Goal: Information Seeking & Learning: Check status

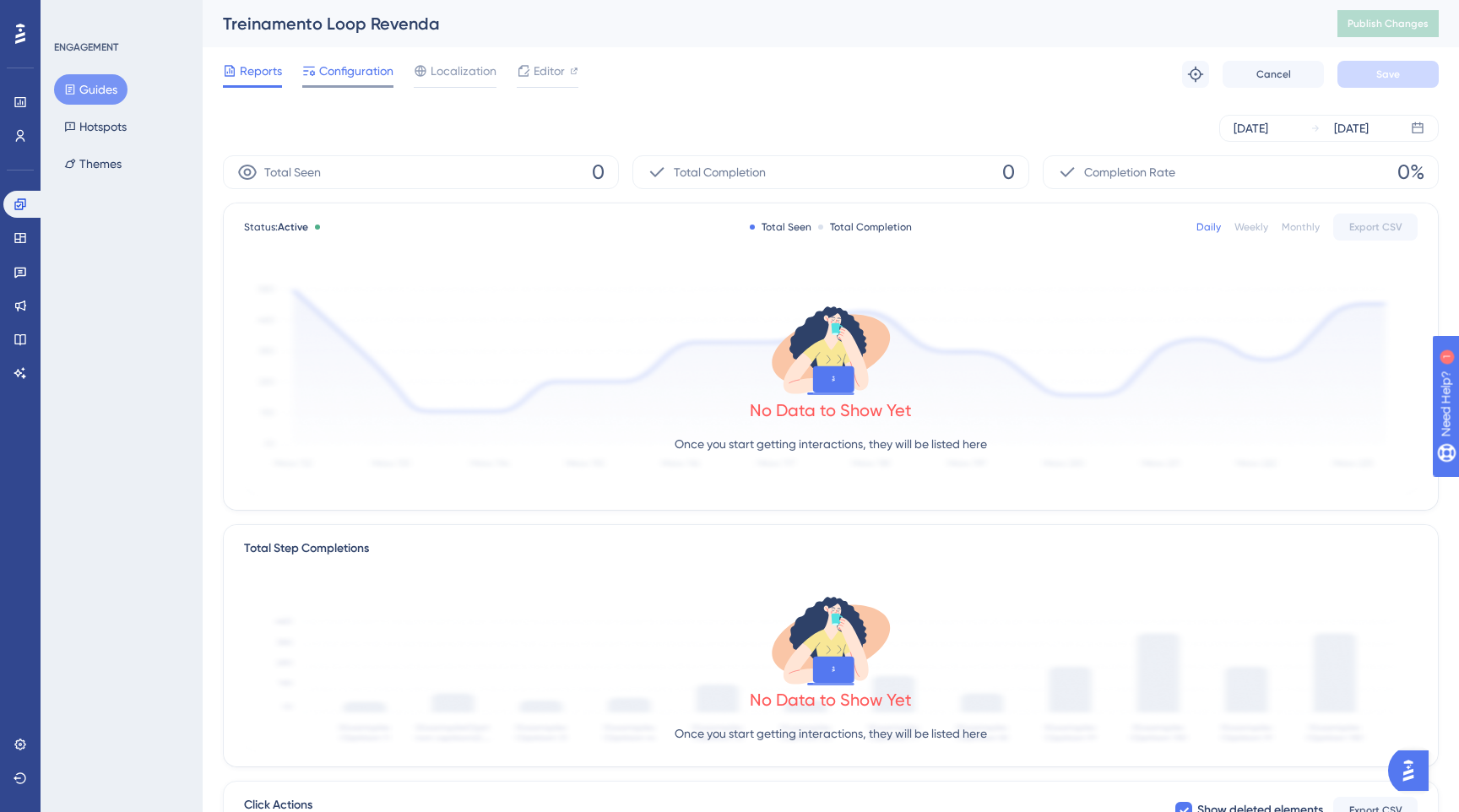
click at [376, 70] on span "Configuration" at bounding box center [356, 71] width 74 height 21
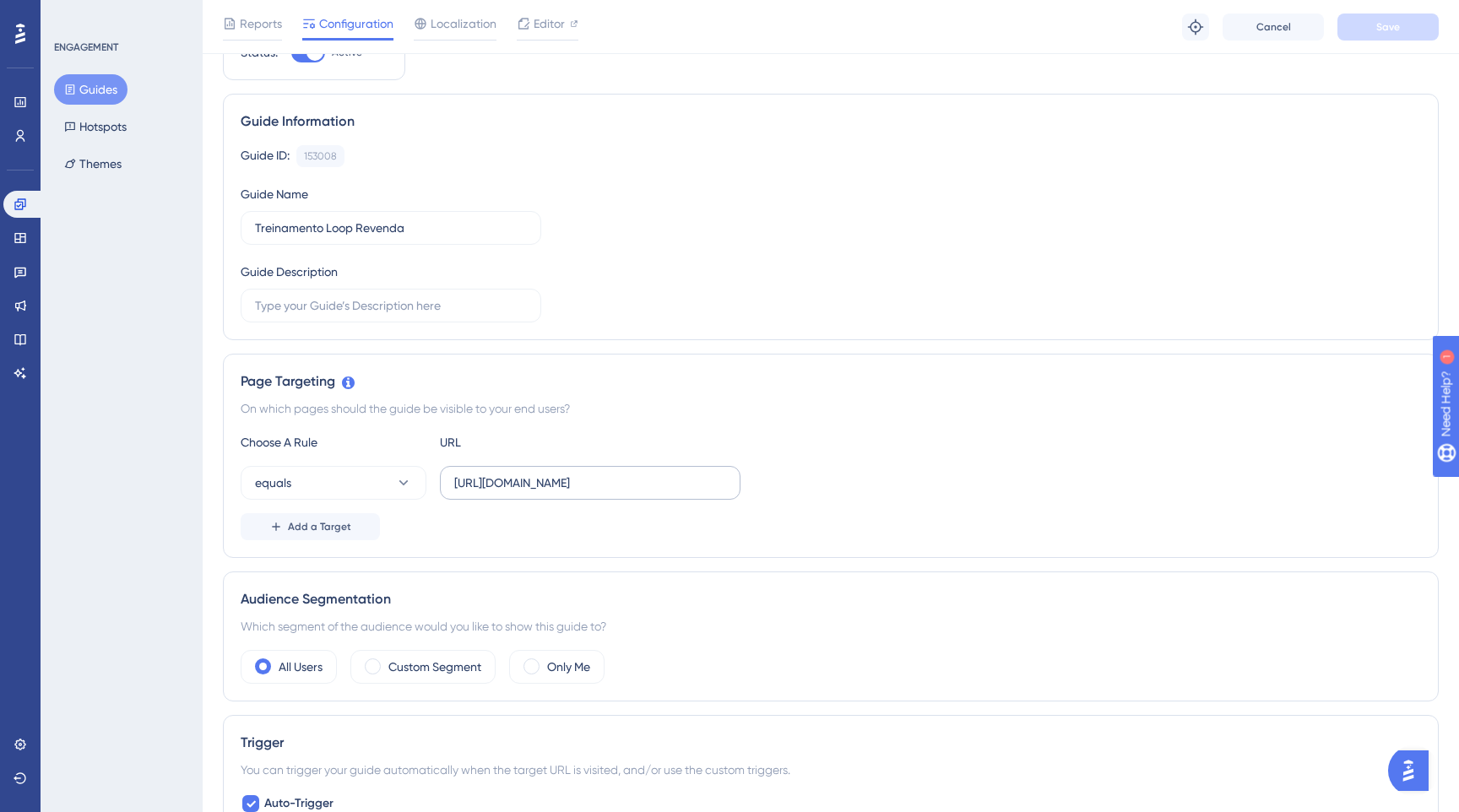
scroll to position [19, 0]
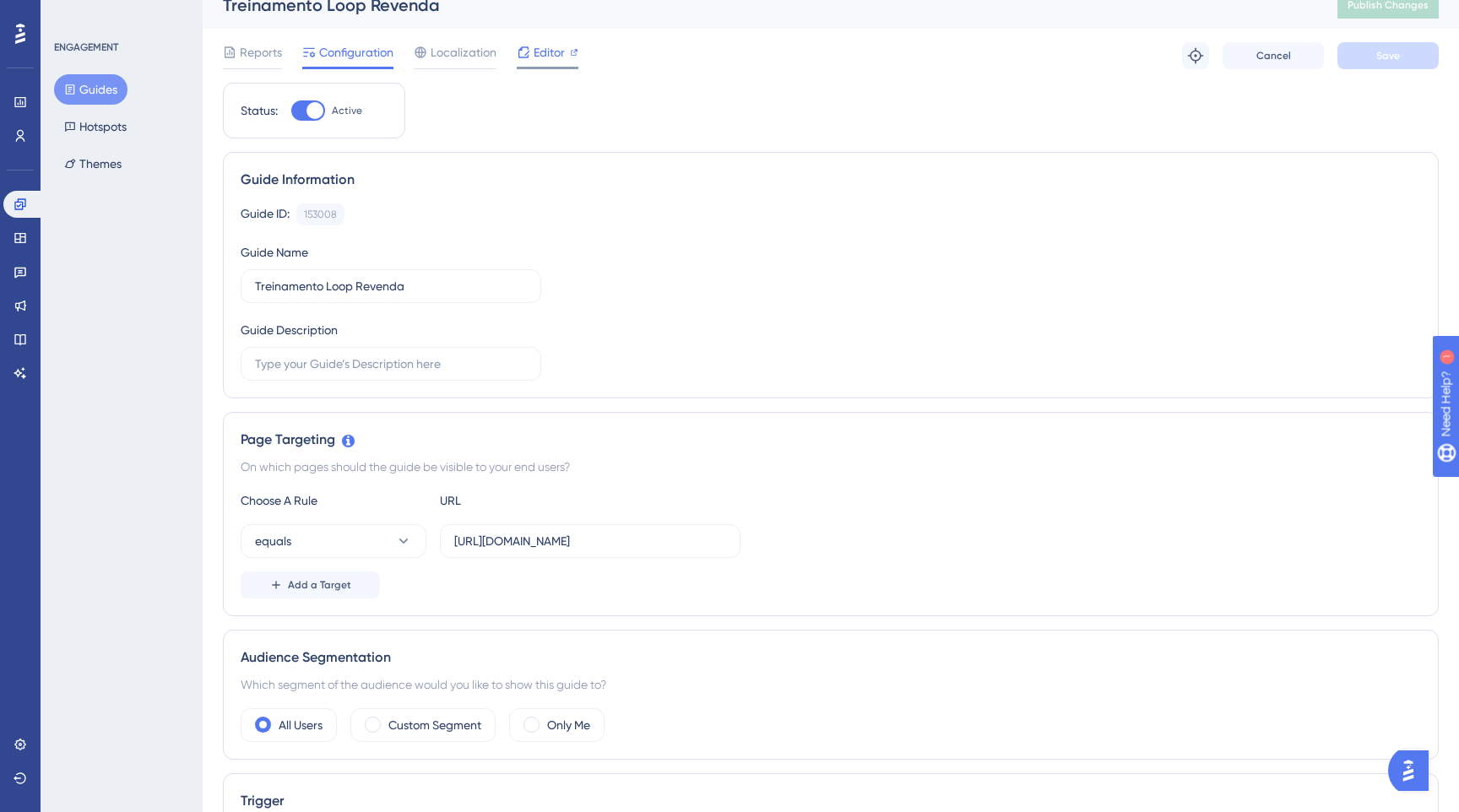
click at [536, 52] on span "Editor" at bounding box center [549, 52] width 31 height 21
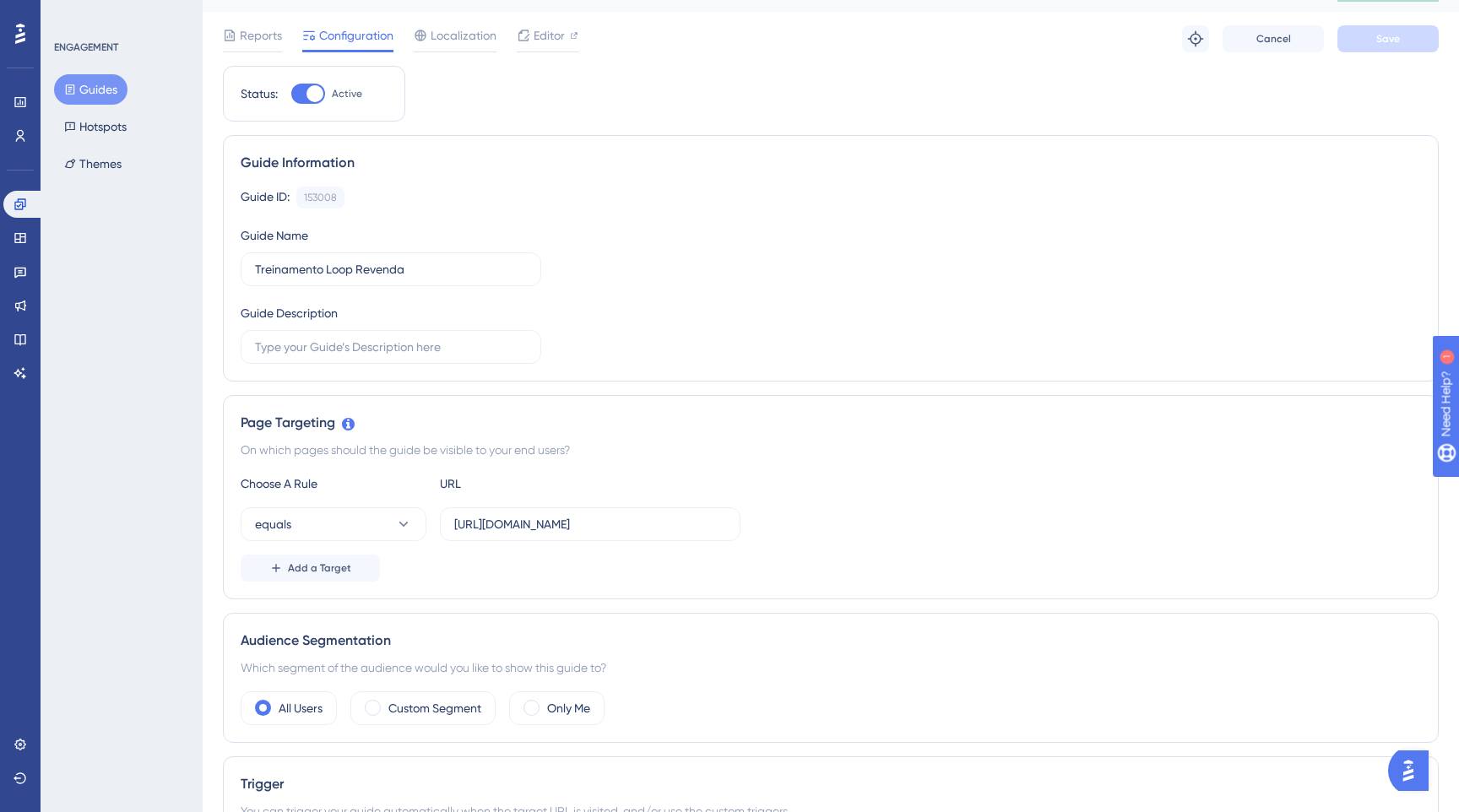
scroll to position [46, 0]
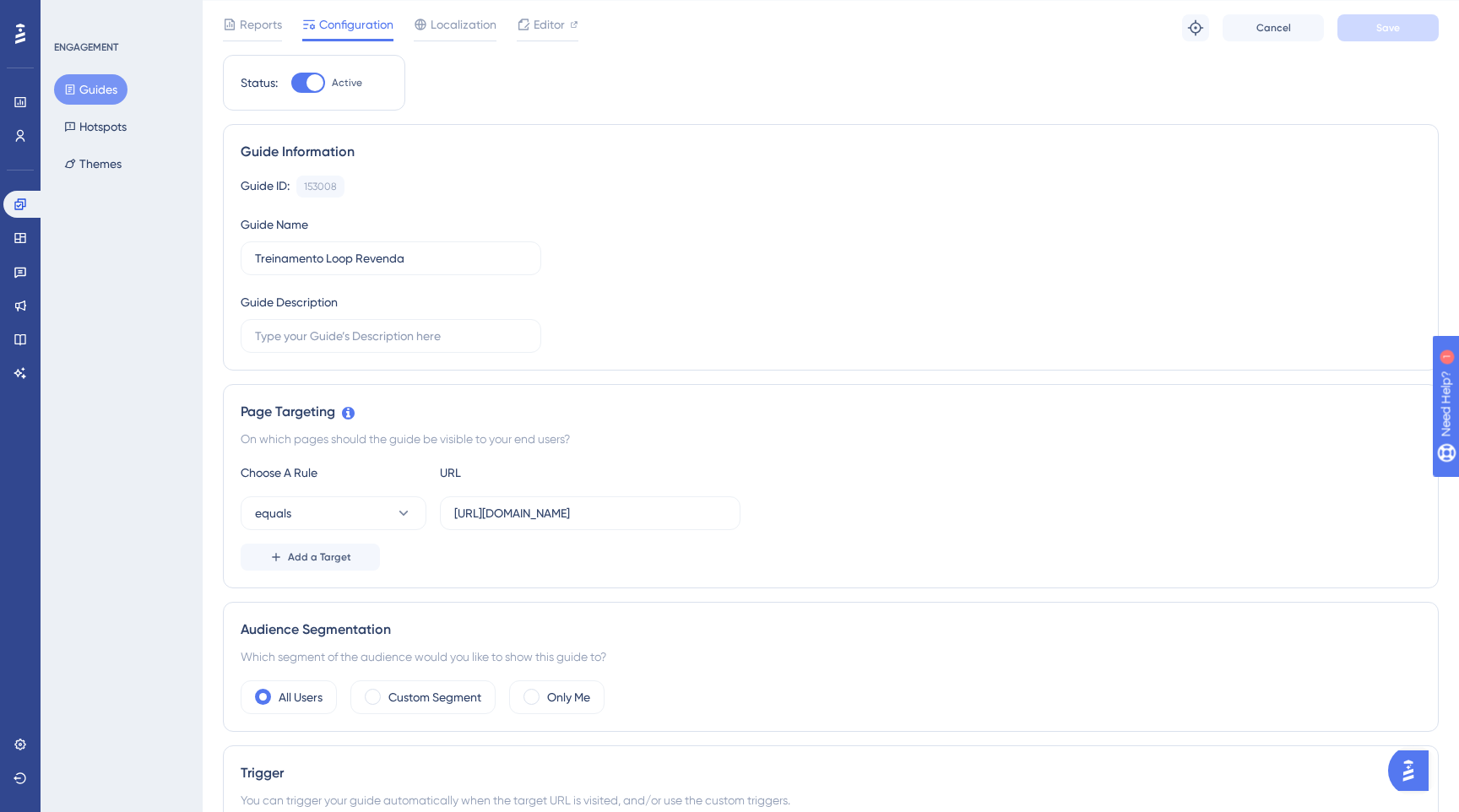
click at [303, 81] on div at bounding box center [308, 82] width 34 height 21
click at [291, 82] on input "Active" at bounding box center [290, 82] width 1 height 1
checkbox input "false"
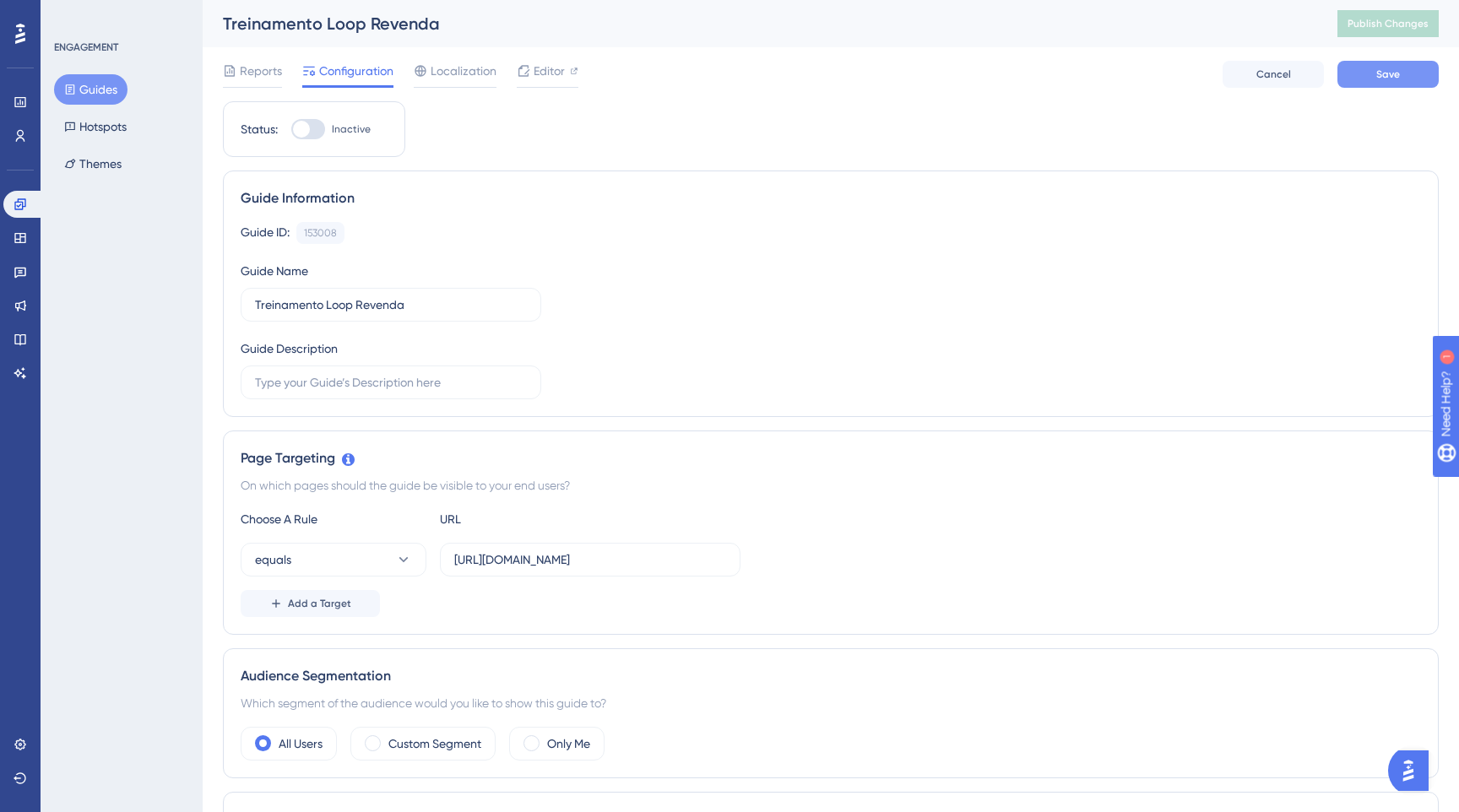
click at [1359, 72] on button "Save" at bounding box center [1388, 74] width 101 height 27
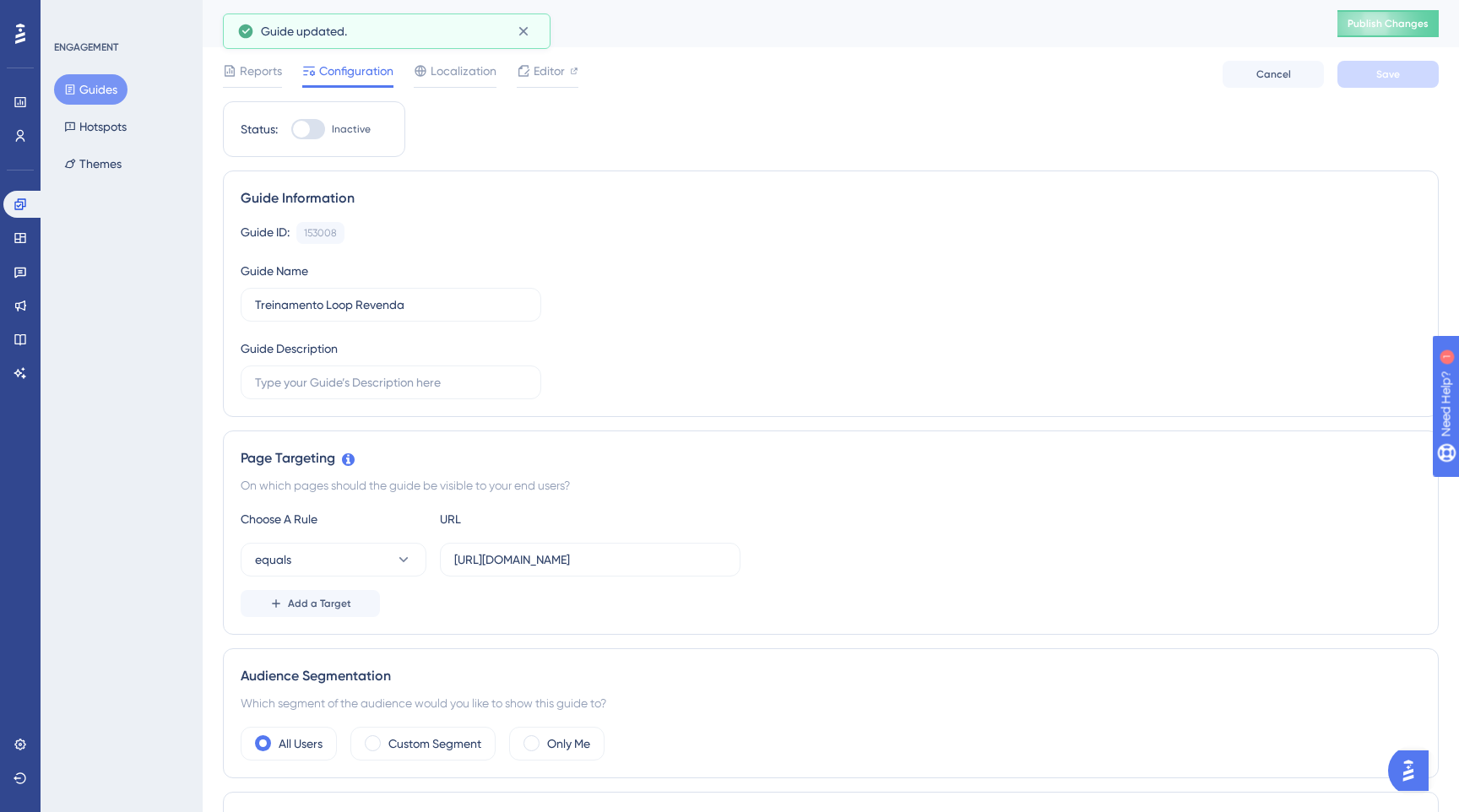
click at [371, 578] on div "Choose A Rule URL equals https://cockpit.com.br Add a Target" at bounding box center [830, 563] width 1180 height 108
click at [403, 564] on icon at bounding box center [404, 559] width 17 height 17
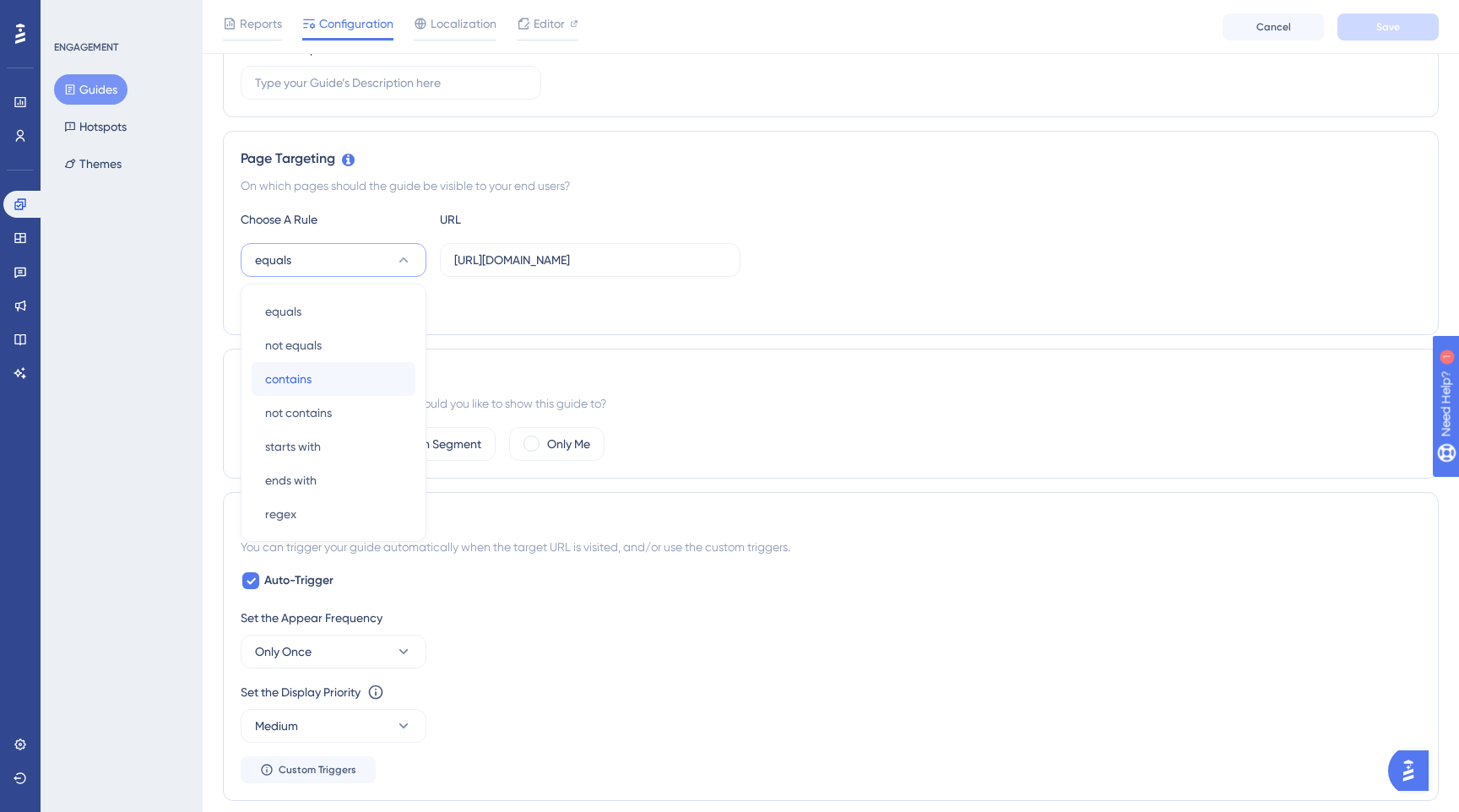
click at [274, 383] on span "contains" at bounding box center [288, 379] width 46 height 21
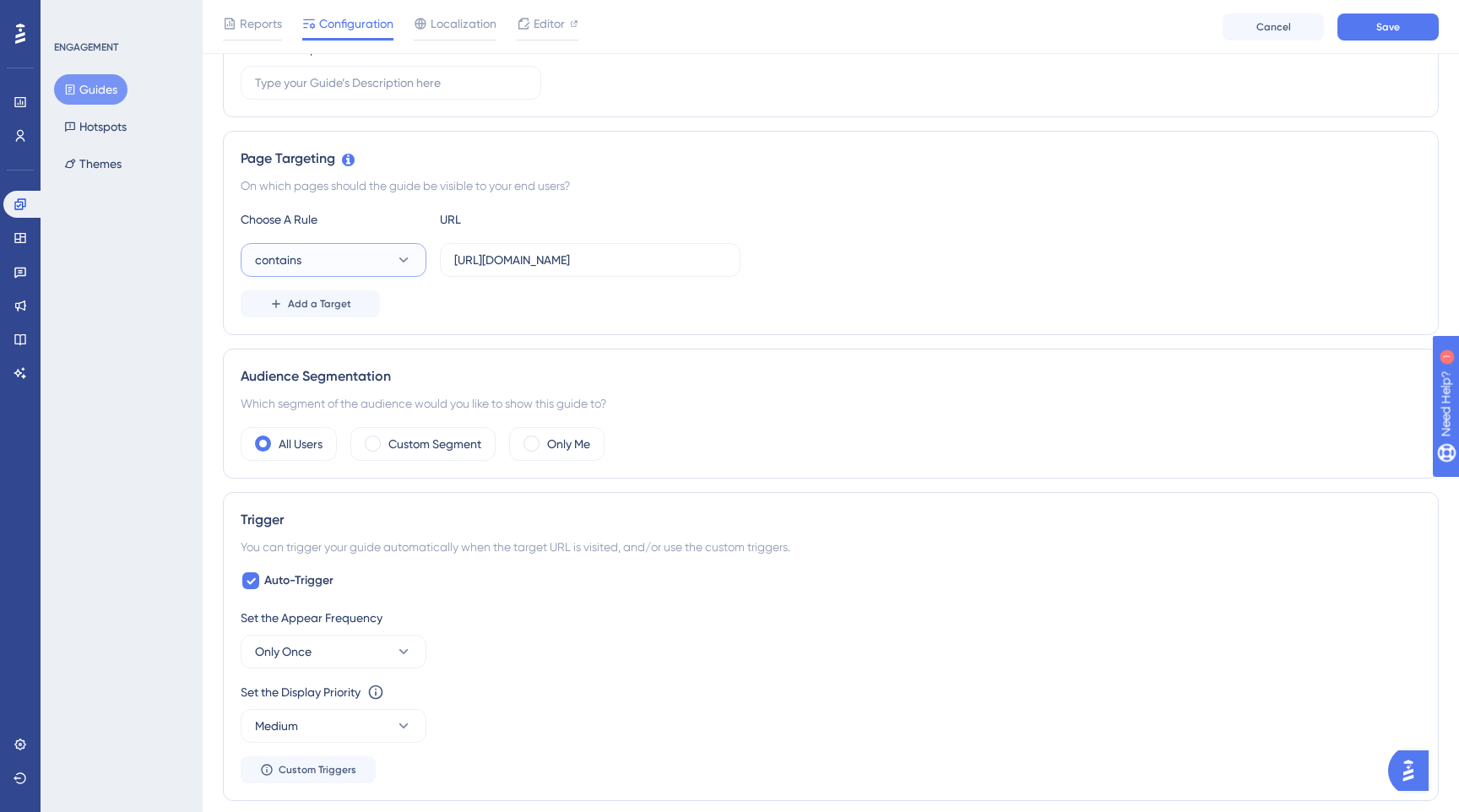
click at [402, 251] on button "contains" at bounding box center [333, 259] width 186 height 34
click at [351, 309] on div "equals equals" at bounding box center [333, 311] width 137 height 34
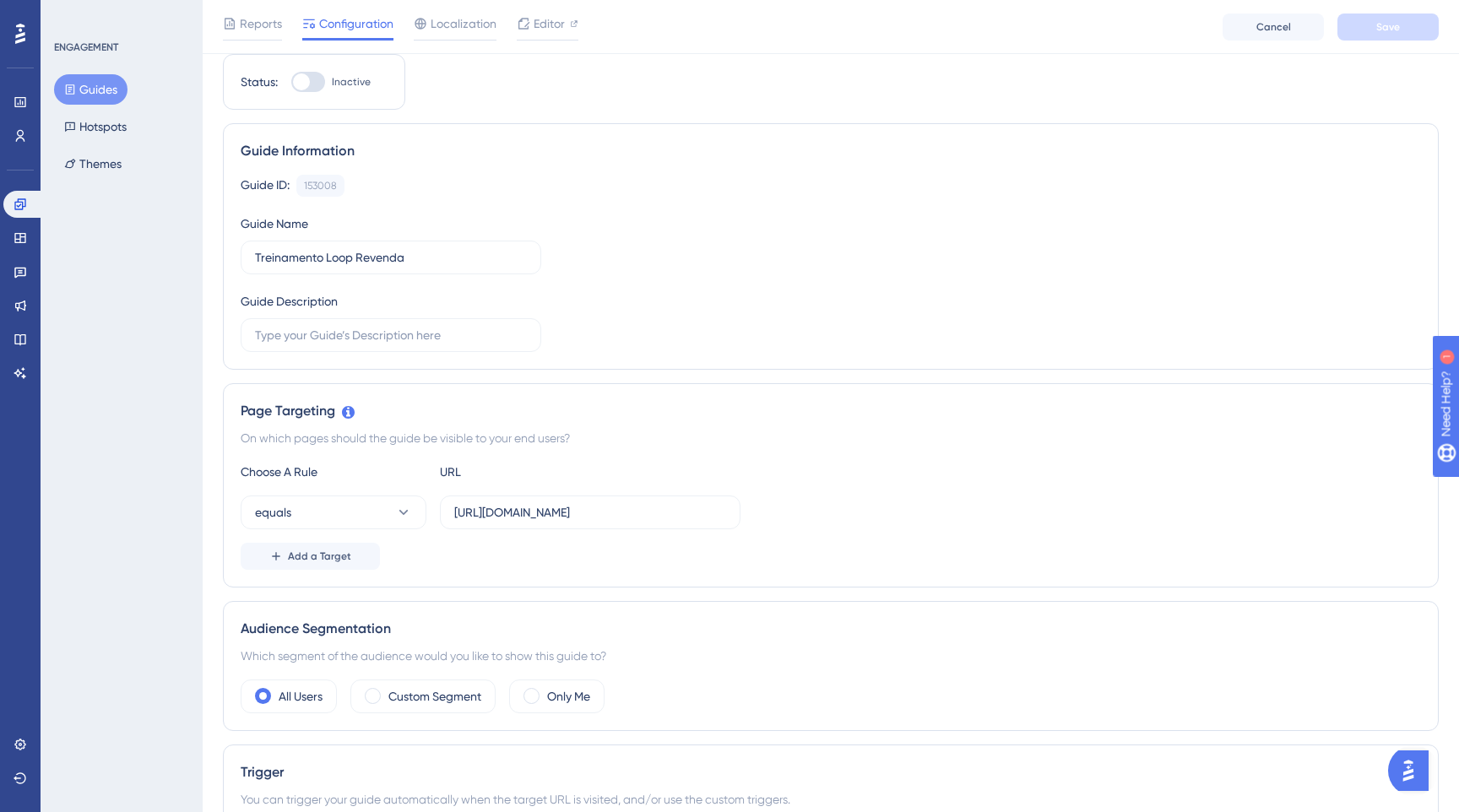
scroll to position [0, 0]
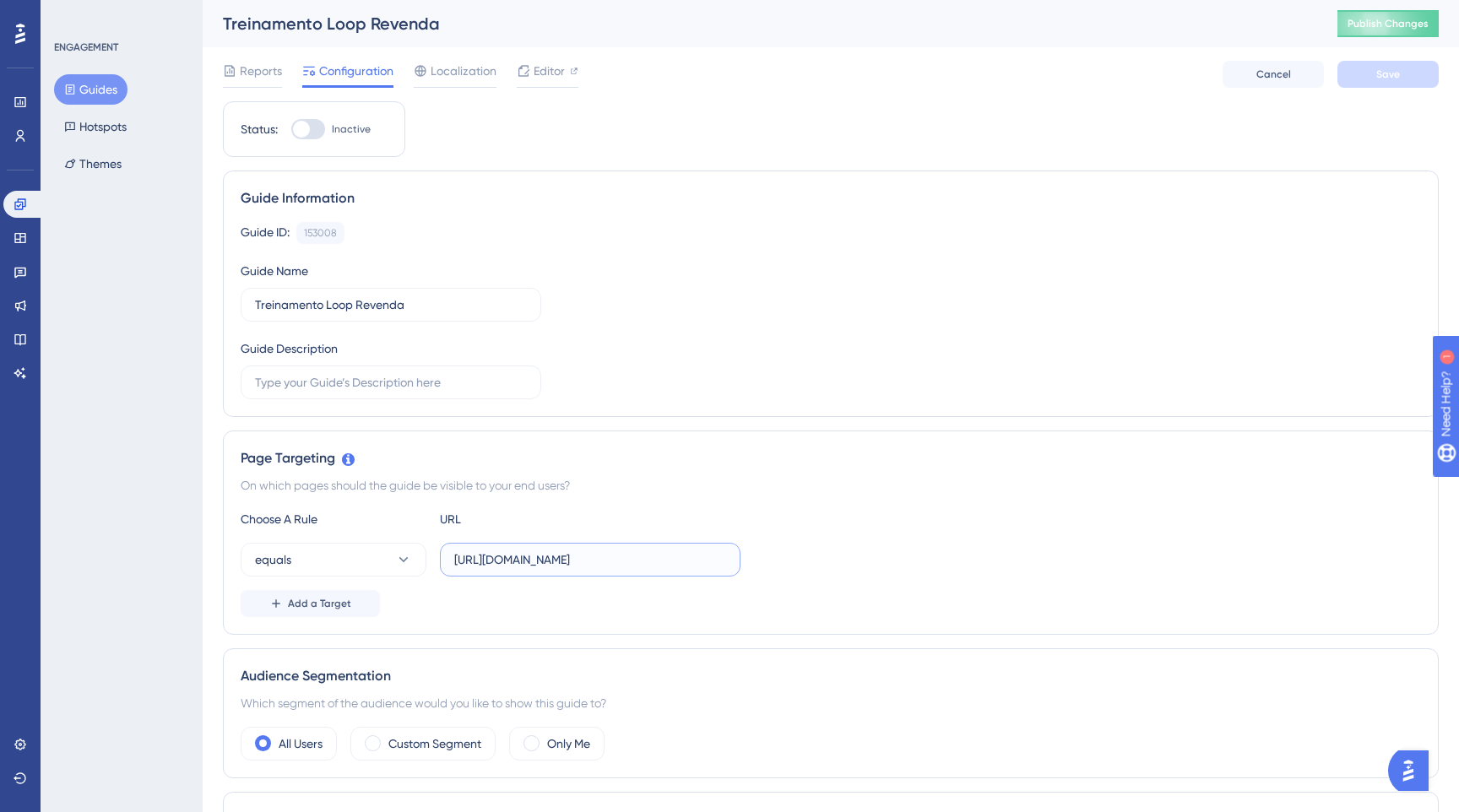
click at [550, 565] on input "https://cockpit.com.br" at bounding box center [590, 559] width 272 height 19
paste input "https://www.cockpit.com.br/"
type input "https://www.cockpit.com.br/"
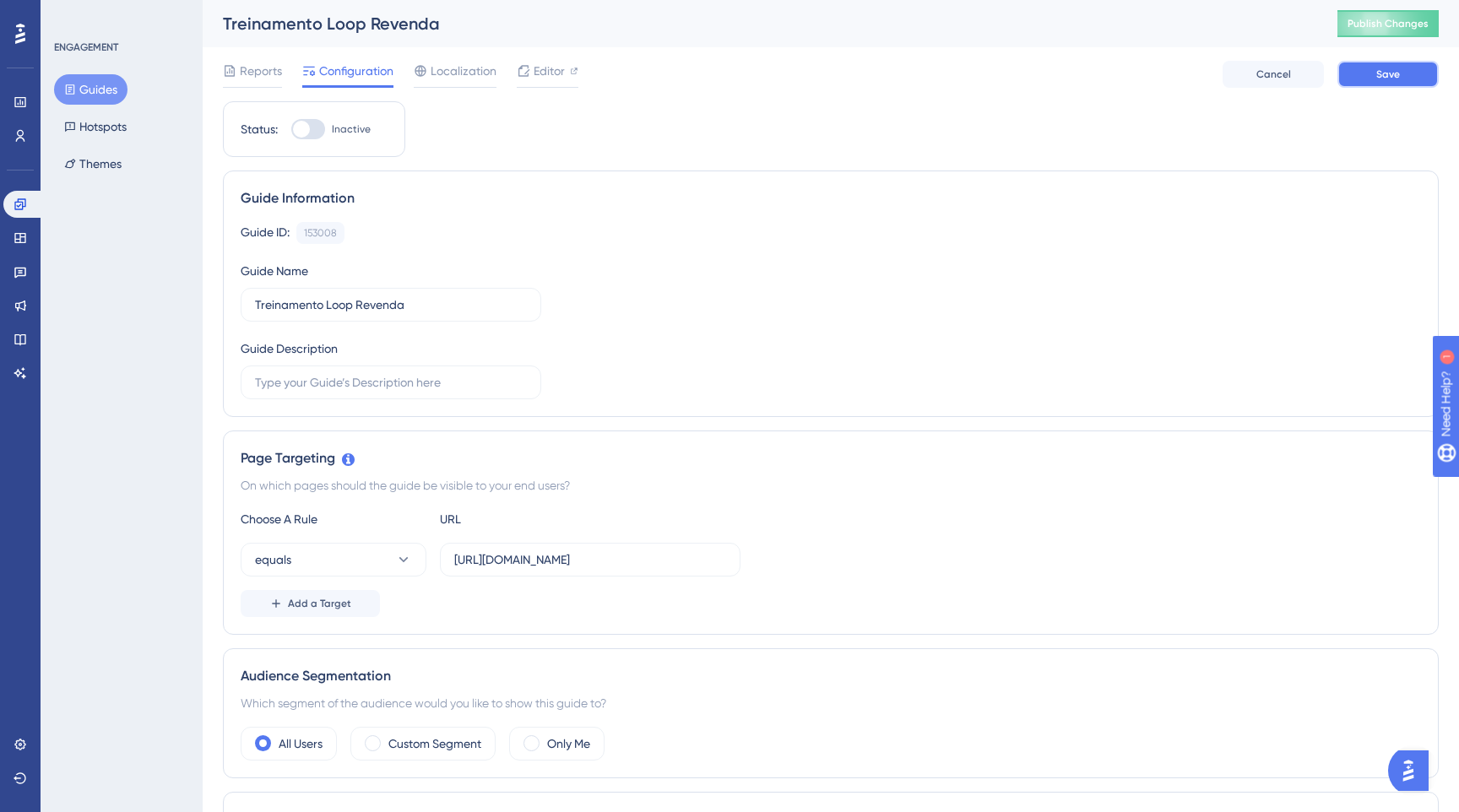
click at [1352, 79] on button "Save" at bounding box center [1388, 74] width 101 height 27
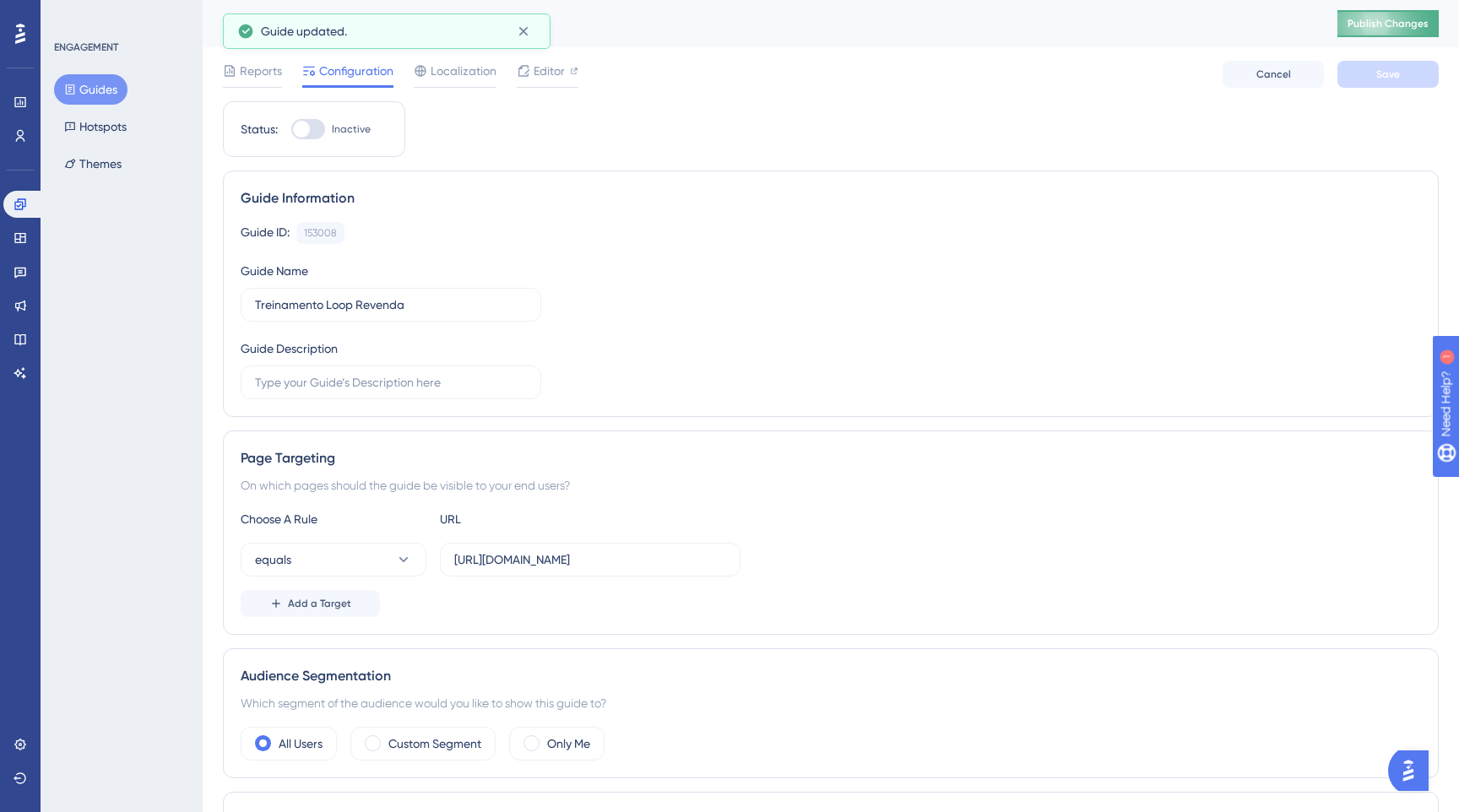
click at [1370, 25] on span "Publish Changes" at bounding box center [1388, 24] width 81 height 14
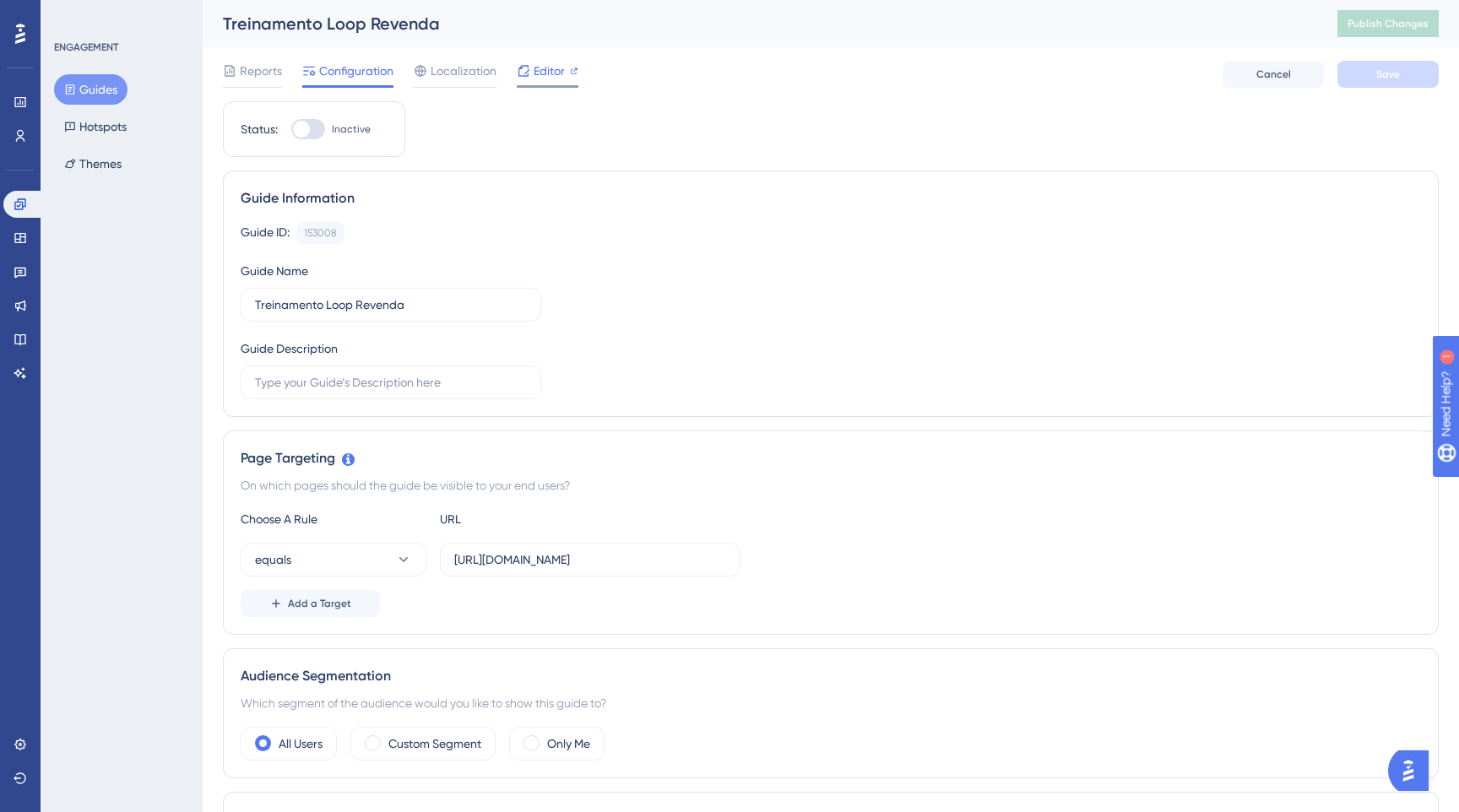
click at [556, 81] on div "Editor" at bounding box center [547, 74] width 62 height 27
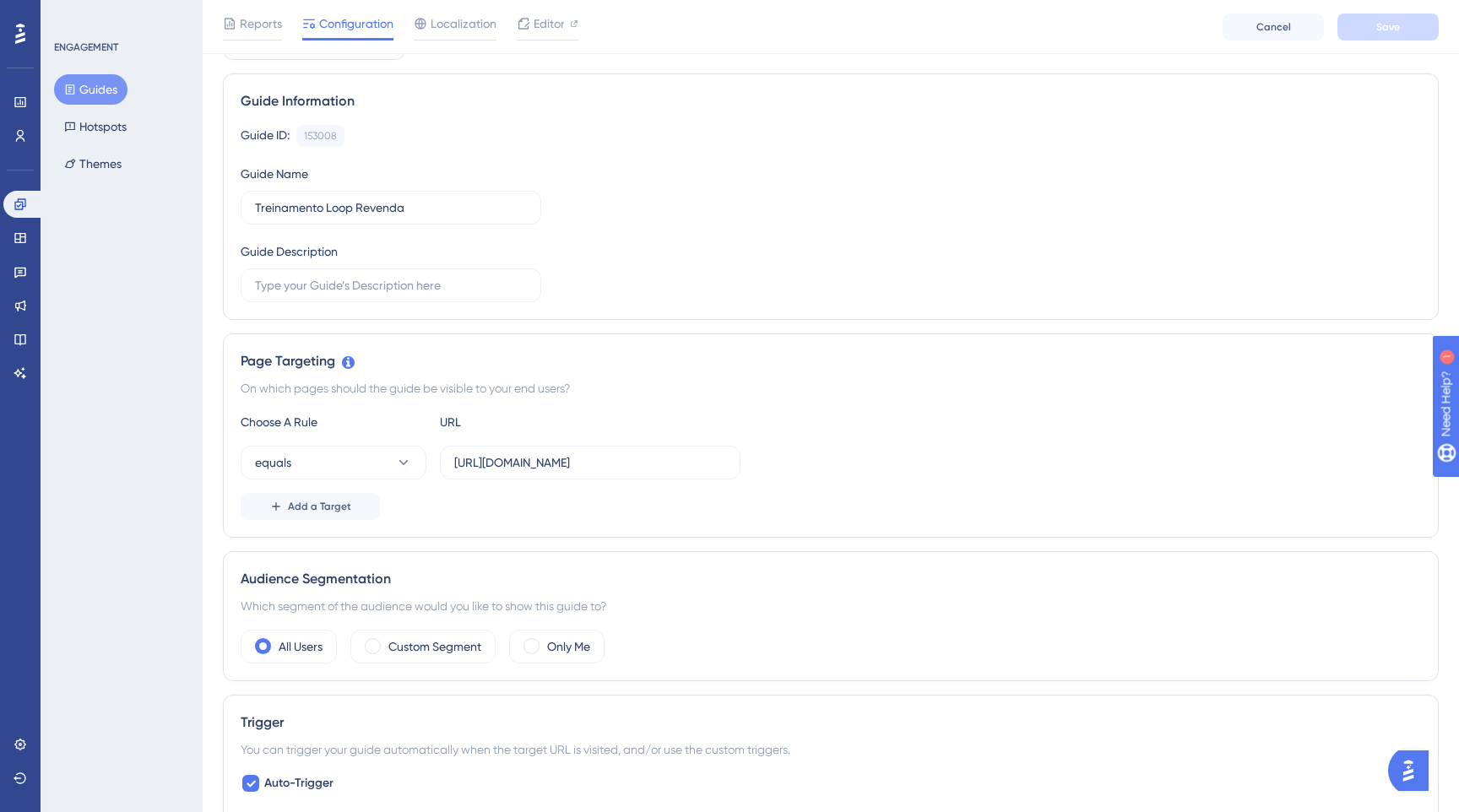
scroll to position [114, 0]
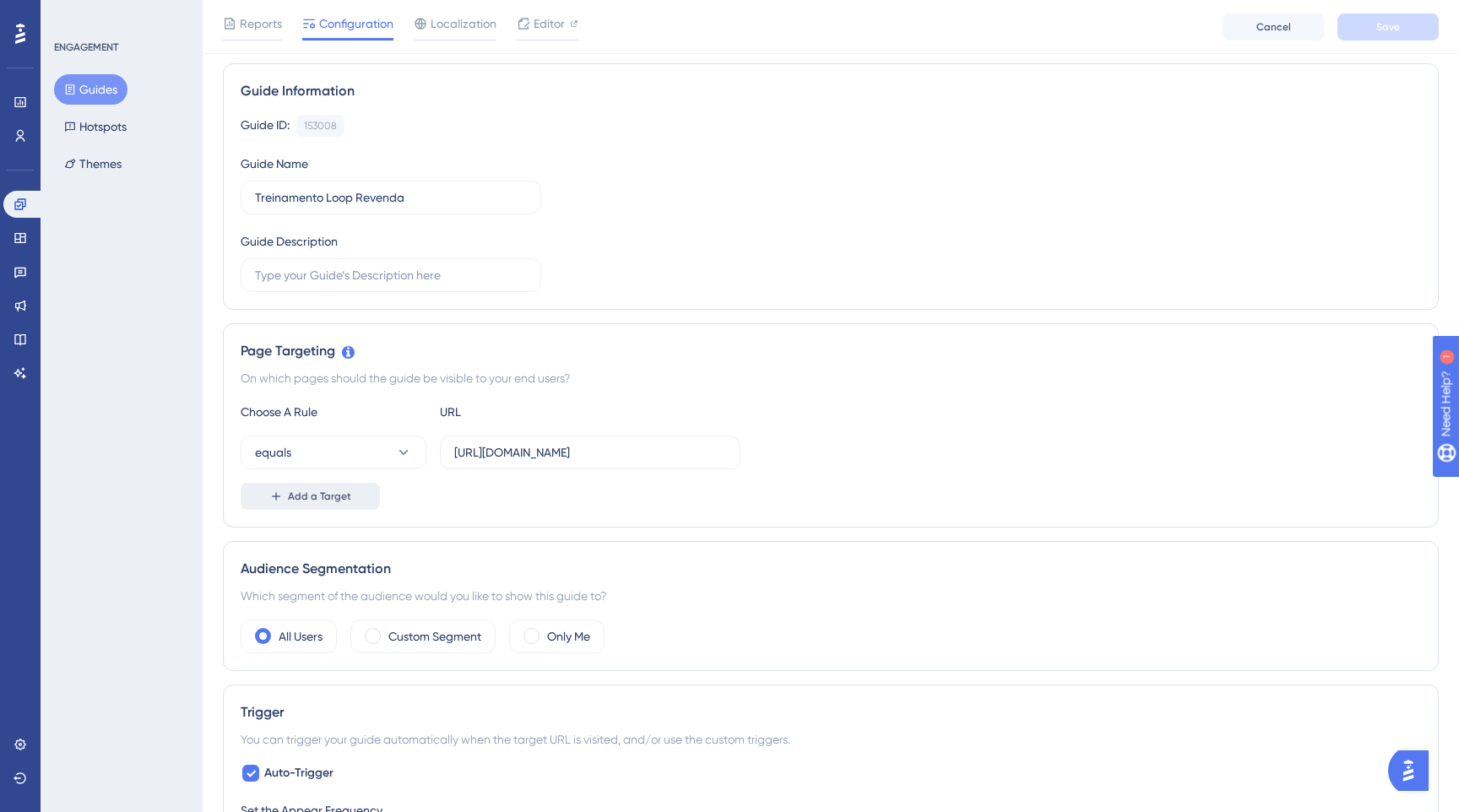
click at [293, 492] on span "Add a Target" at bounding box center [320, 497] width 64 height 14
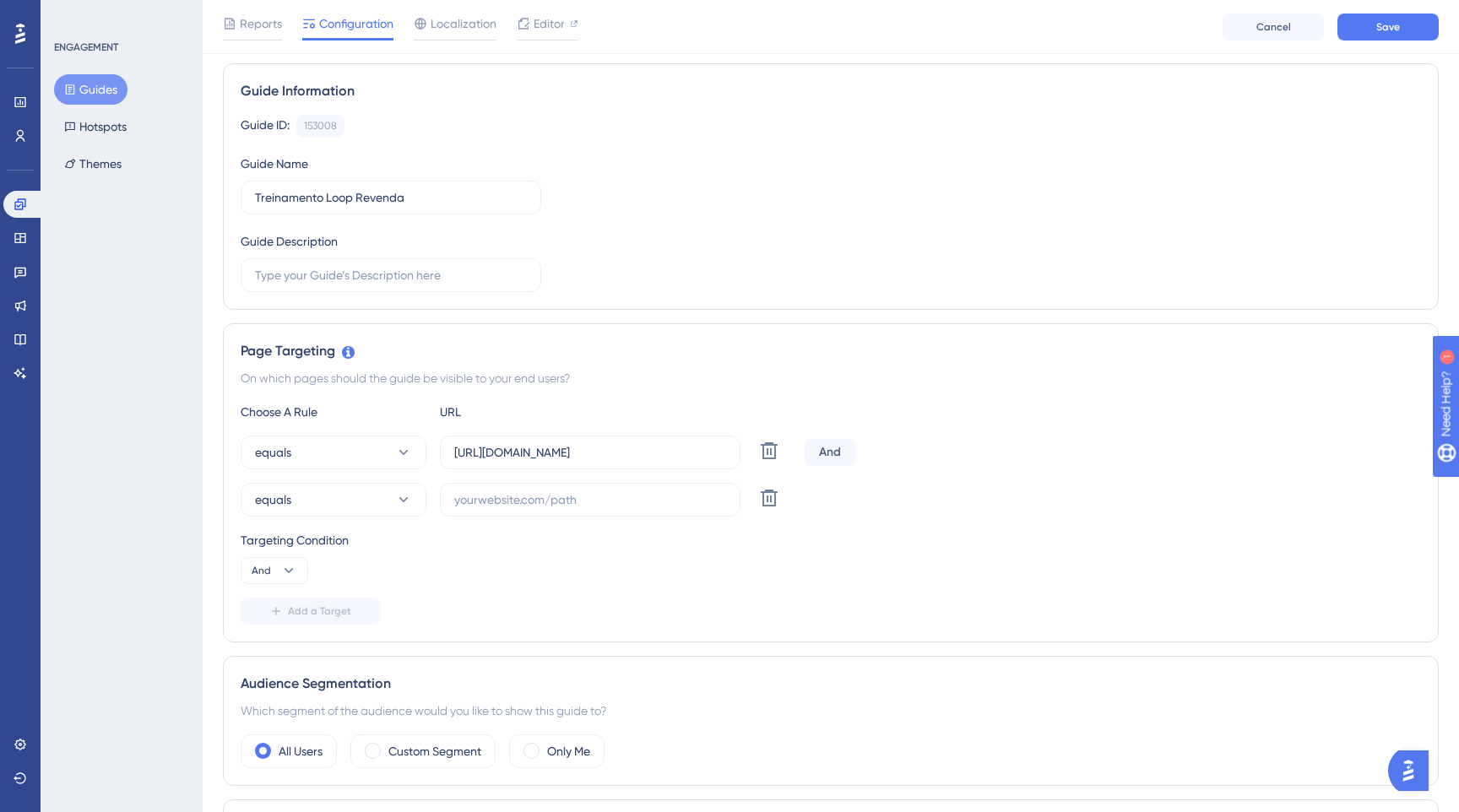
click at [832, 451] on div "And" at bounding box center [829, 452] width 51 height 27
click at [823, 451] on div "And" at bounding box center [829, 452] width 51 height 27
click at [759, 504] on icon at bounding box center [769, 498] width 21 height 21
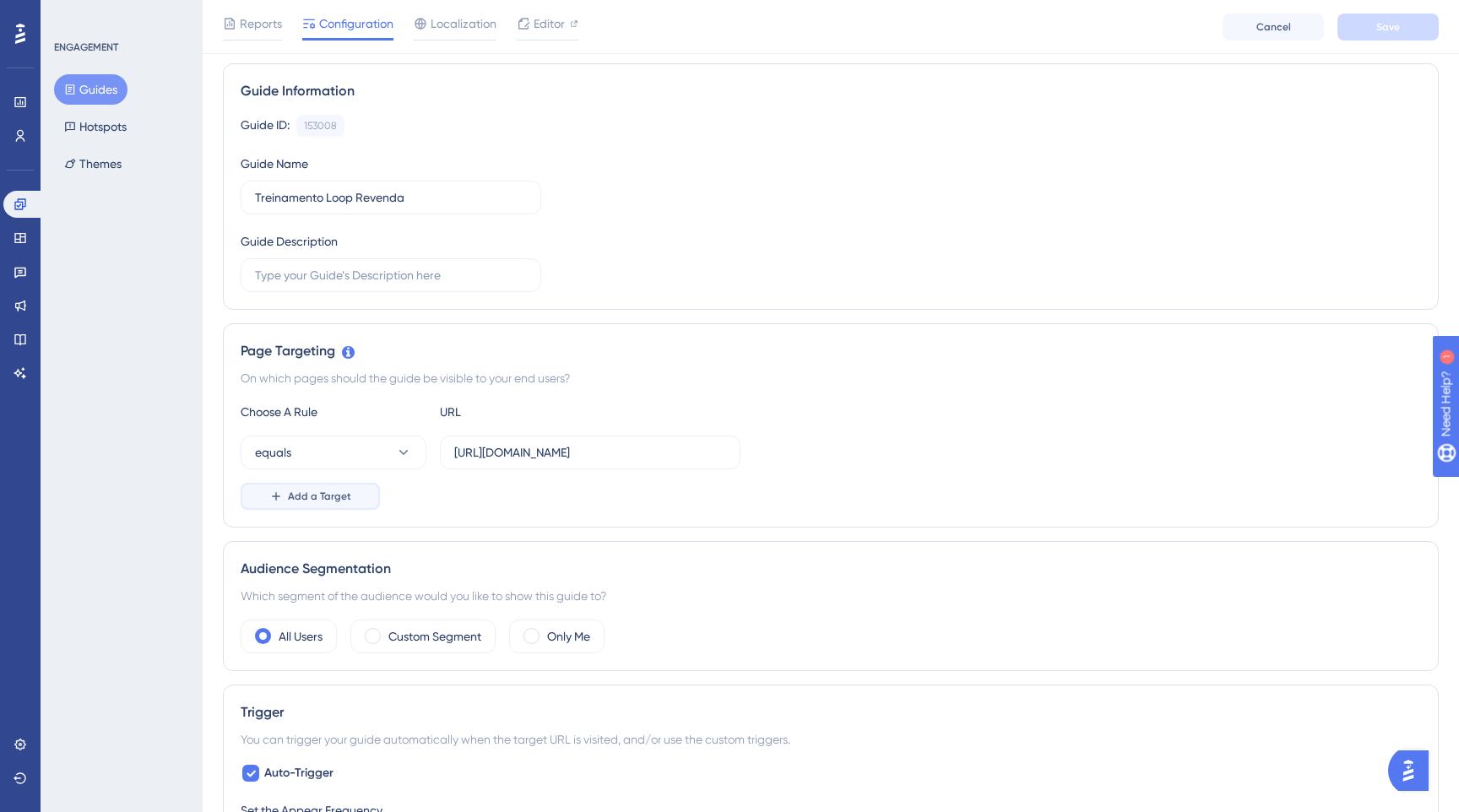
click at [272, 497] on icon at bounding box center [275, 496] width 8 height 8
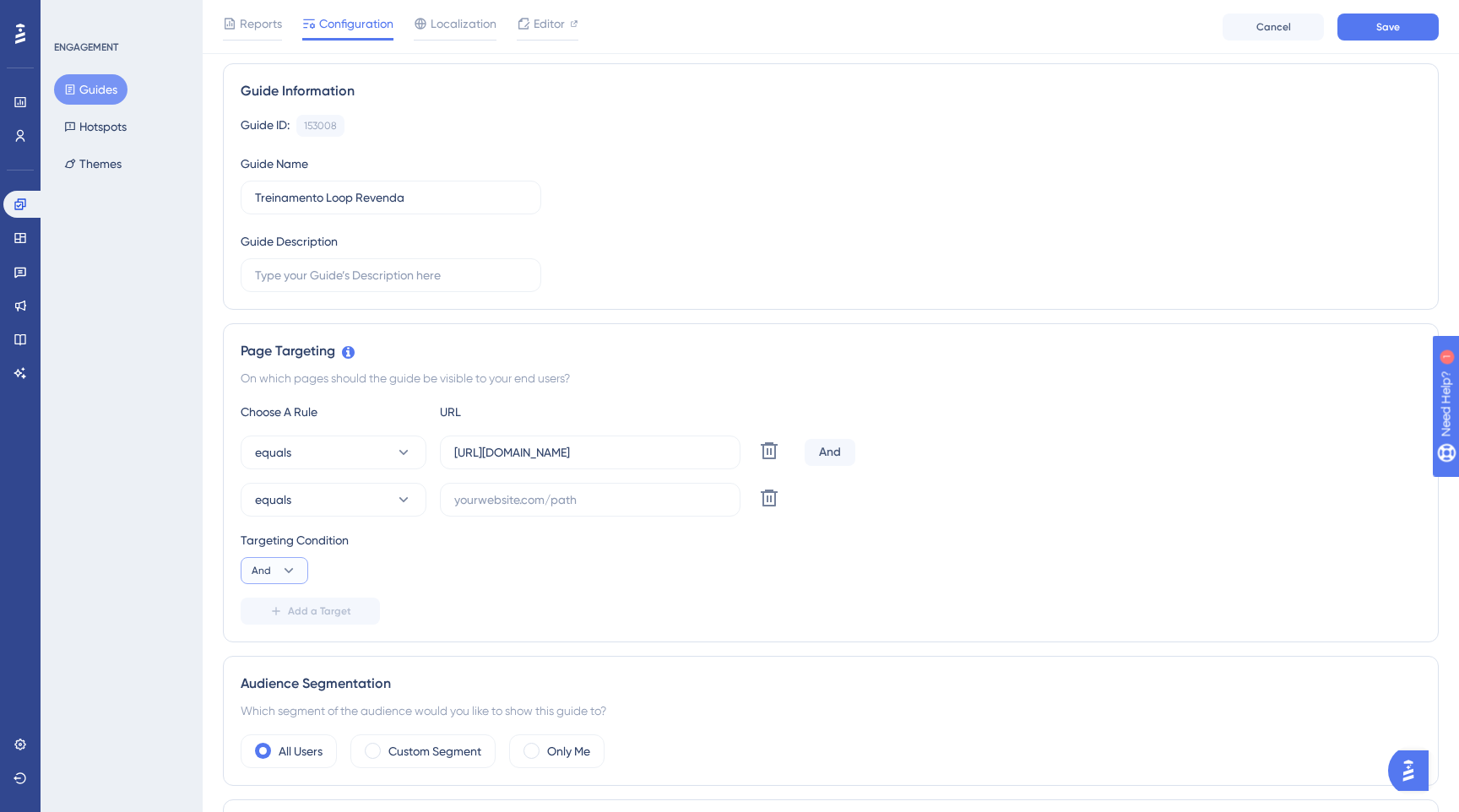
click at [268, 565] on span "And" at bounding box center [261, 571] width 20 height 14
click at [264, 648] on span "Or" at bounding box center [266, 653] width 14 height 21
click at [478, 496] on input "text" at bounding box center [590, 500] width 272 height 19
paste input "https://www.cockpit.com.br/"
click at [508, 502] on input "https://www.cockpit.com.br/" at bounding box center [590, 500] width 272 height 19
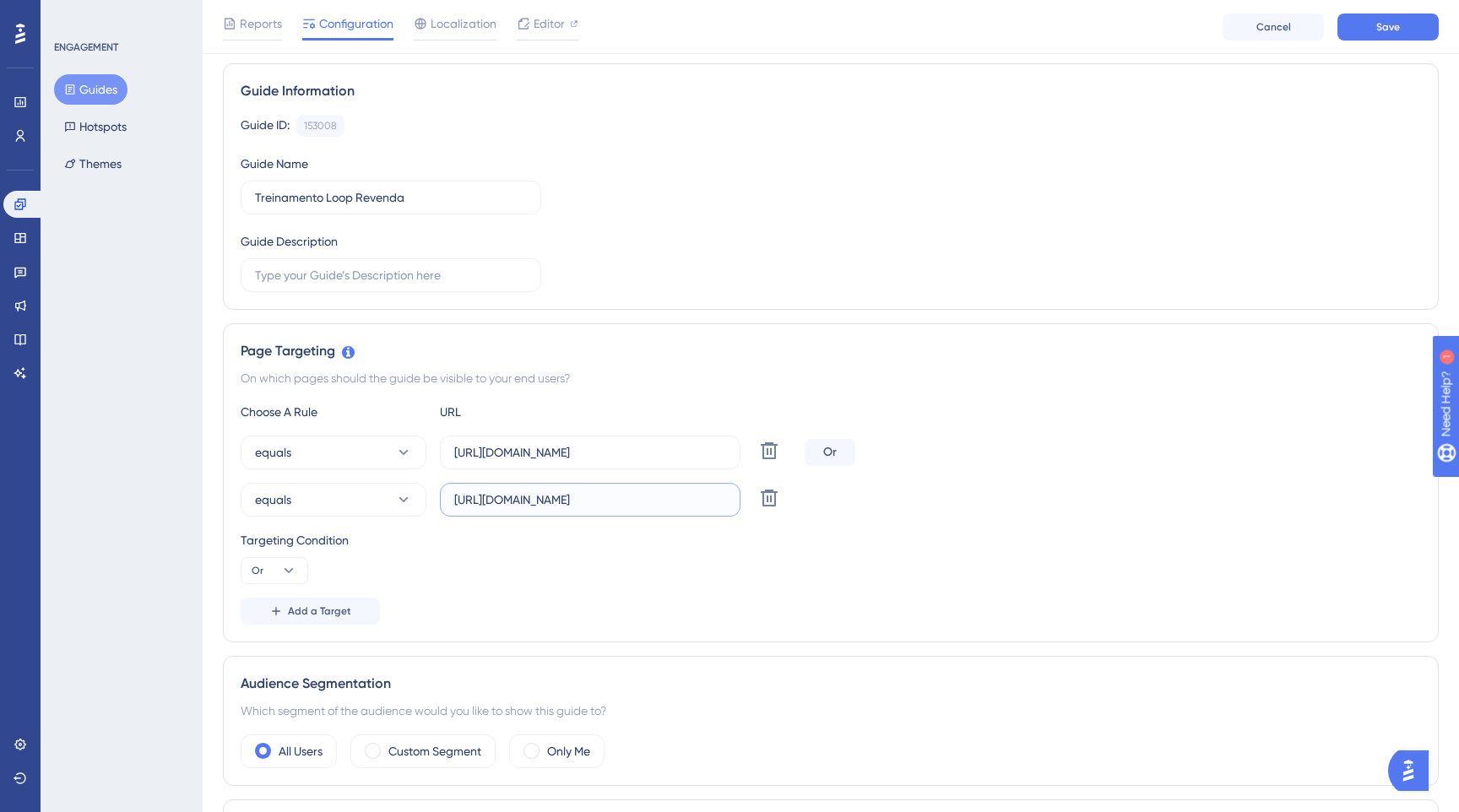
click at [508, 502] on input "https://www.cockpit.com.br/" at bounding box center [590, 500] width 272 height 19
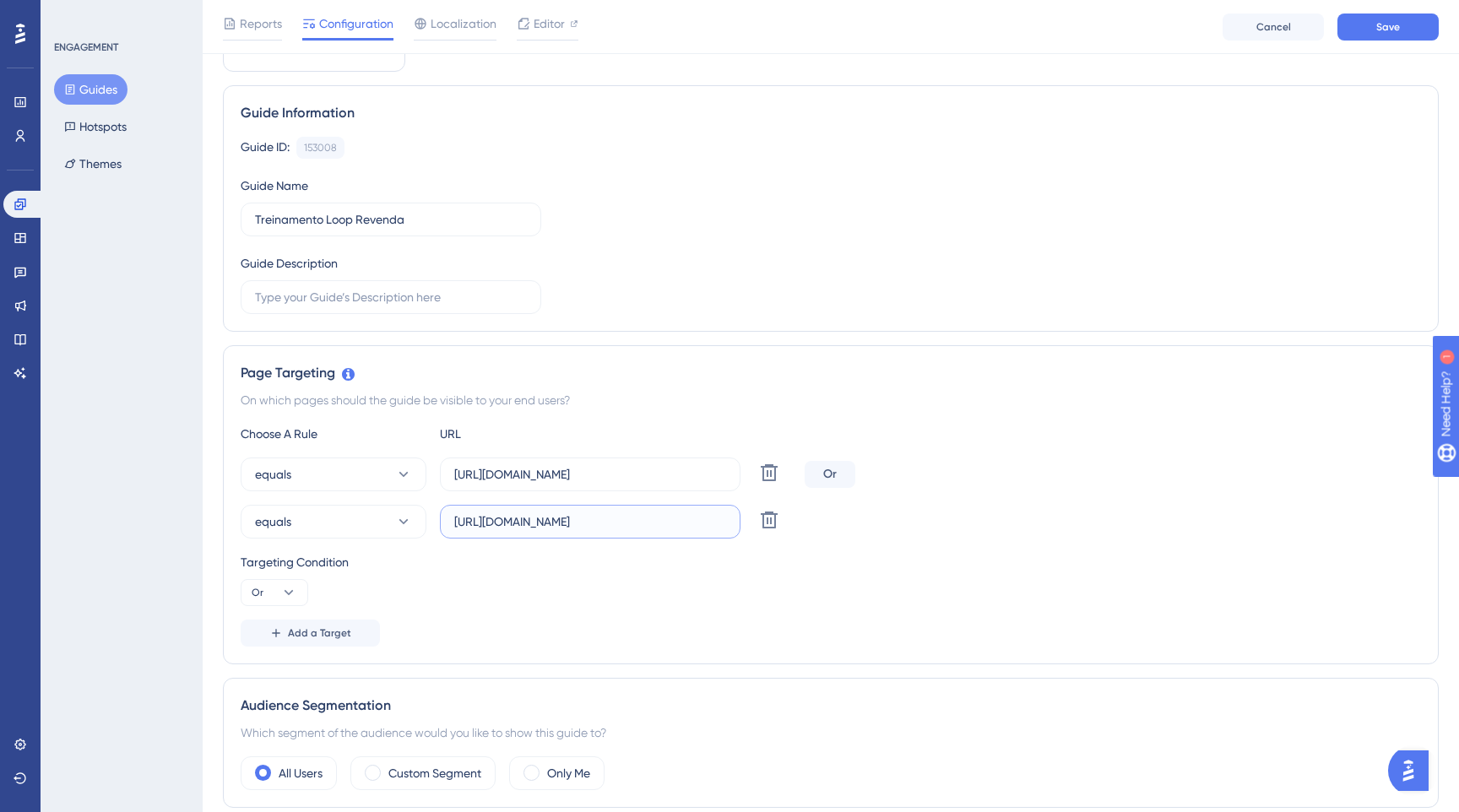
scroll to position [91, 0]
type input "https://cockpit.com.br/"
click at [1356, 26] on button "Save" at bounding box center [1388, 27] width 101 height 27
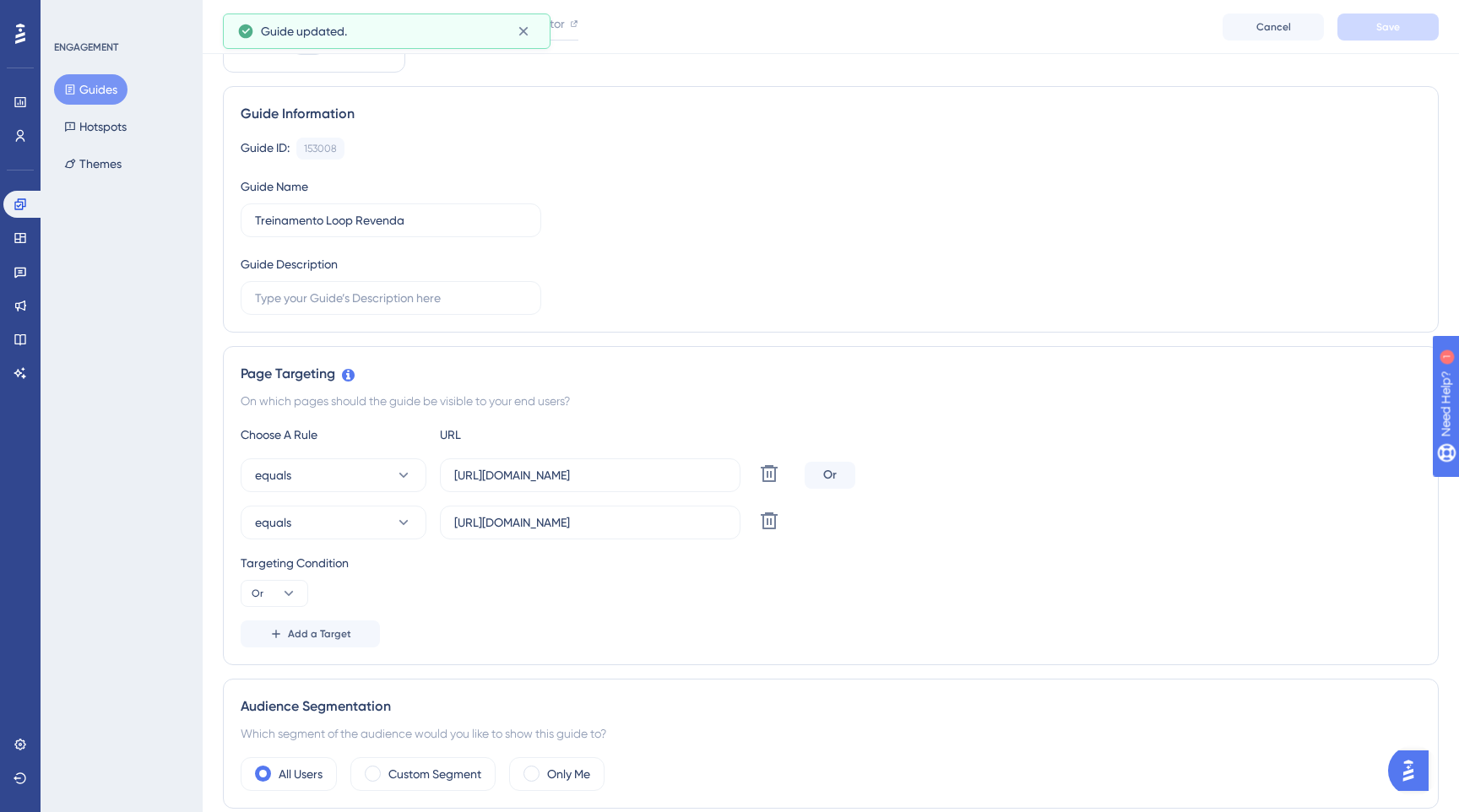
scroll to position [0, 0]
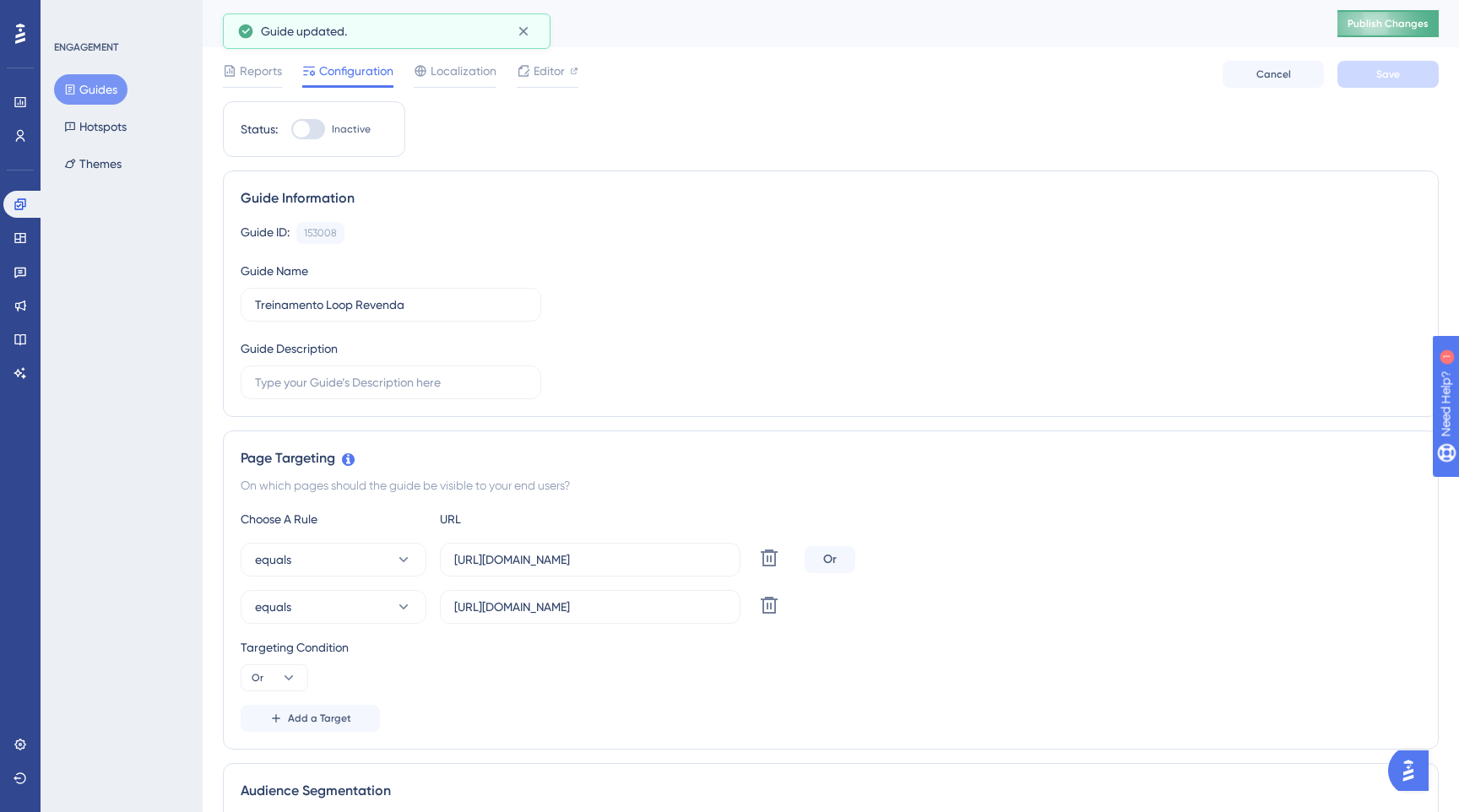
click at [1359, 31] on button "Publish Changes" at bounding box center [1388, 23] width 101 height 27
click at [541, 85] on div at bounding box center [547, 86] width 62 height 3
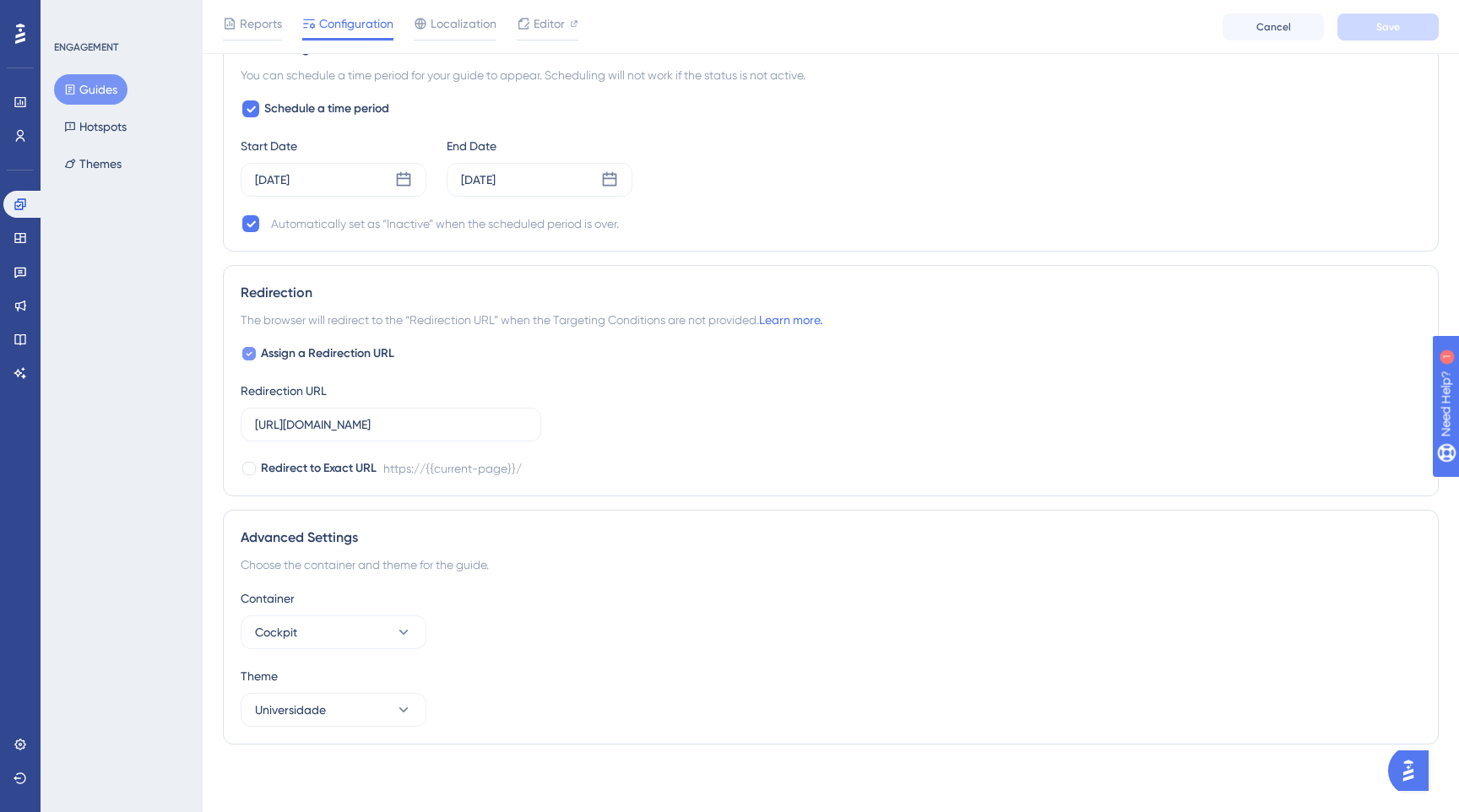
click at [248, 362] on label "Assign a Redirection URL" at bounding box center [317, 354] width 154 height 21
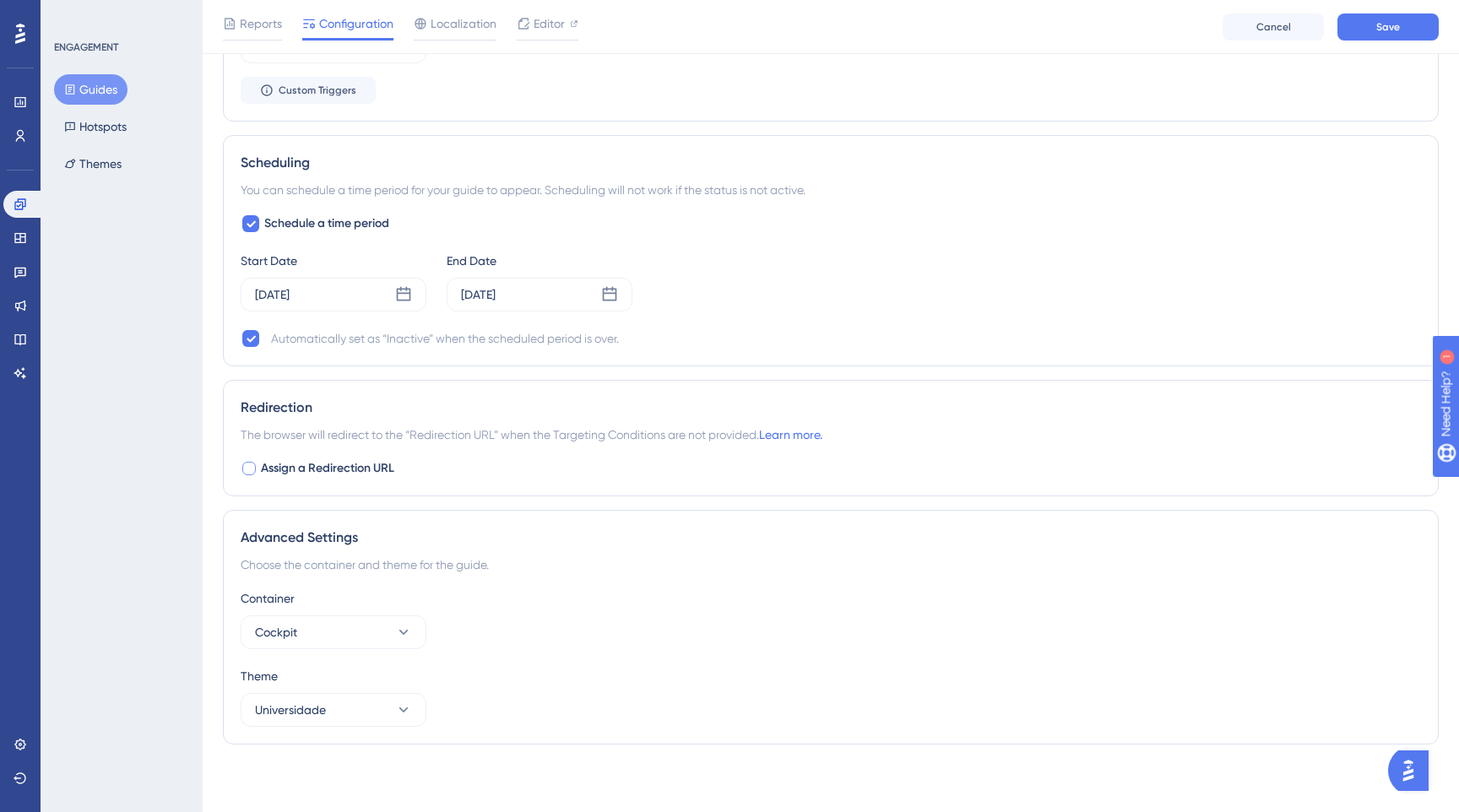
click at [242, 472] on div at bounding box center [249, 468] width 14 height 14
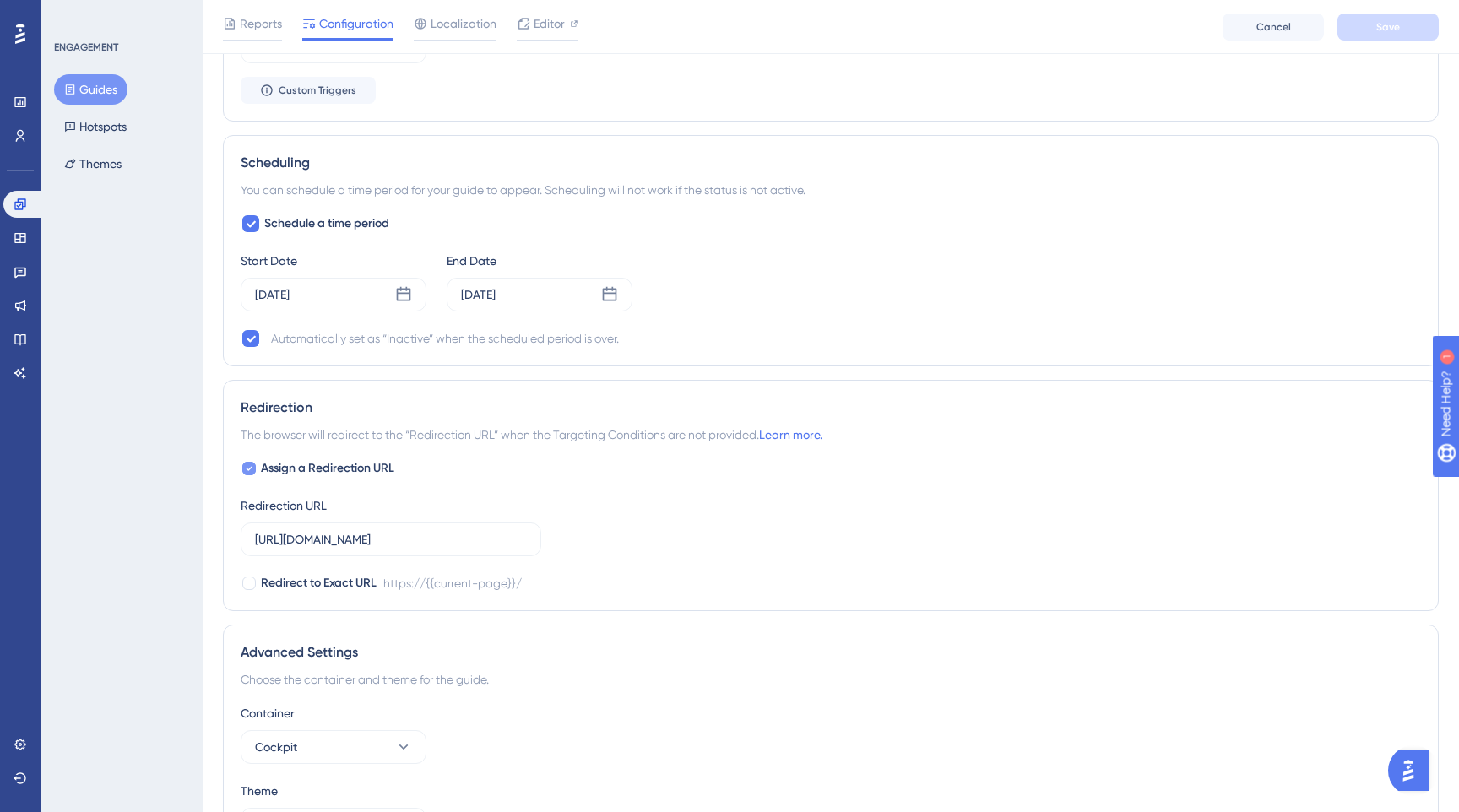
click at [246, 469] on icon at bounding box center [249, 468] width 7 height 14
checkbox input "false"
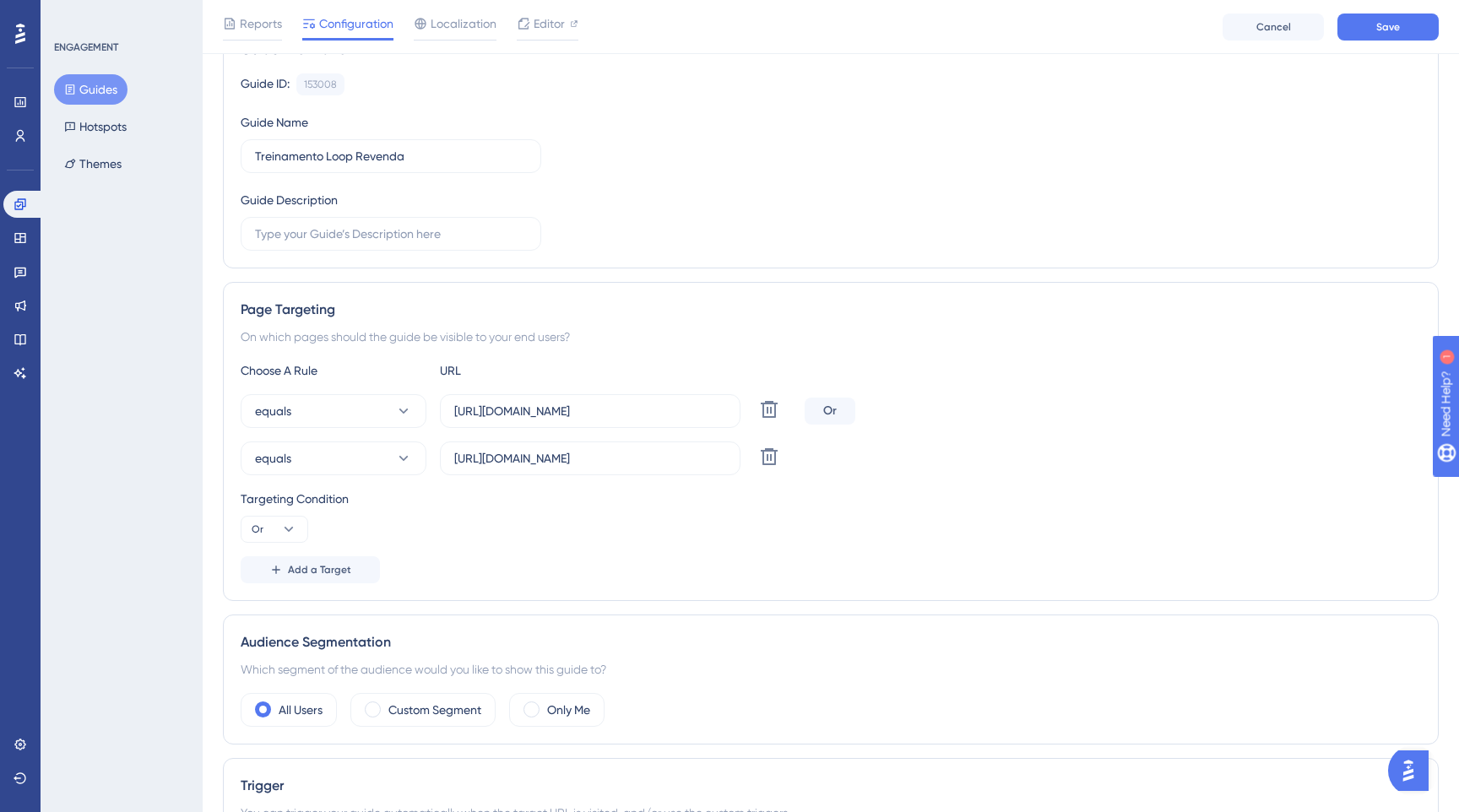
scroll to position [0, 0]
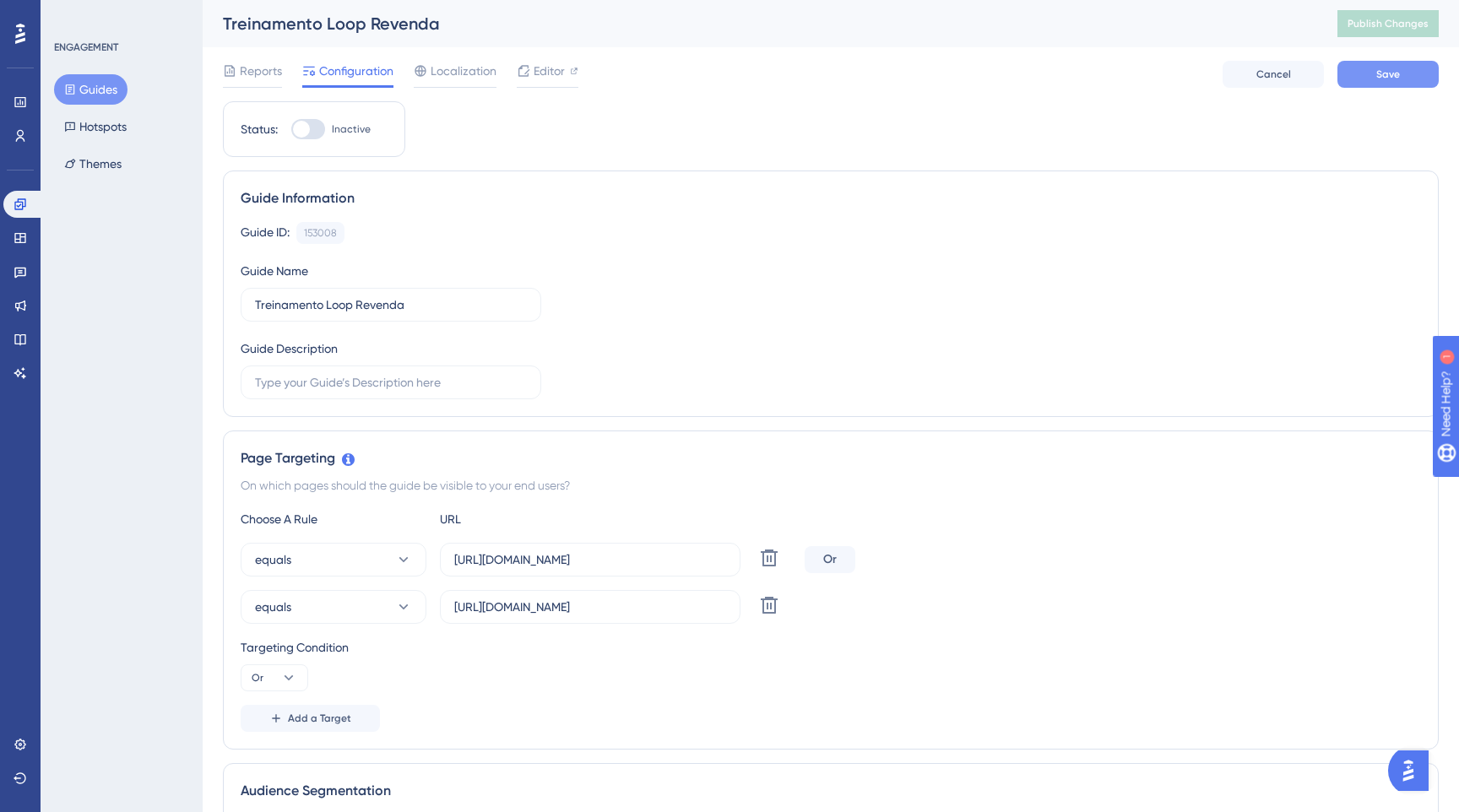
click at [1372, 74] on button "Save" at bounding box center [1388, 74] width 101 height 27
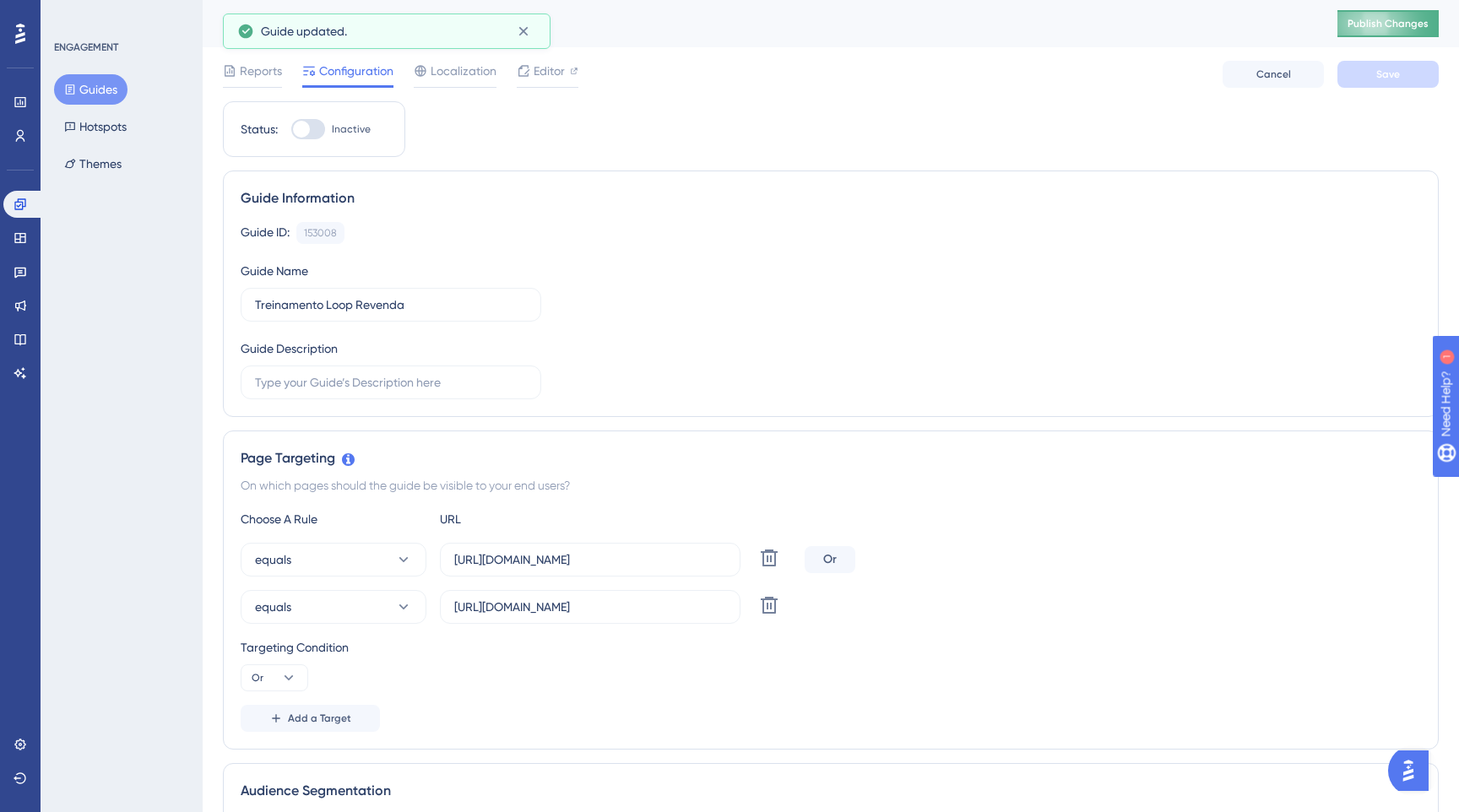
click at [1390, 25] on span "Publish Changes" at bounding box center [1388, 24] width 81 height 14
click at [575, 77] on div at bounding box center [574, 71] width 9 height 21
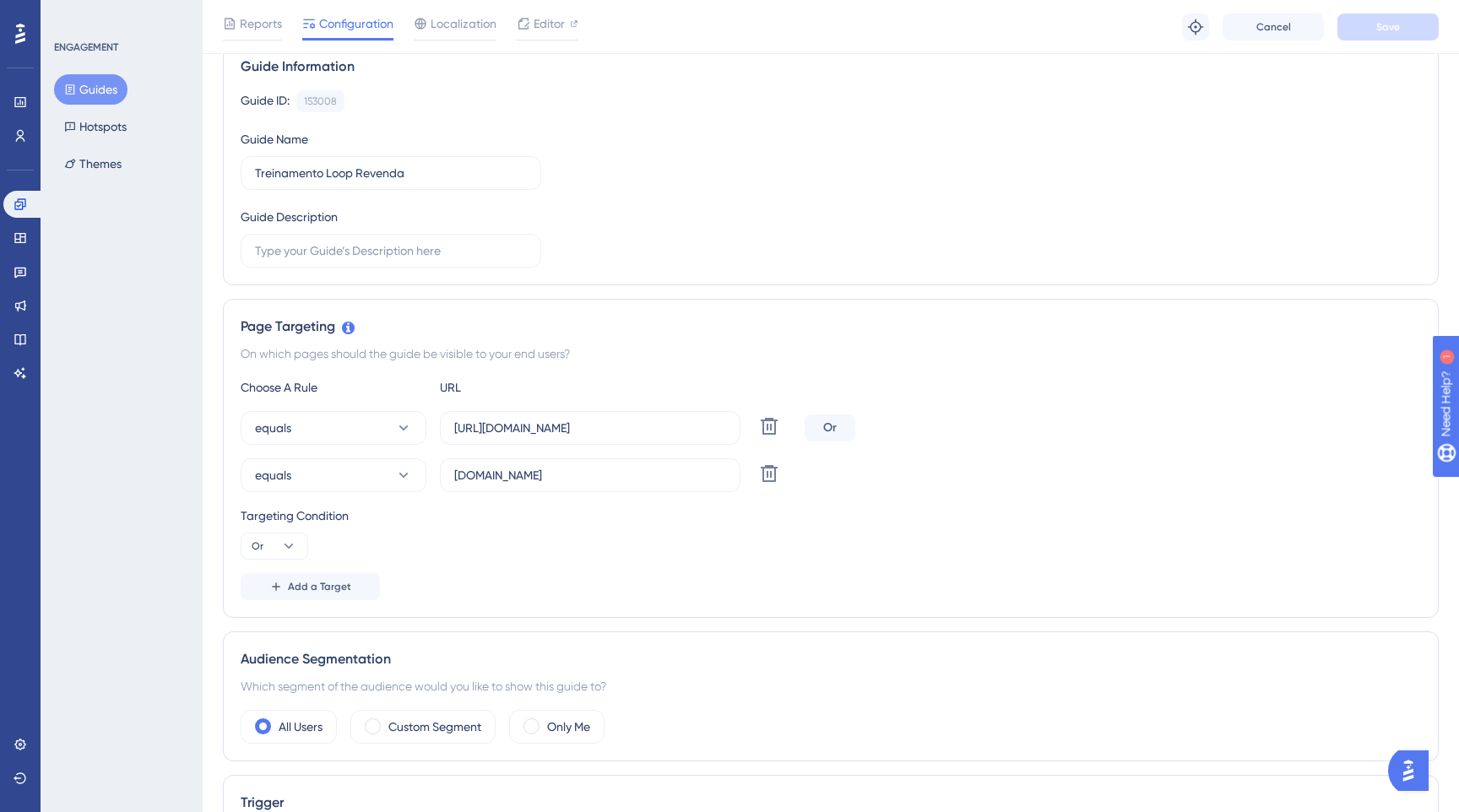
scroll to position [140, 0]
click at [400, 430] on icon at bounding box center [404, 426] width 17 height 17
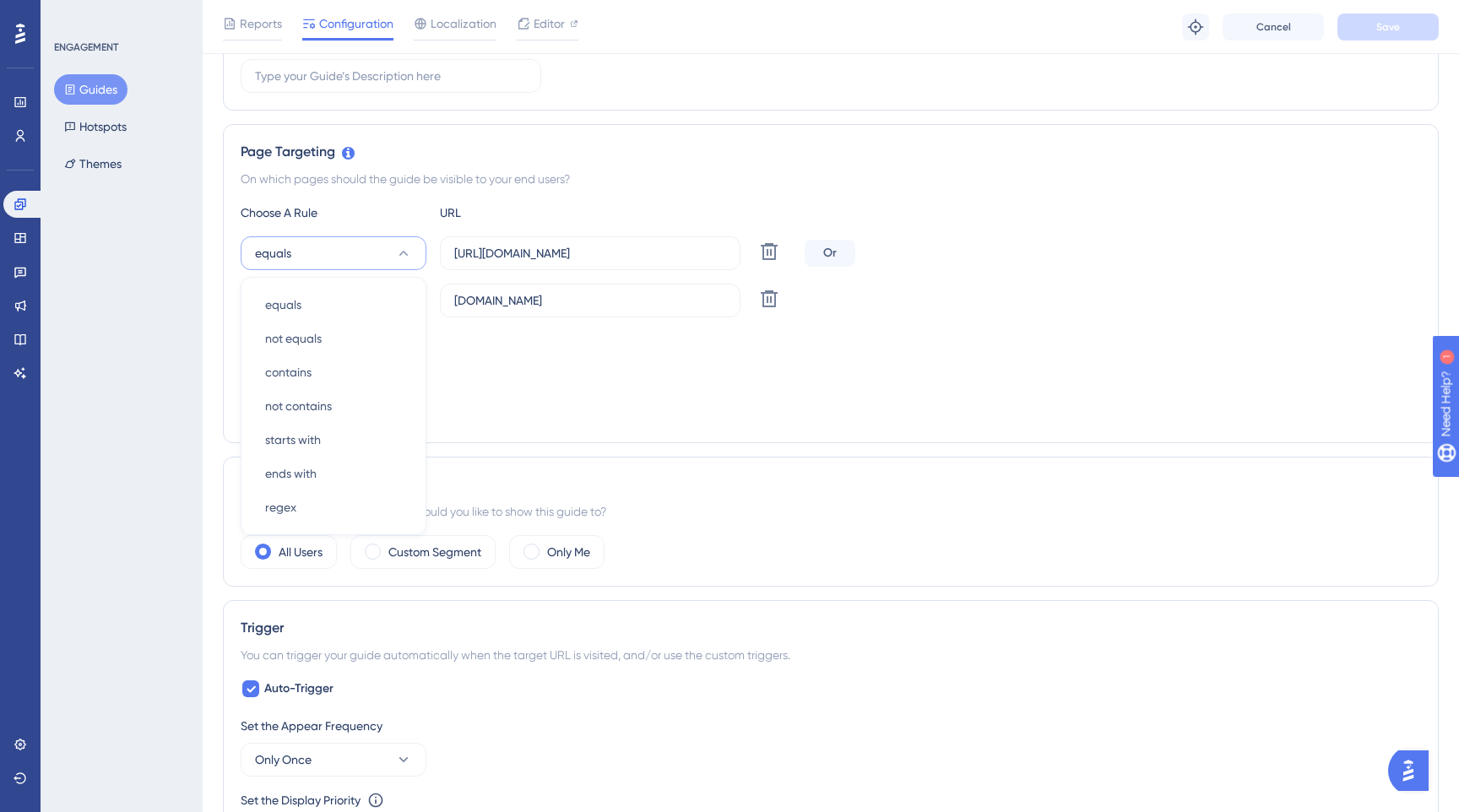
click at [531, 321] on div "Choose A Rule URL equals equals equals not equals not equals contains contains …" at bounding box center [830, 314] width 1180 height 223
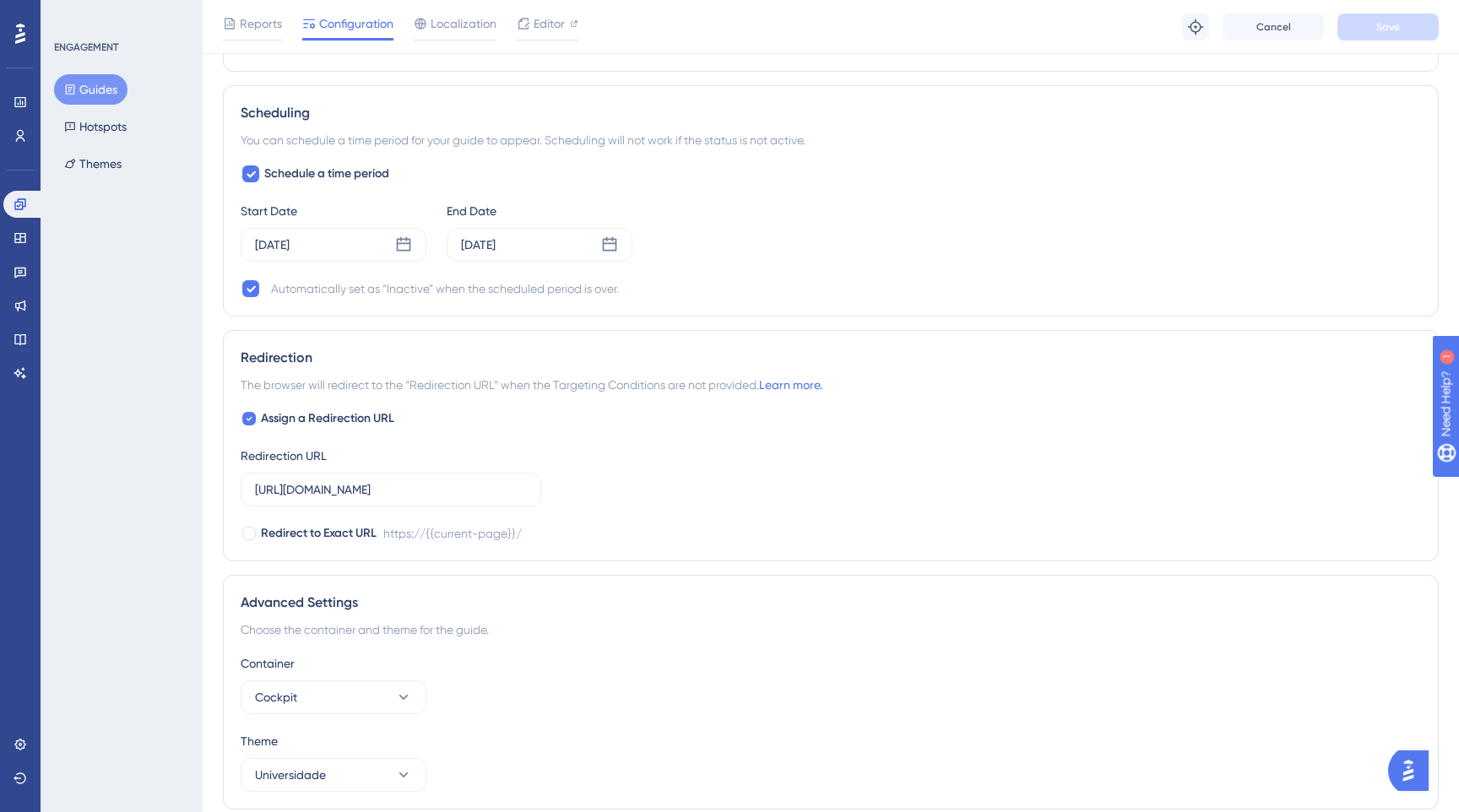
scroll to position [1156, 0]
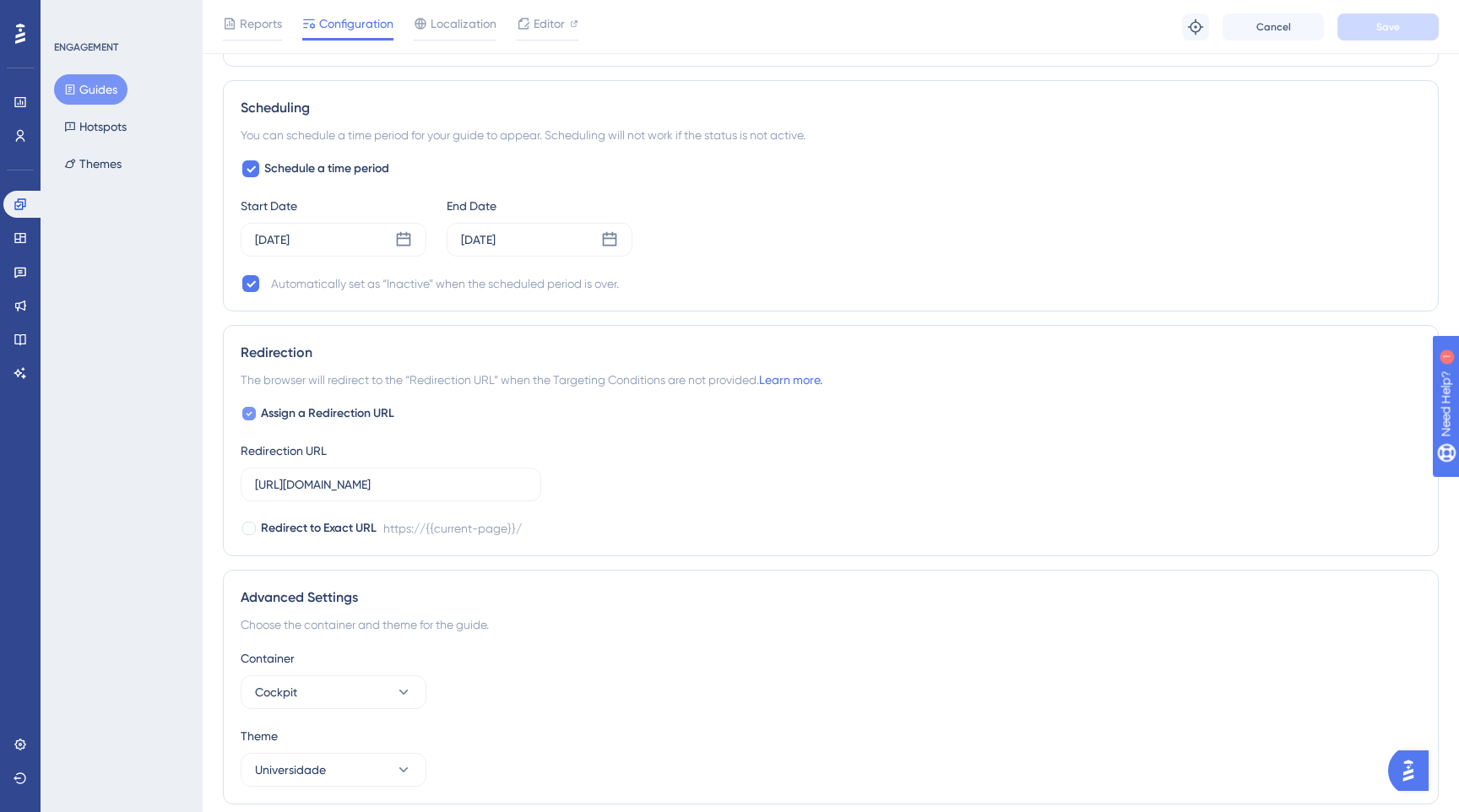
click at [259, 423] on label "Assign a Redirection URL" at bounding box center [317, 414] width 154 height 21
checkbox input "false"
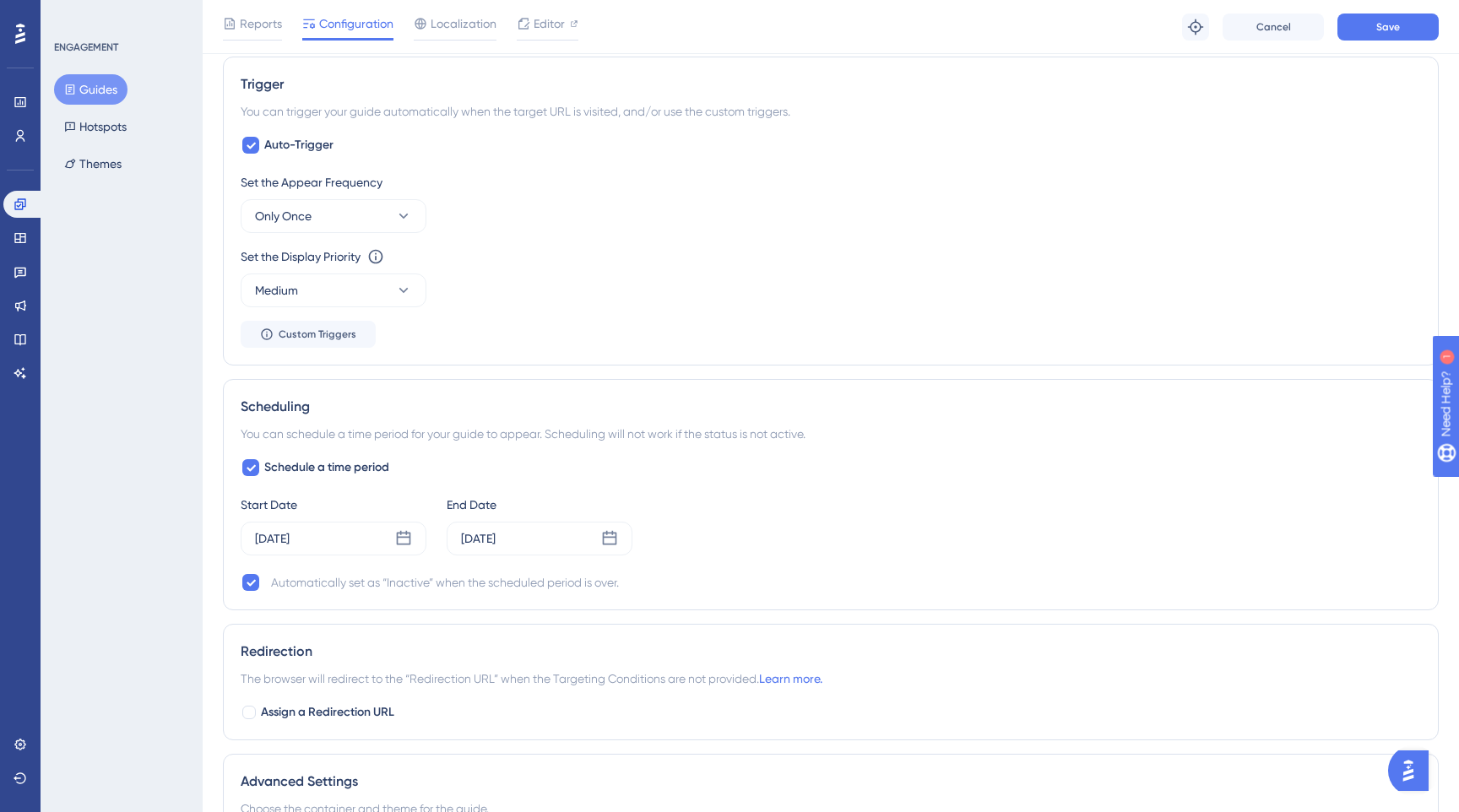
scroll to position [0, 0]
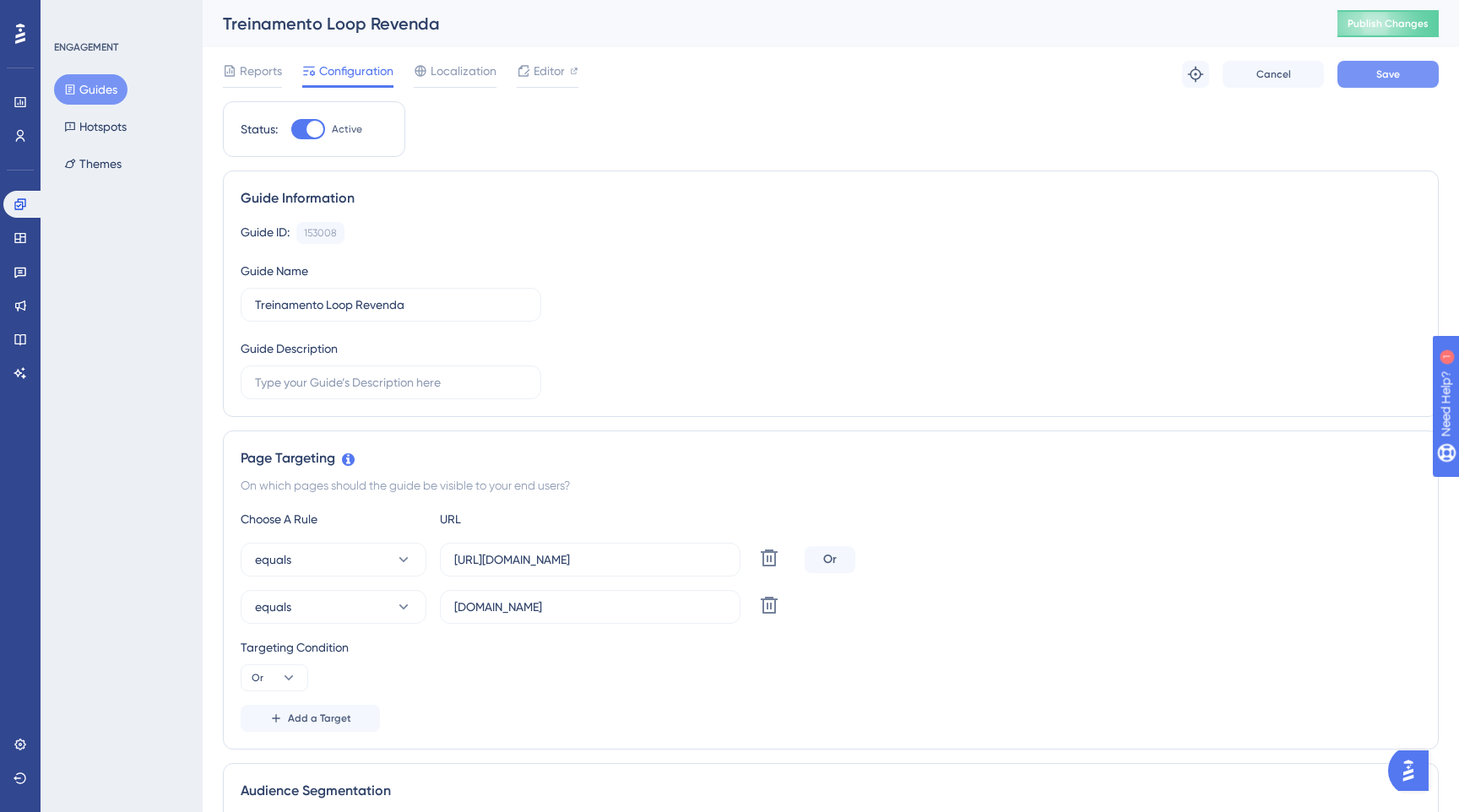
click at [1412, 75] on button "Save" at bounding box center [1388, 74] width 101 height 27
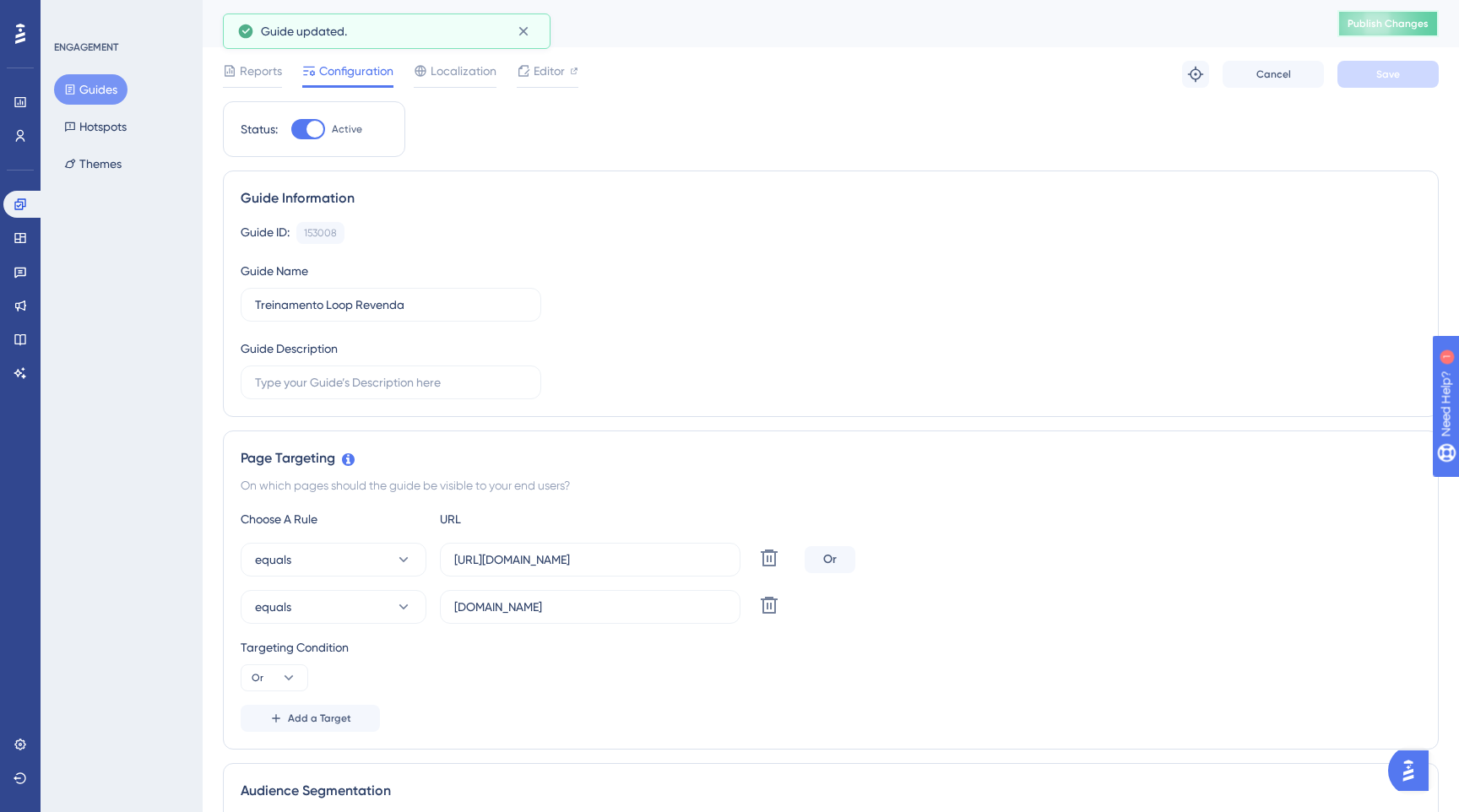
click at [1373, 21] on span "Publish Changes" at bounding box center [1388, 24] width 81 height 14
click at [537, 76] on span "Editor" at bounding box center [549, 71] width 31 height 21
click at [559, 558] on input "https://www.cockpit.com.br" at bounding box center [590, 559] width 272 height 19
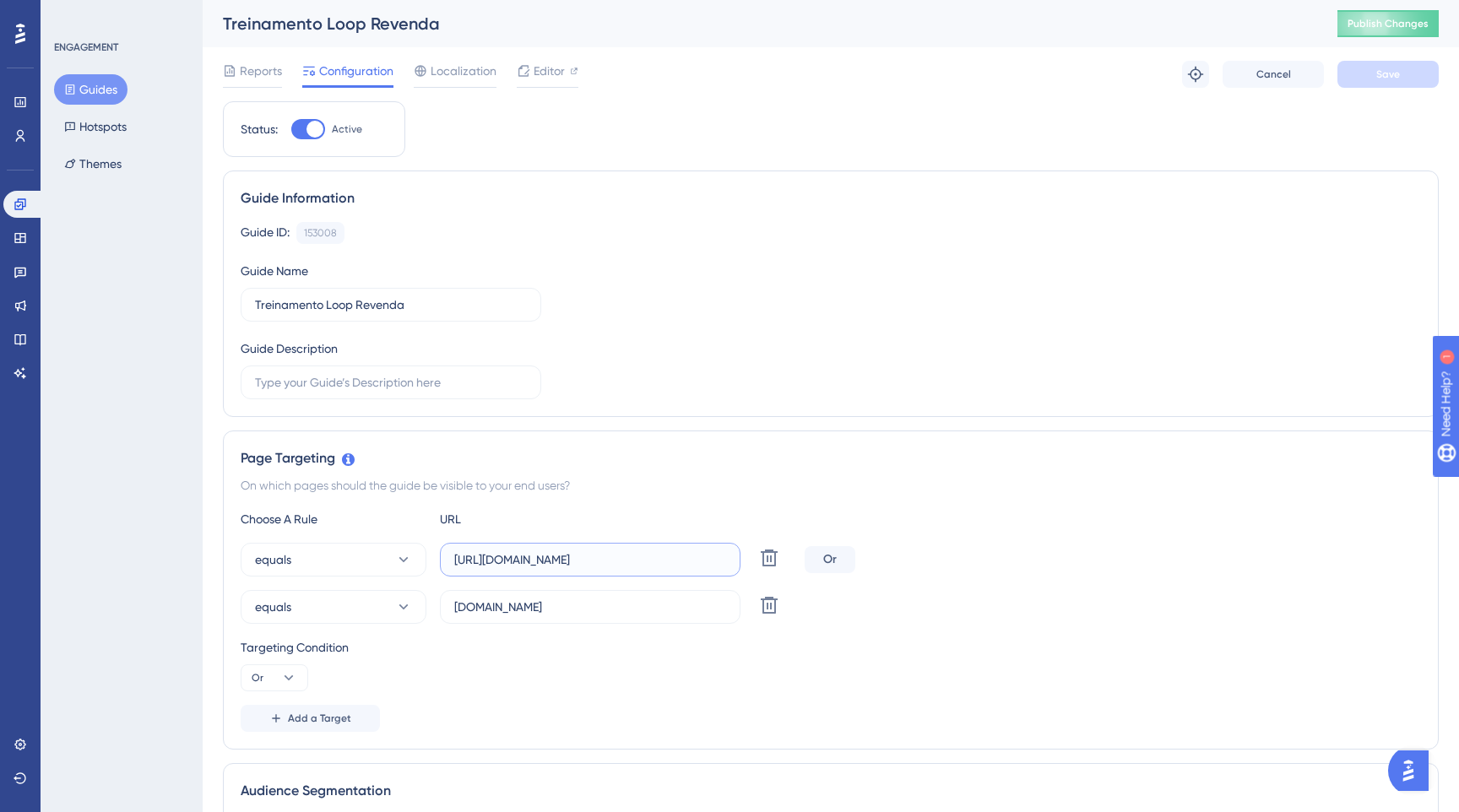
paste input "https://www.cockpit.com.br/?lkid=2189"
type input "https://www.cockpit.com.br/"
drag, startPoint x: 571, startPoint y: 599, endPoint x: 411, endPoint y: 599, distance: 160.0
click at [411, 599] on div "equals cockpit.com.br Delete" at bounding box center [519, 607] width 557 height 34
click at [776, 603] on icon at bounding box center [769, 606] width 21 height 21
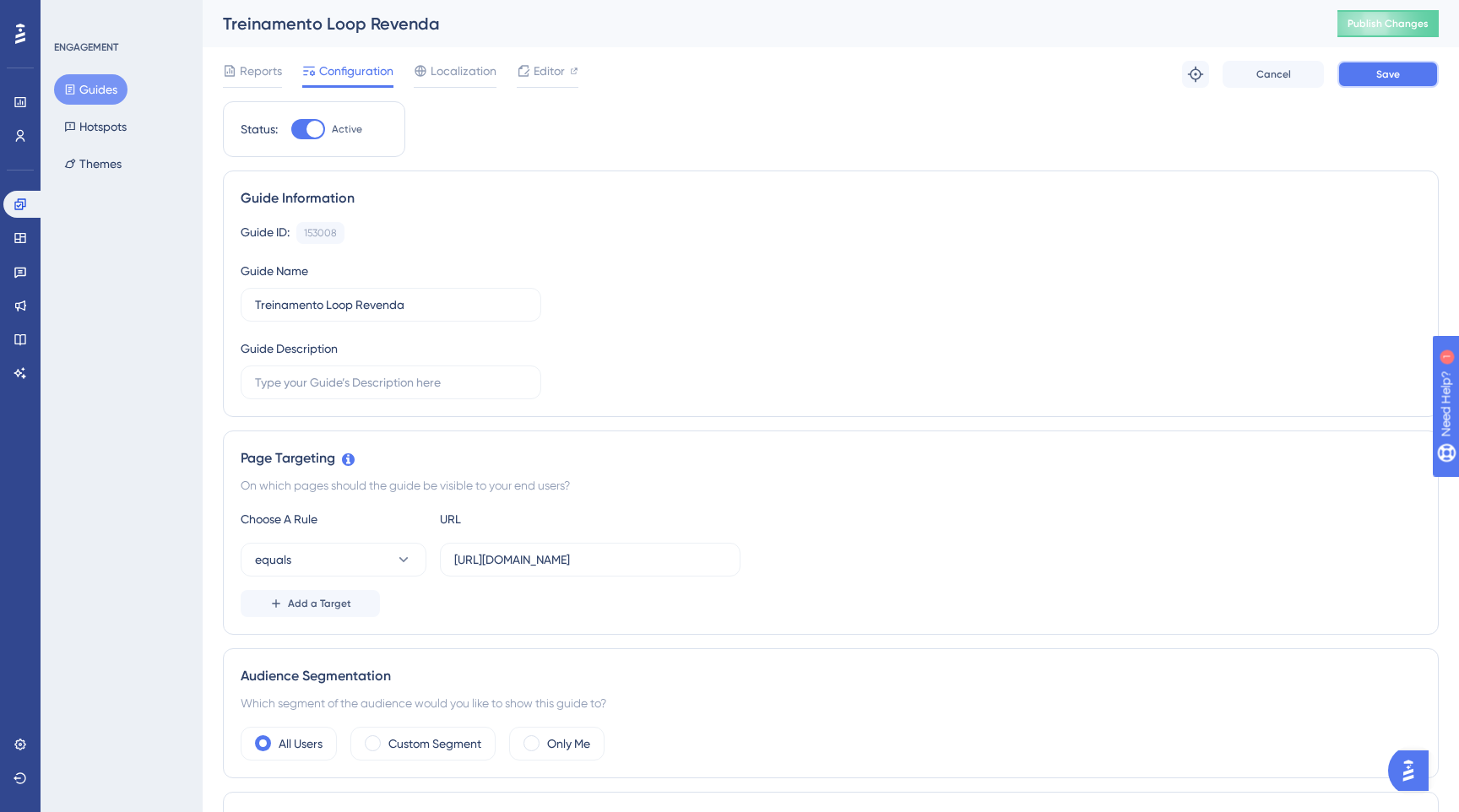
click at [1364, 70] on button "Save" at bounding box center [1388, 74] width 101 height 27
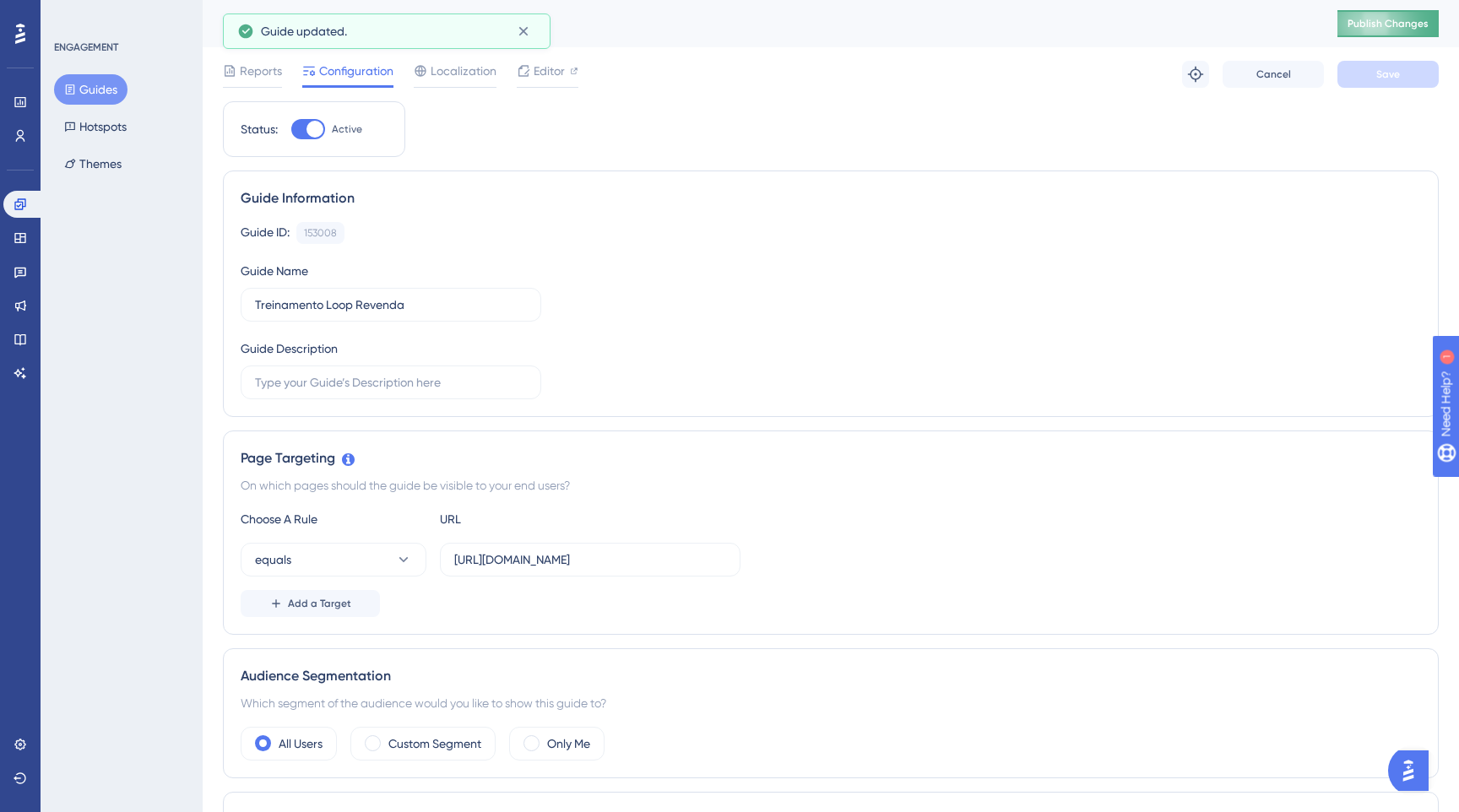
click at [1419, 15] on button "Publish Changes" at bounding box center [1388, 23] width 101 height 27
click at [300, 134] on div at bounding box center [308, 130] width 34 height 21
click at [291, 130] on input "Active" at bounding box center [290, 129] width 1 height 1
checkbox input "false"
click at [1367, 72] on button "Save" at bounding box center [1388, 74] width 101 height 27
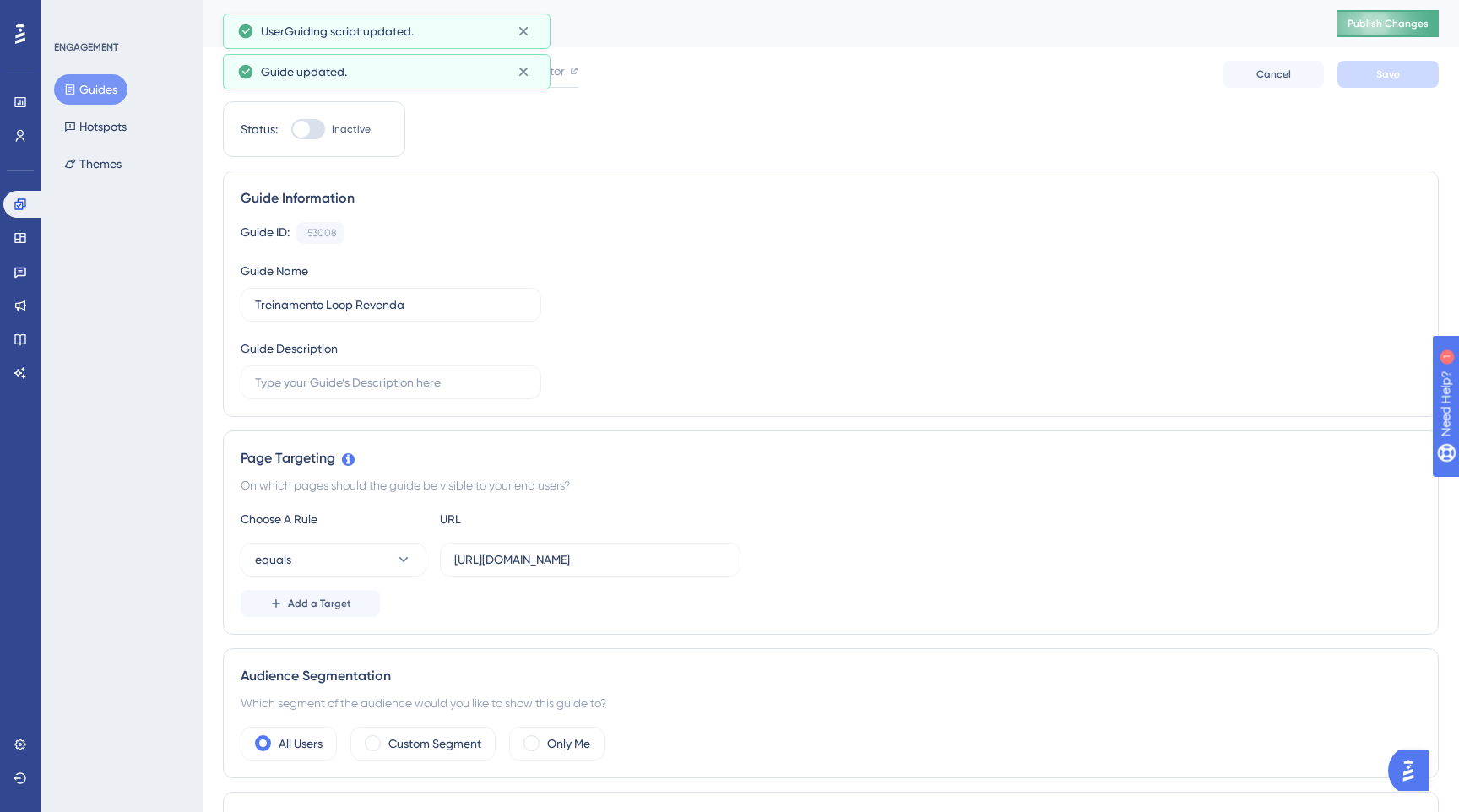
click at [1425, 14] on button "Publish Changes" at bounding box center [1388, 23] width 101 height 27
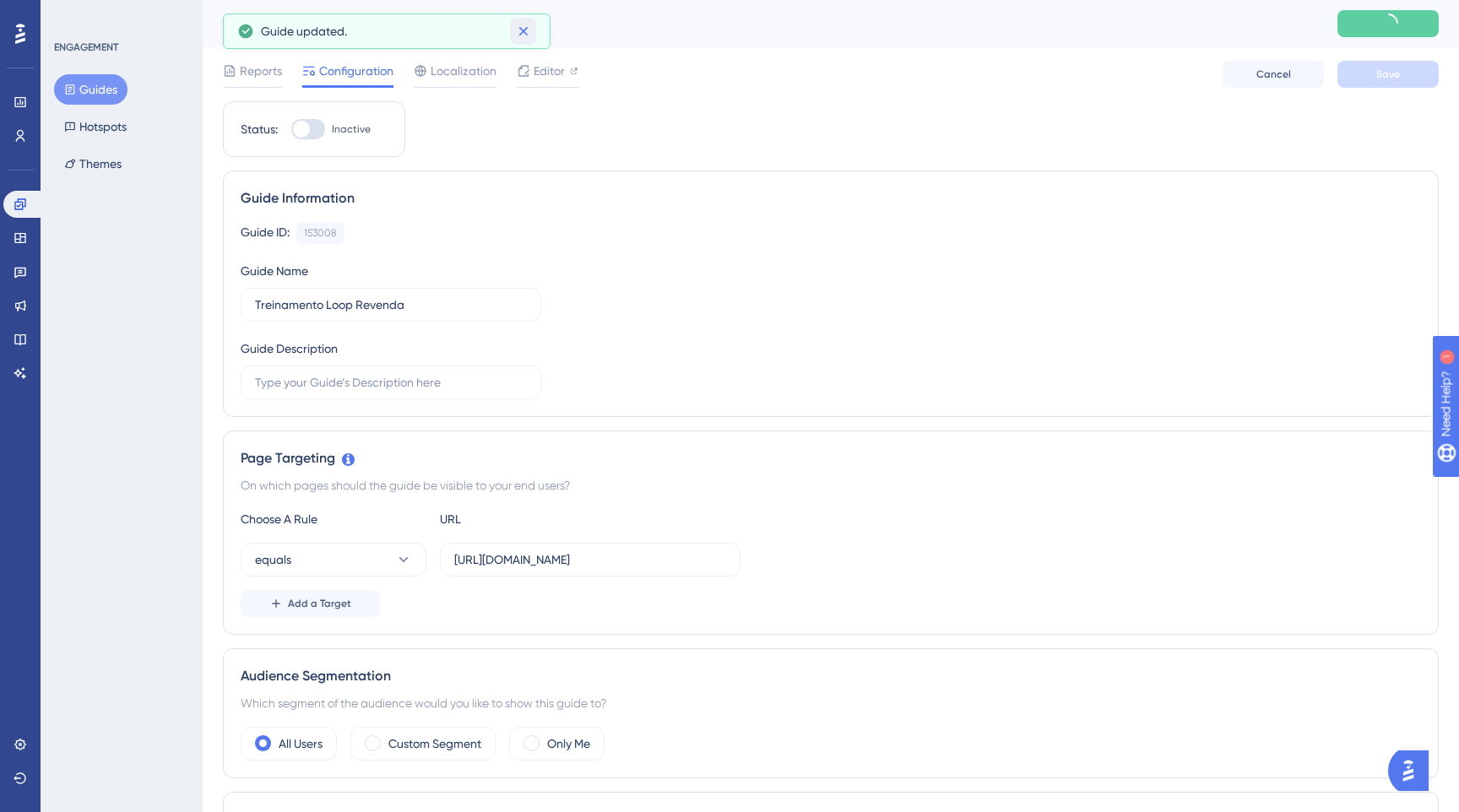
click at [520, 30] on icon at bounding box center [523, 32] width 17 height 17
click at [520, 35] on icon at bounding box center [523, 32] width 17 height 17
click at [550, 71] on span "Editor" at bounding box center [549, 71] width 31 height 21
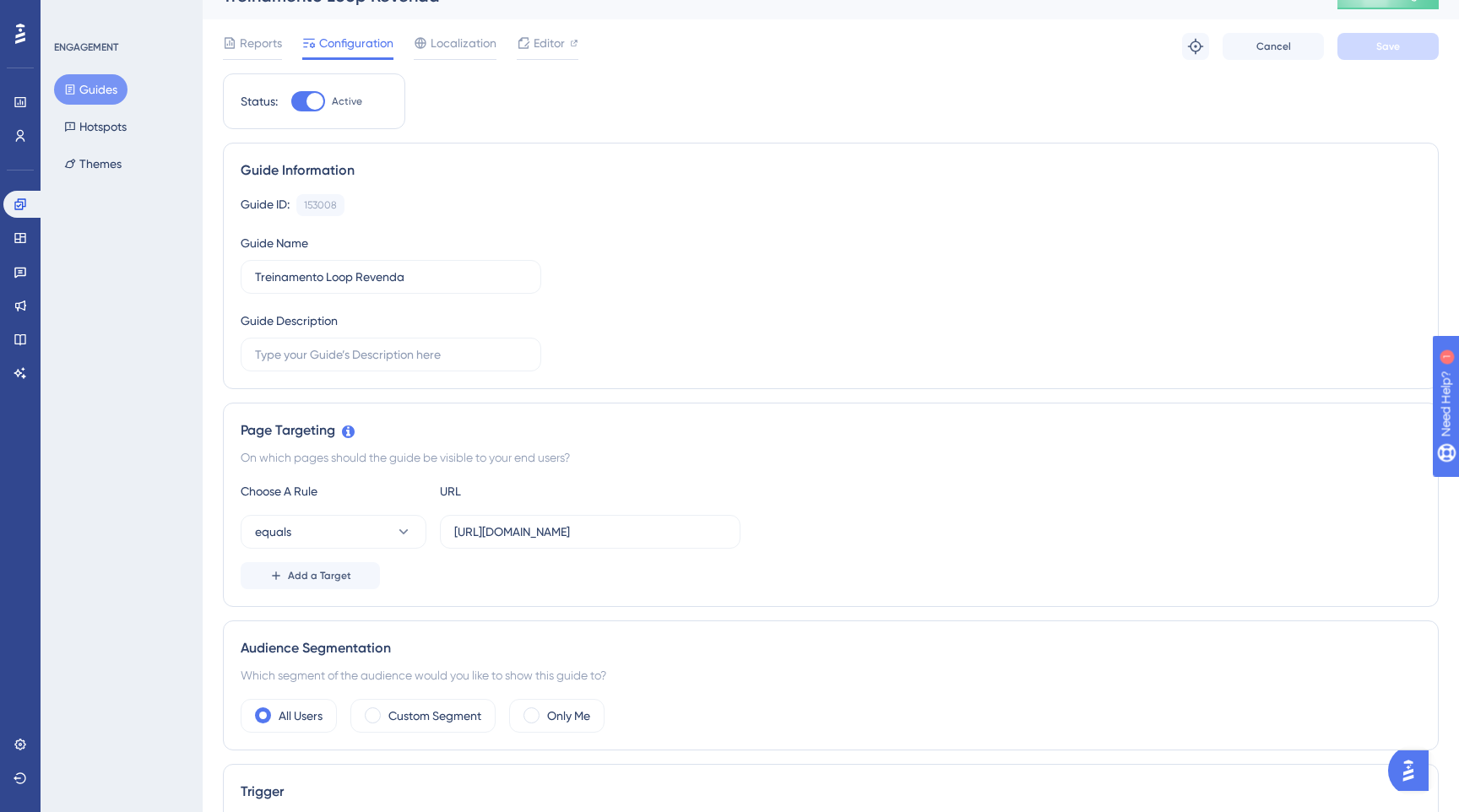
click at [308, 93] on div at bounding box center [308, 101] width 34 height 21
click at [291, 101] on input "Active" at bounding box center [290, 101] width 1 height 1
checkbox input "false"
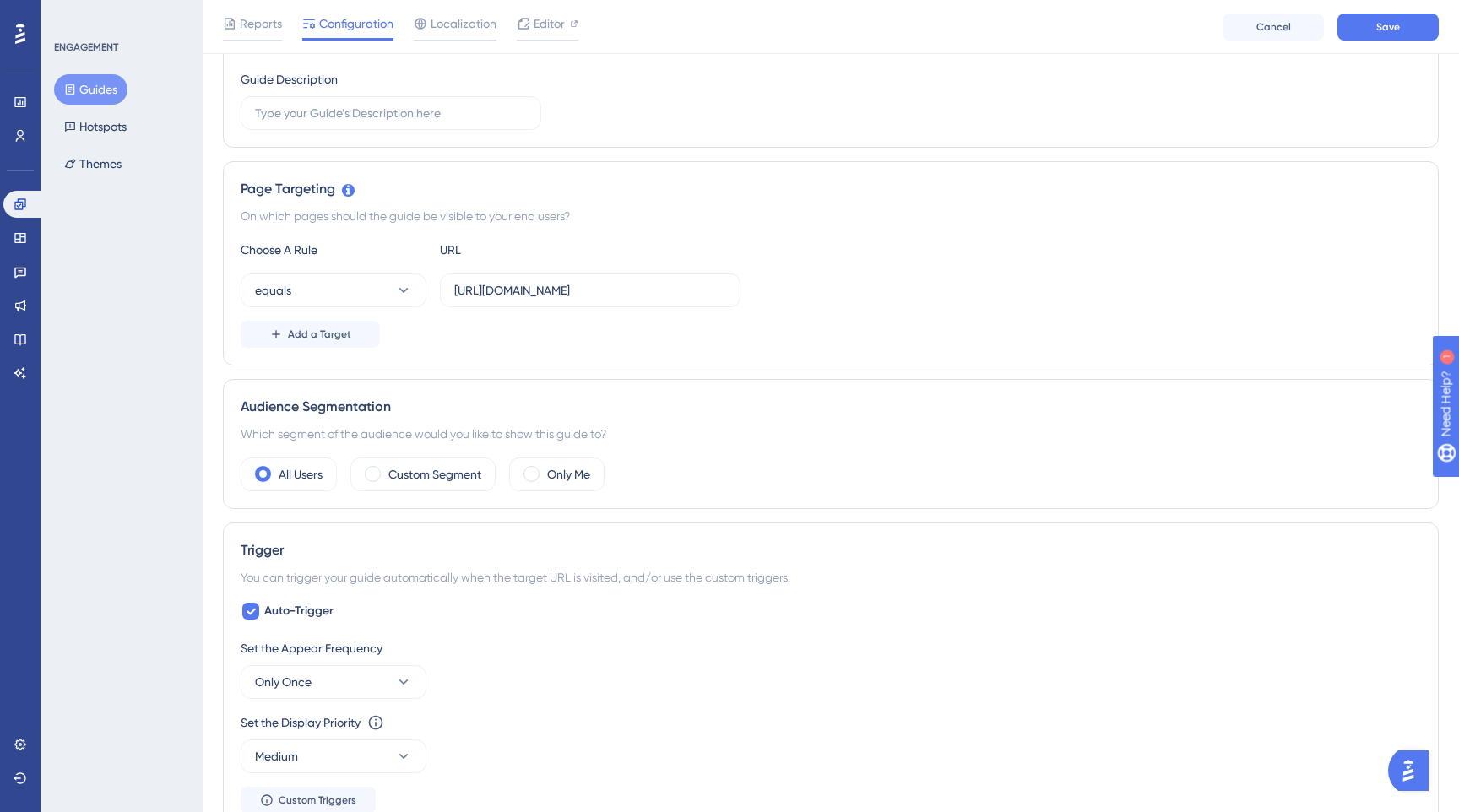
scroll to position [0, 0]
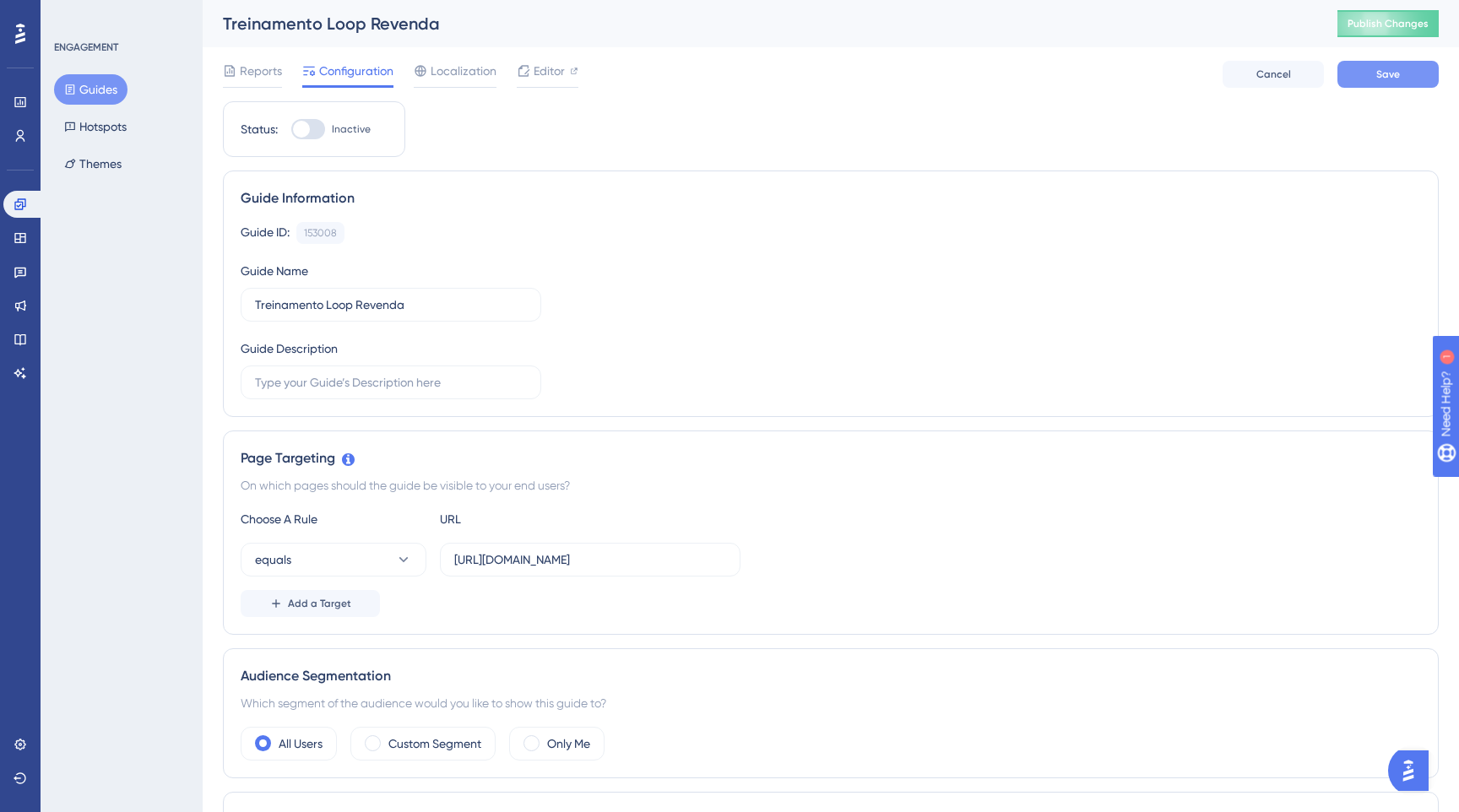
click at [1353, 70] on button "Save" at bounding box center [1388, 74] width 101 height 27
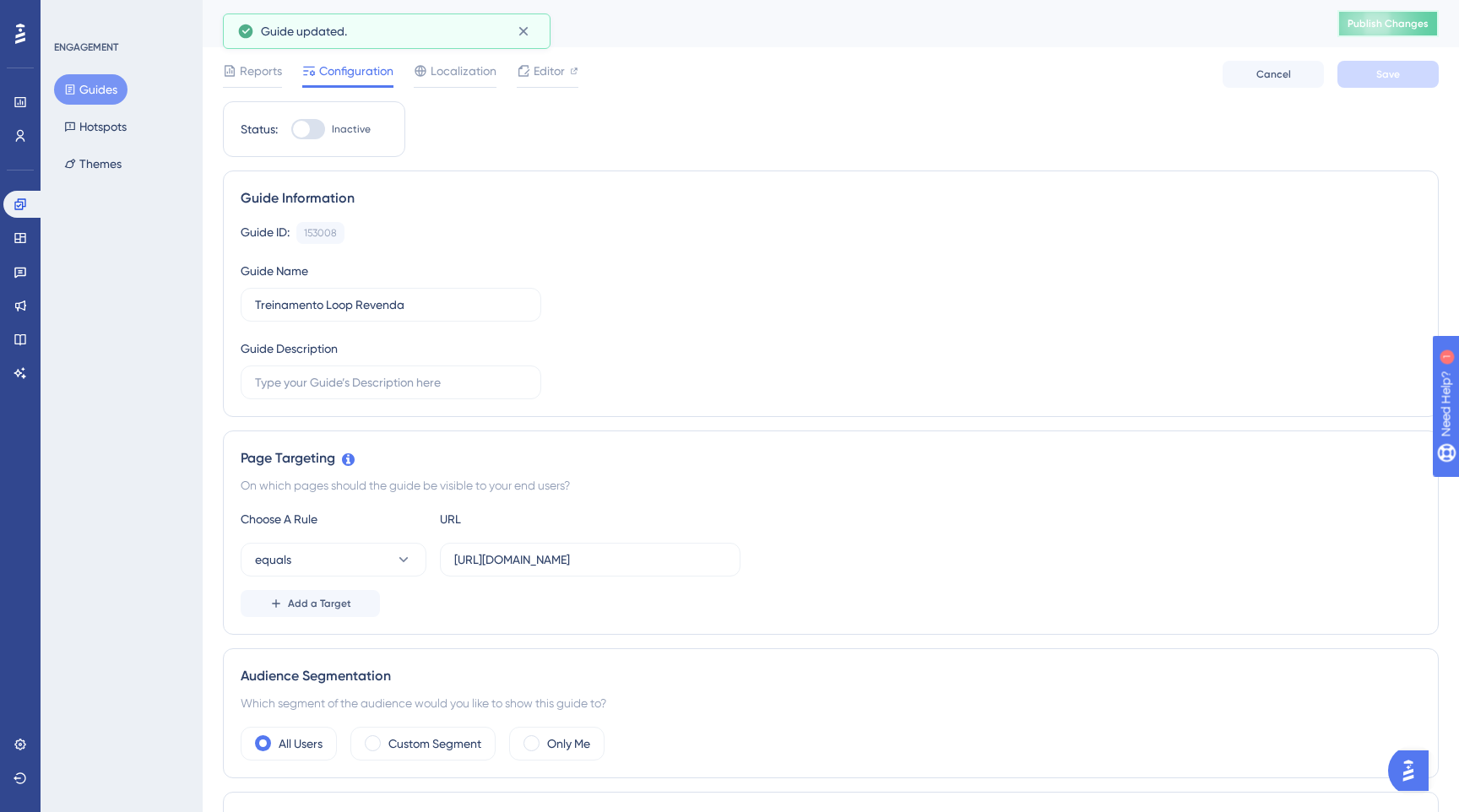
click at [1374, 32] on button "Publish Changes" at bounding box center [1388, 23] width 101 height 27
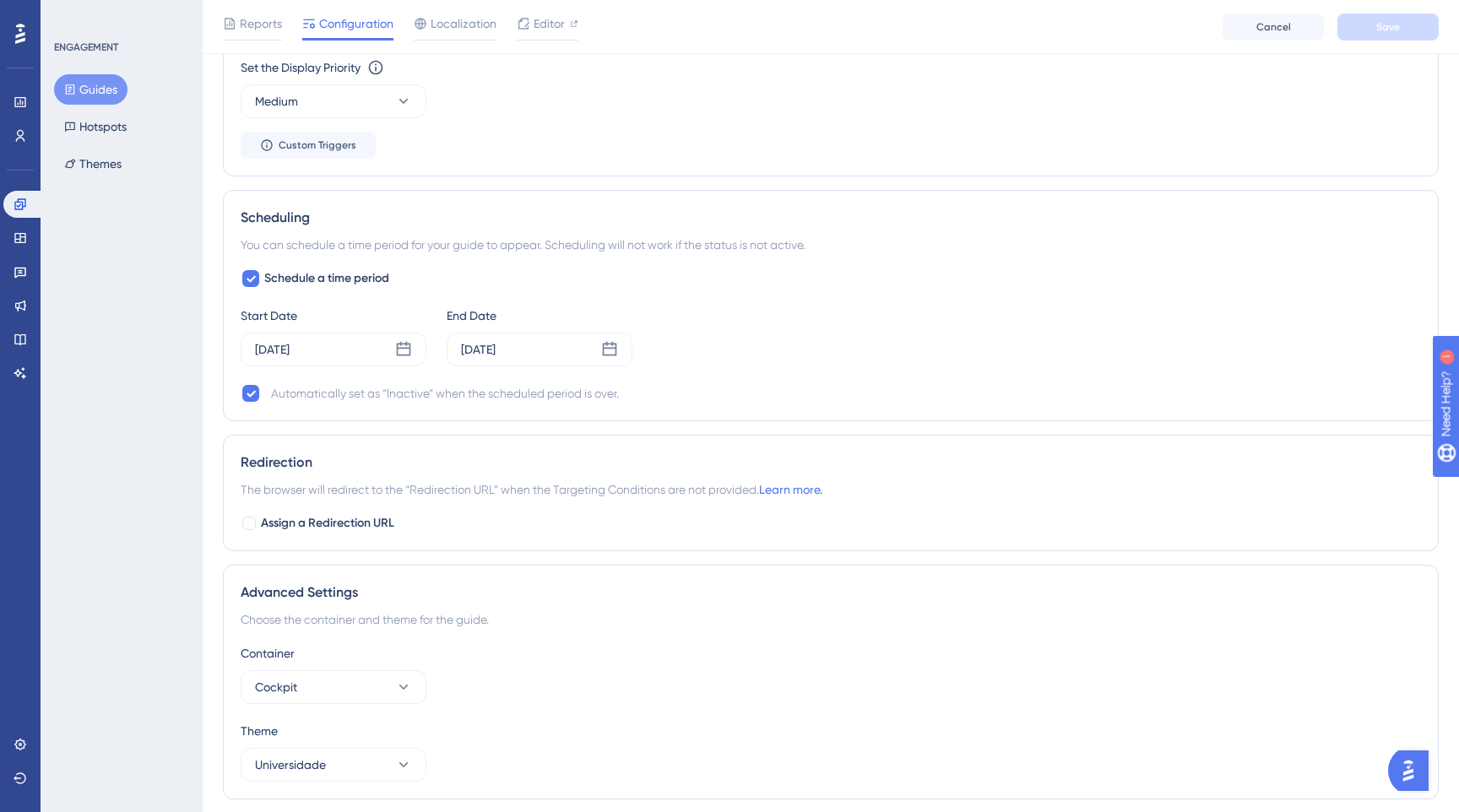
scroll to position [962, 0]
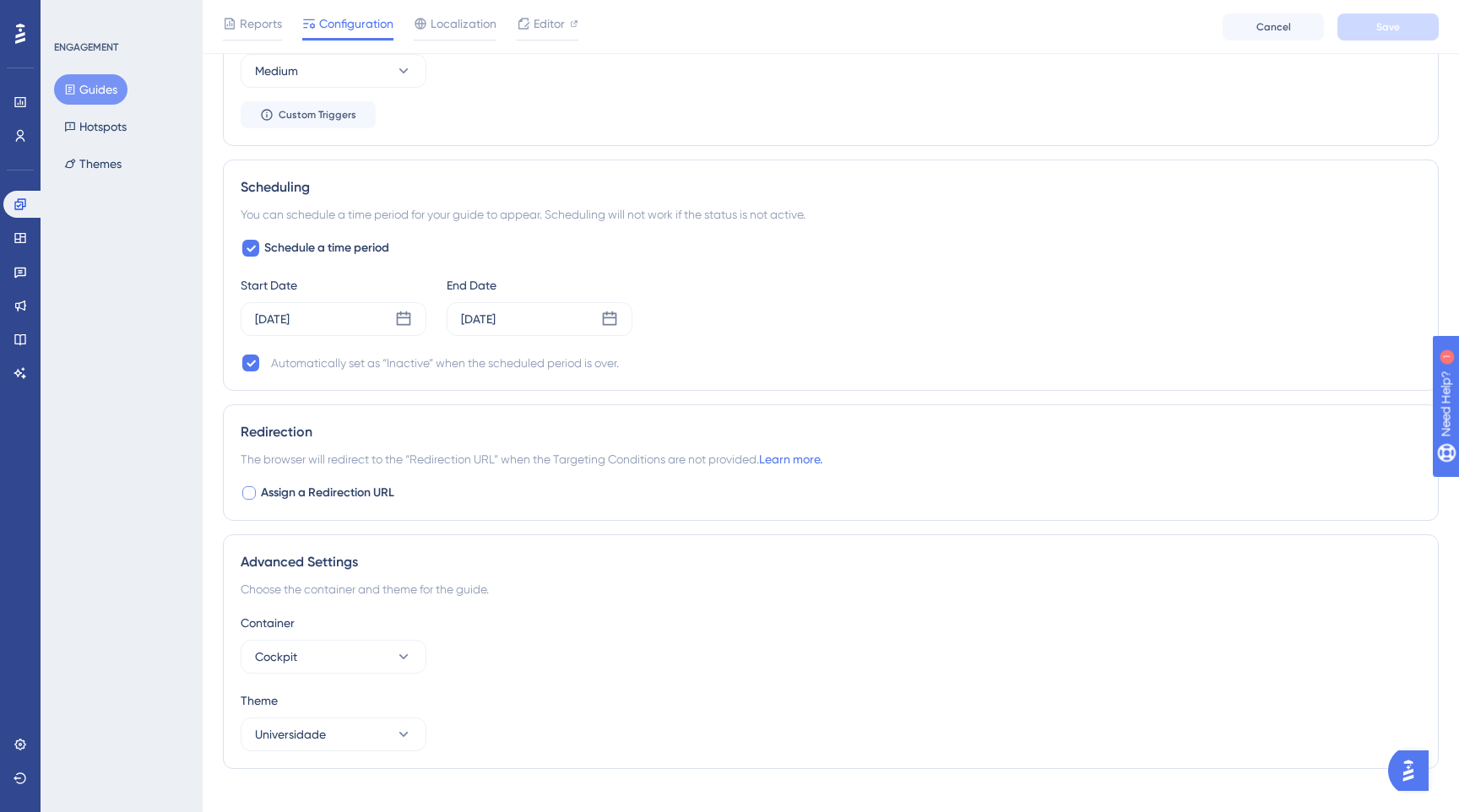
click at [256, 497] on div at bounding box center [249, 493] width 17 height 17
checkbox input "true"
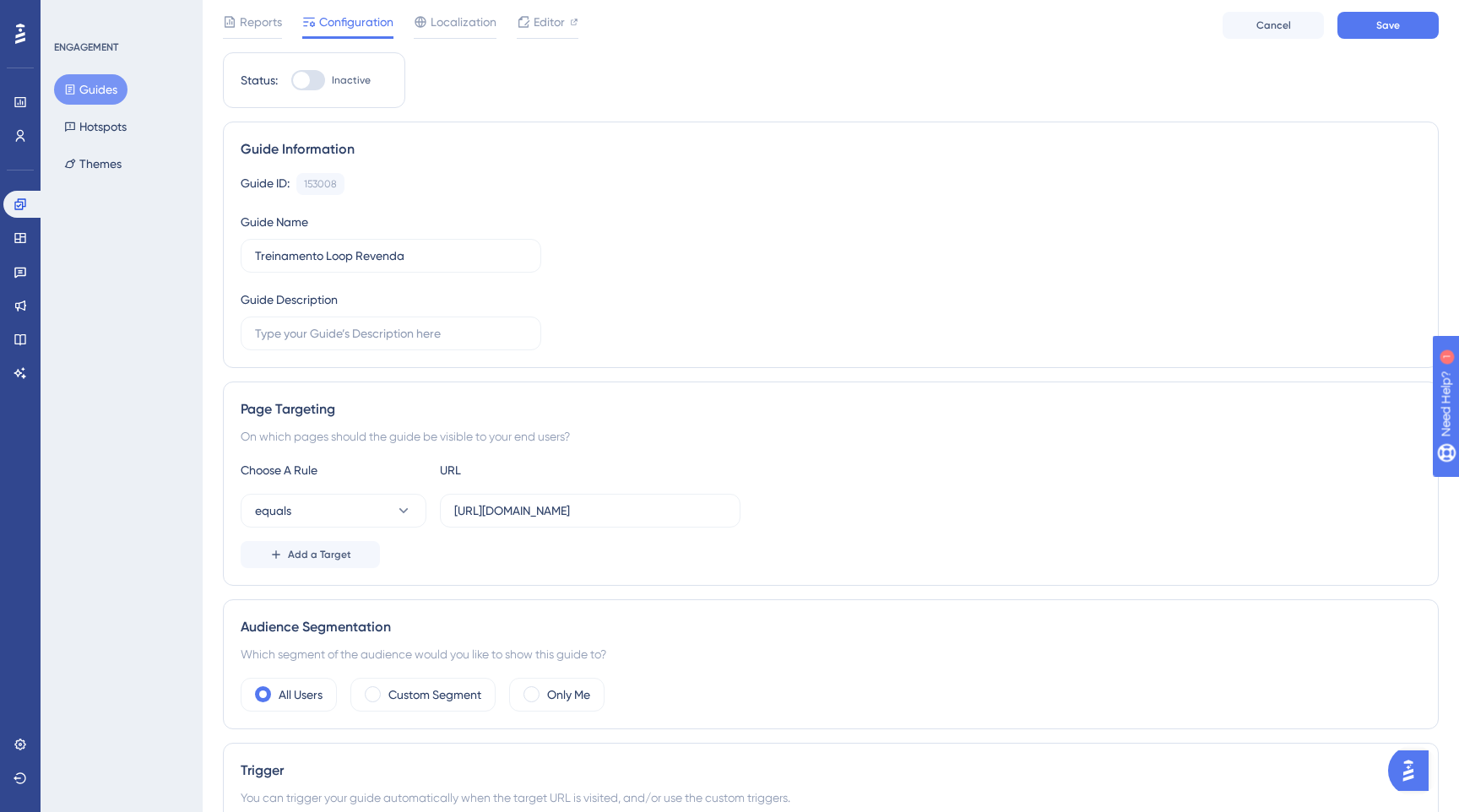
scroll to position [0, 0]
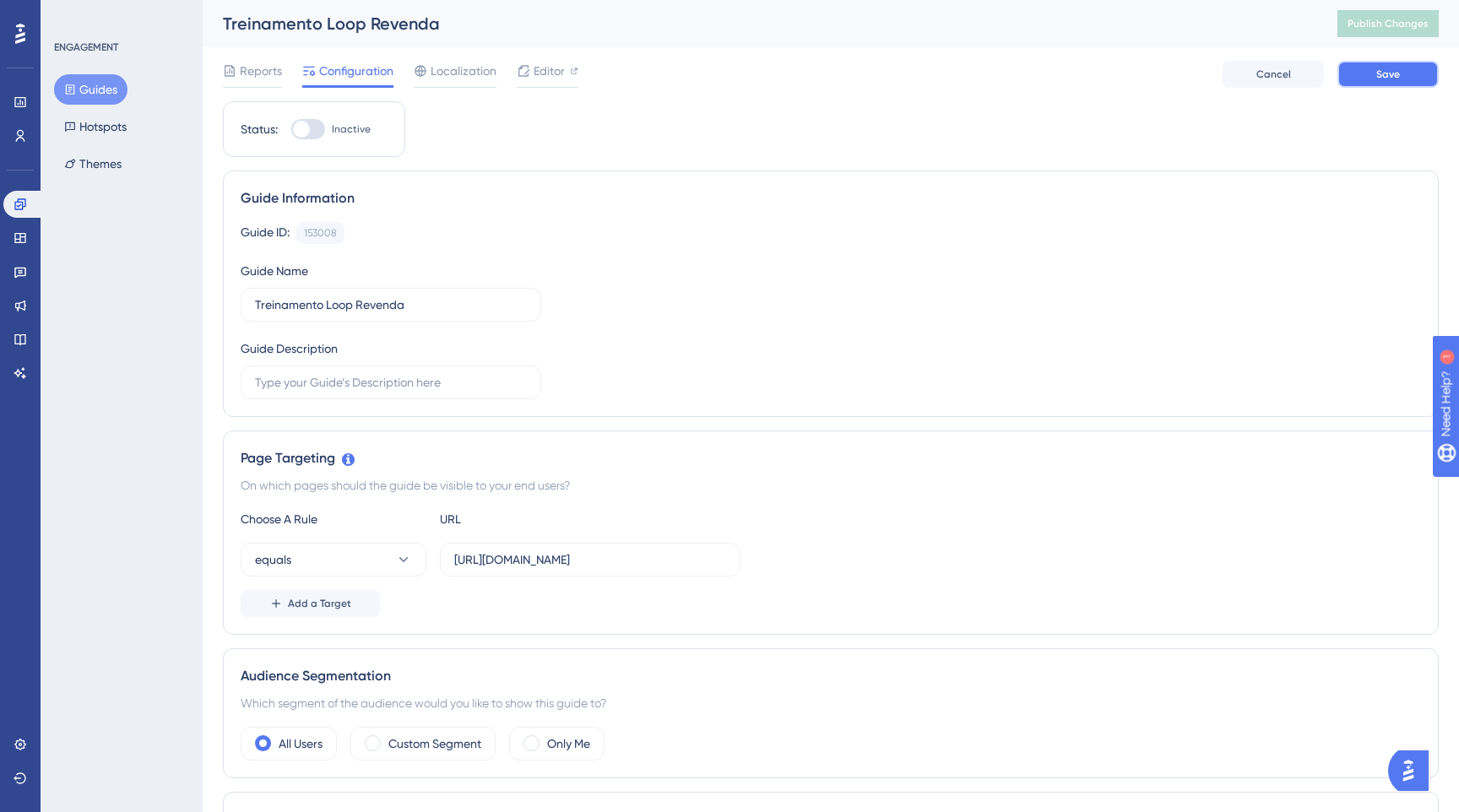
click at [1371, 66] on button "Save" at bounding box center [1388, 74] width 101 height 27
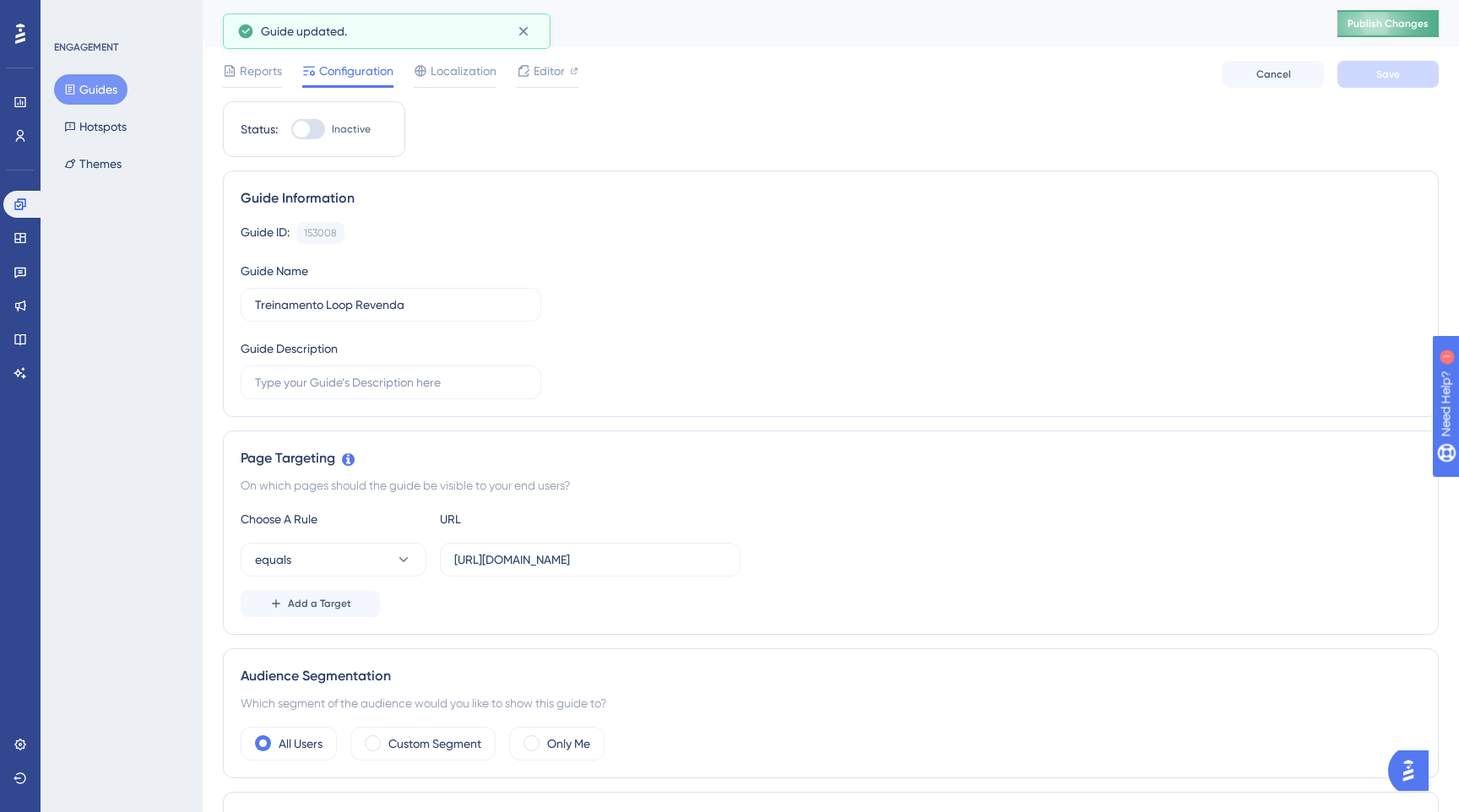
click at [1351, 24] on span "Publish Changes" at bounding box center [1388, 24] width 81 height 14
click at [574, 82] on div "Editor" at bounding box center [547, 74] width 62 height 27
drag, startPoint x: 455, startPoint y: 561, endPoint x: 424, endPoint y: 561, distance: 31.0
click at [424, 561] on div "equals https://www.cockpit.com.br/" at bounding box center [491, 559] width 500 height 34
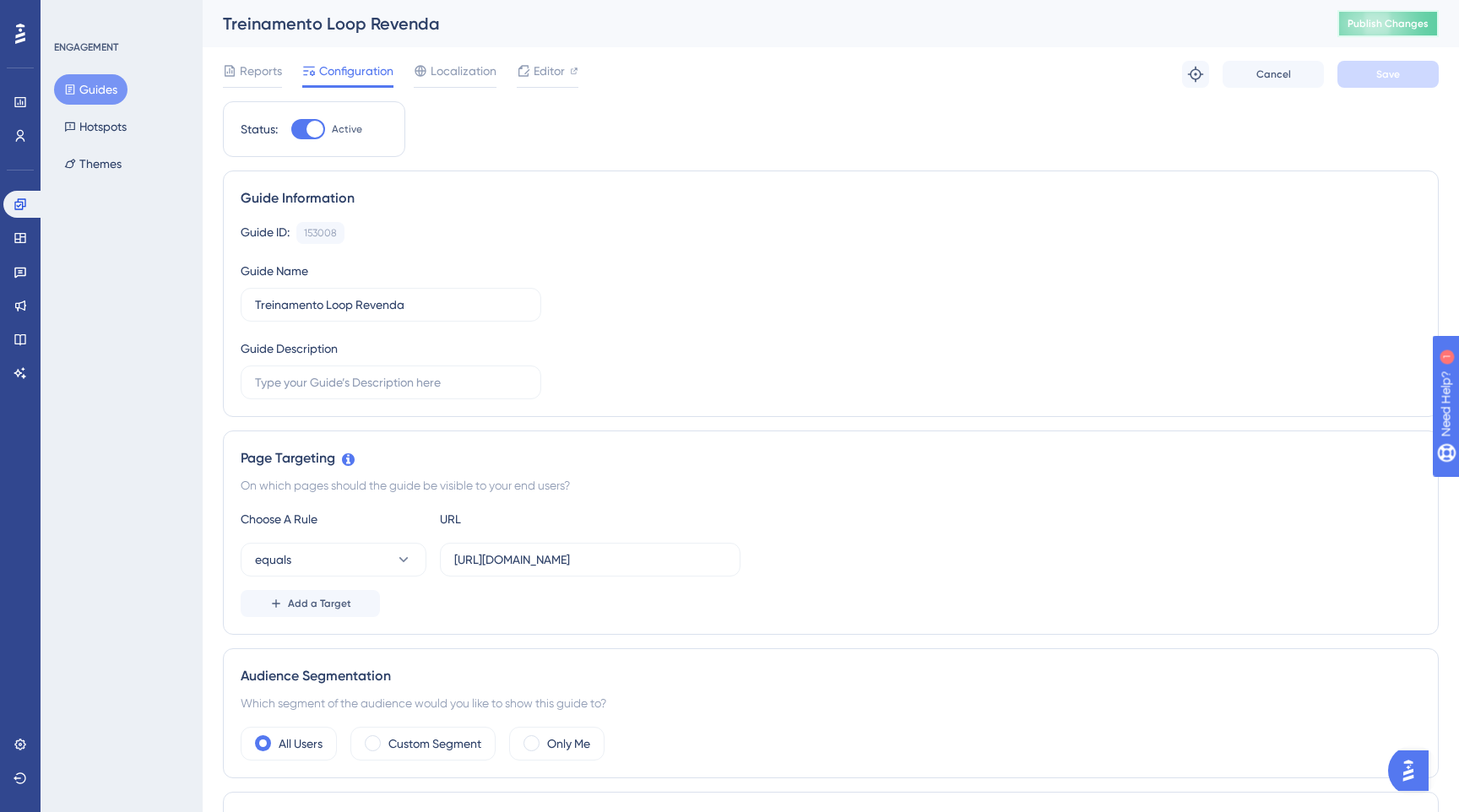
click at [1364, 24] on span "Publish Changes" at bounding box center [1388, 24] width 81 height 14
click at [308, 132] on div at bounding box center [315, 129] width 17 height 17
click at [291, 130] on input "Active" at bounding box center [290, 129] width 1 height 1
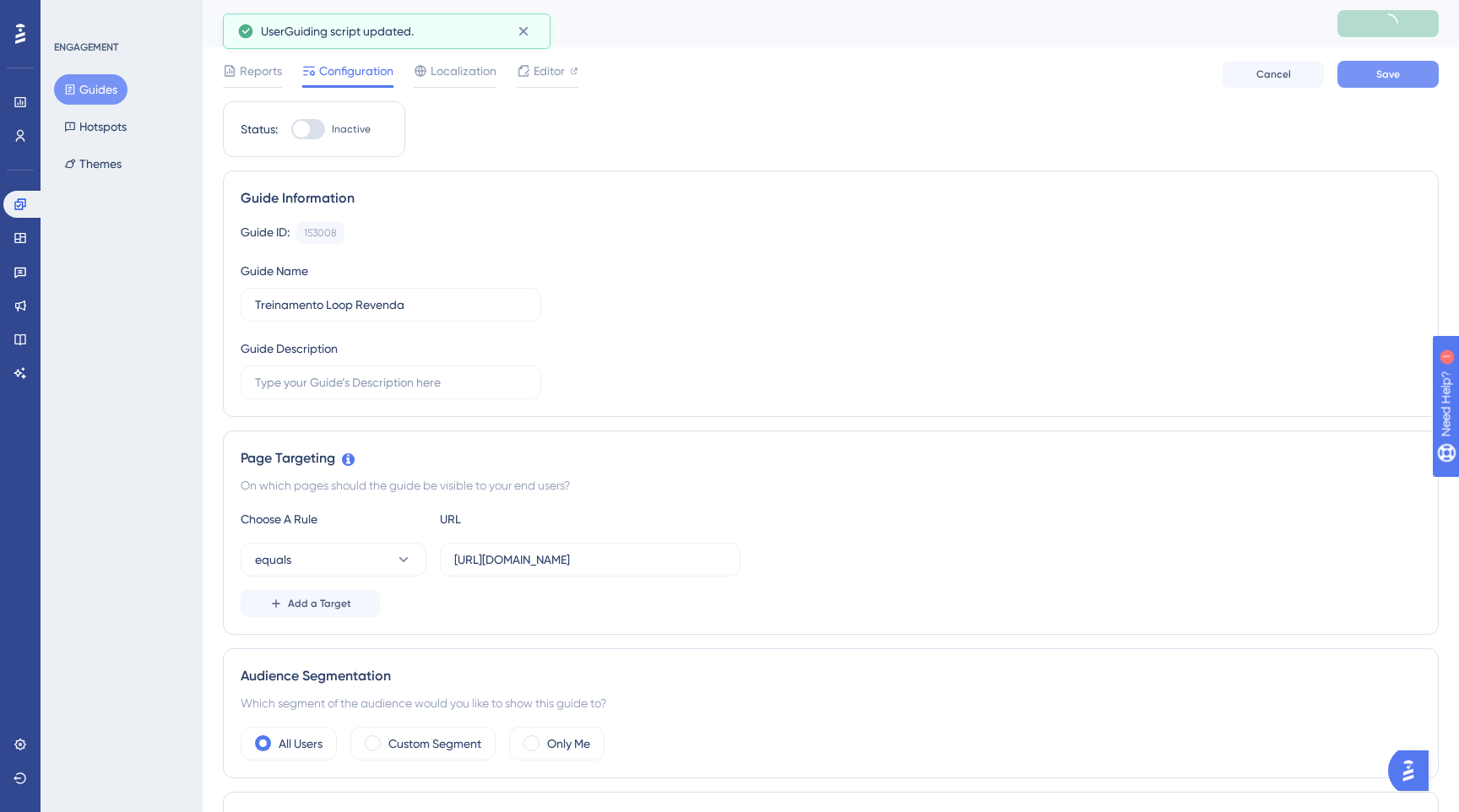
click at [1365, 80] on button "Save" at bounding box center [1388, 74] width 101 height 27
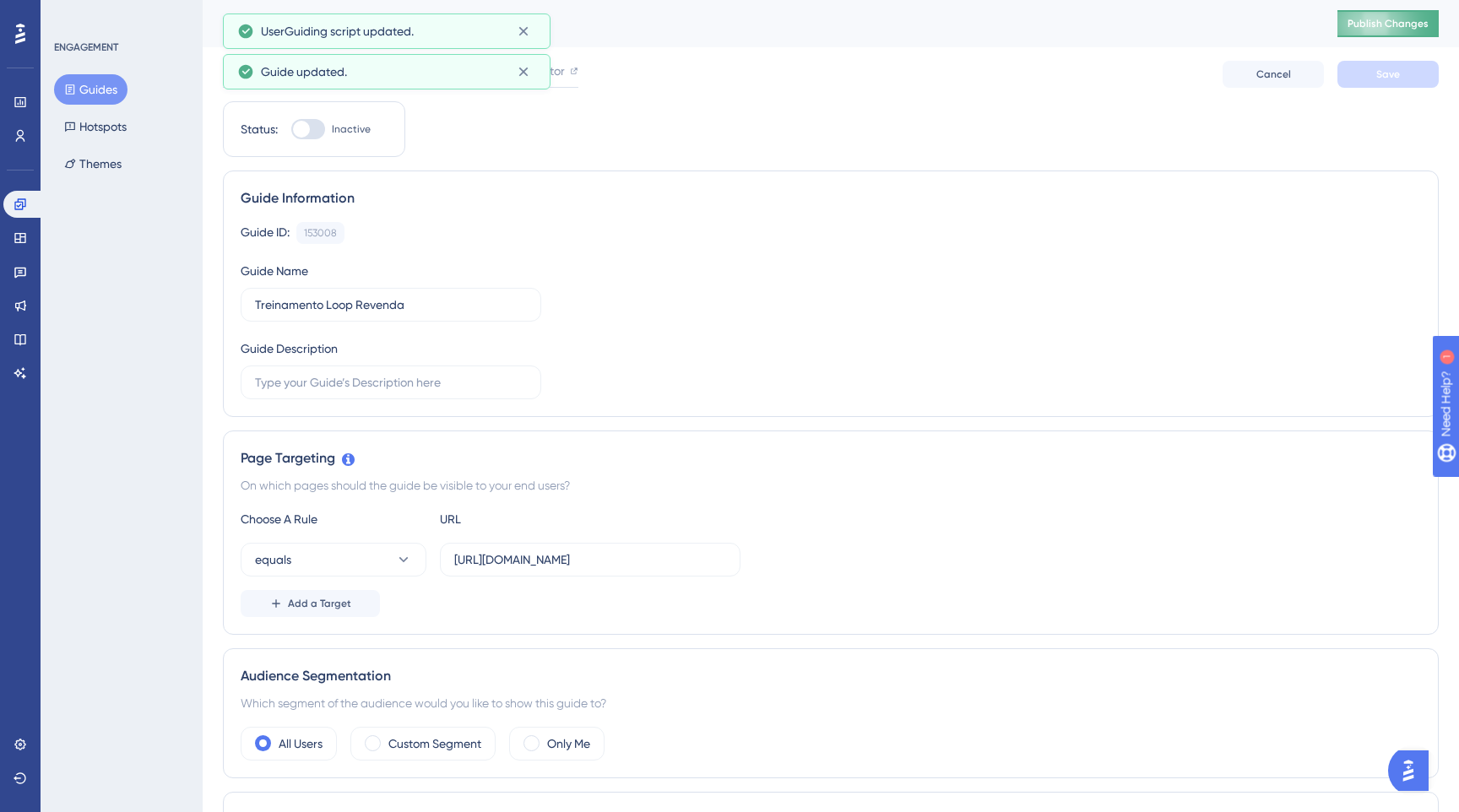
click at [1371, 28] on span "Publish Changes" at bounding box center [1388, 24] width 81 height 14
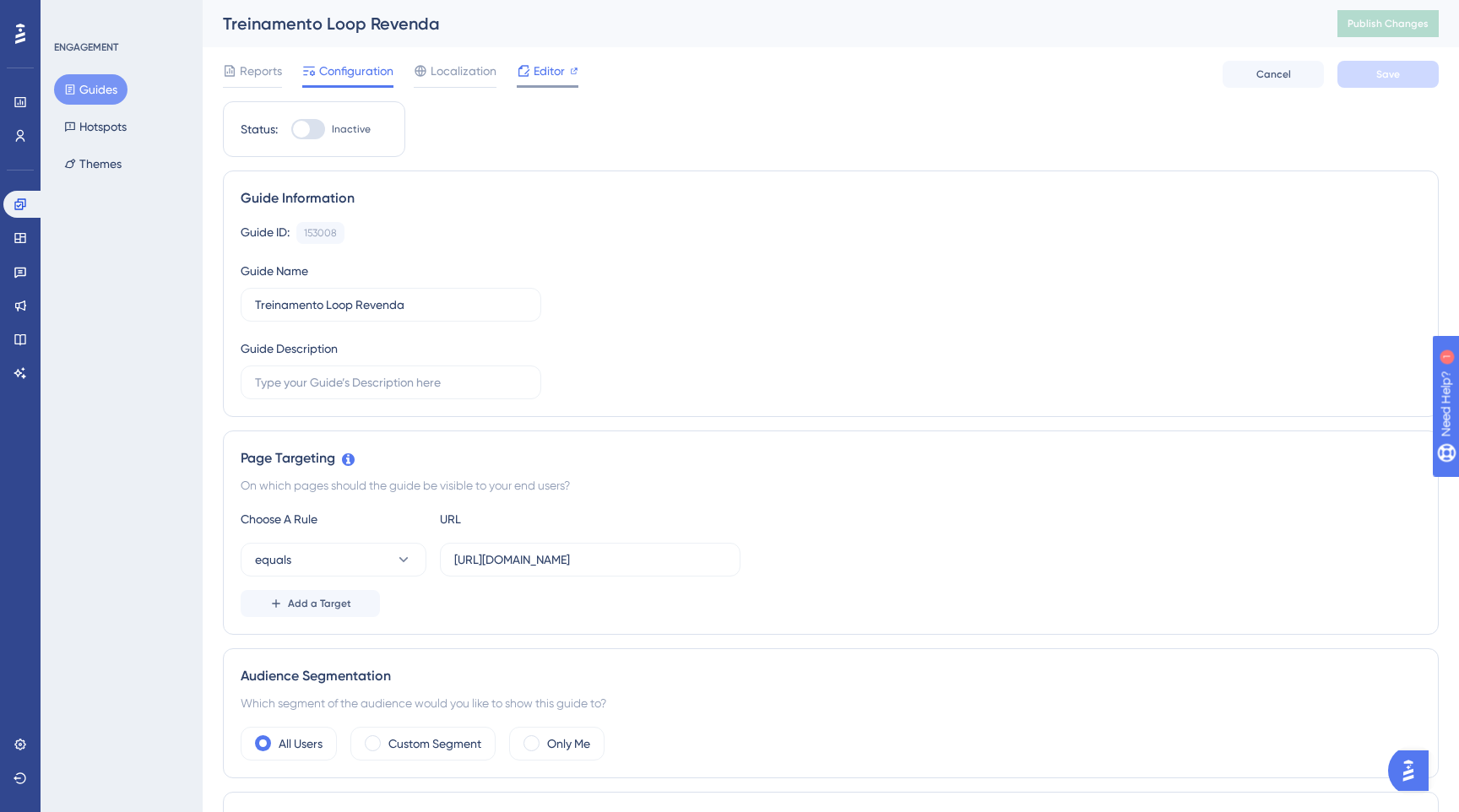
click at [534, 76] on span "Editor" at bounding box center [549, 71] width 31 height 21
click at [317, 137] on div at bounding box center [308, 130] width 34 height 21
click at [291, 130] on input "Inactive" at bounding box center [290, 129] width 1 height 1
checkbox input "true"
click at [1403, 67] on button "Save" at bounding box center [1388, 74] width 101 height 27
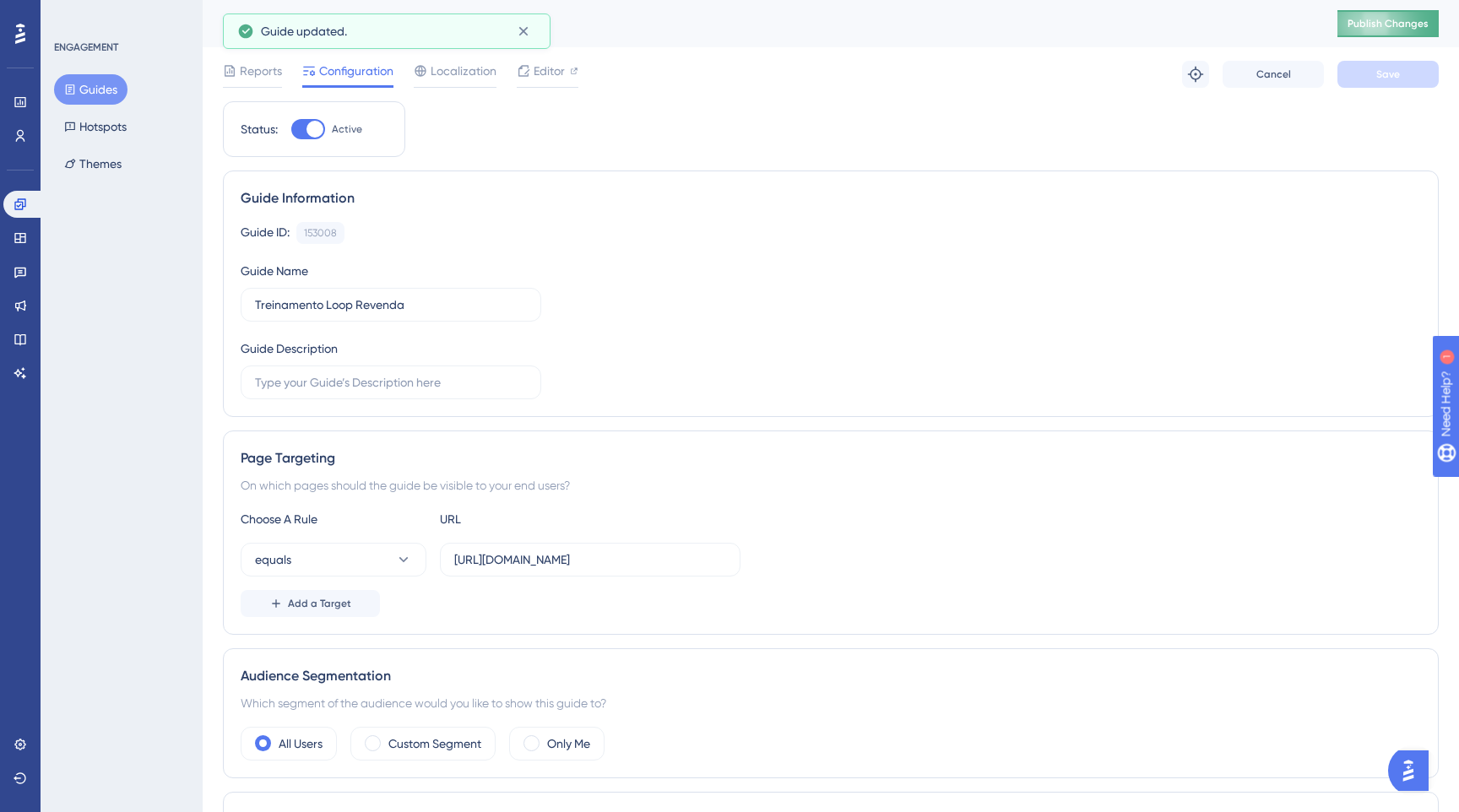
click at [1364, 25] on span "Publish Changes" at bounding box center [1388, 24] width 81 height 14
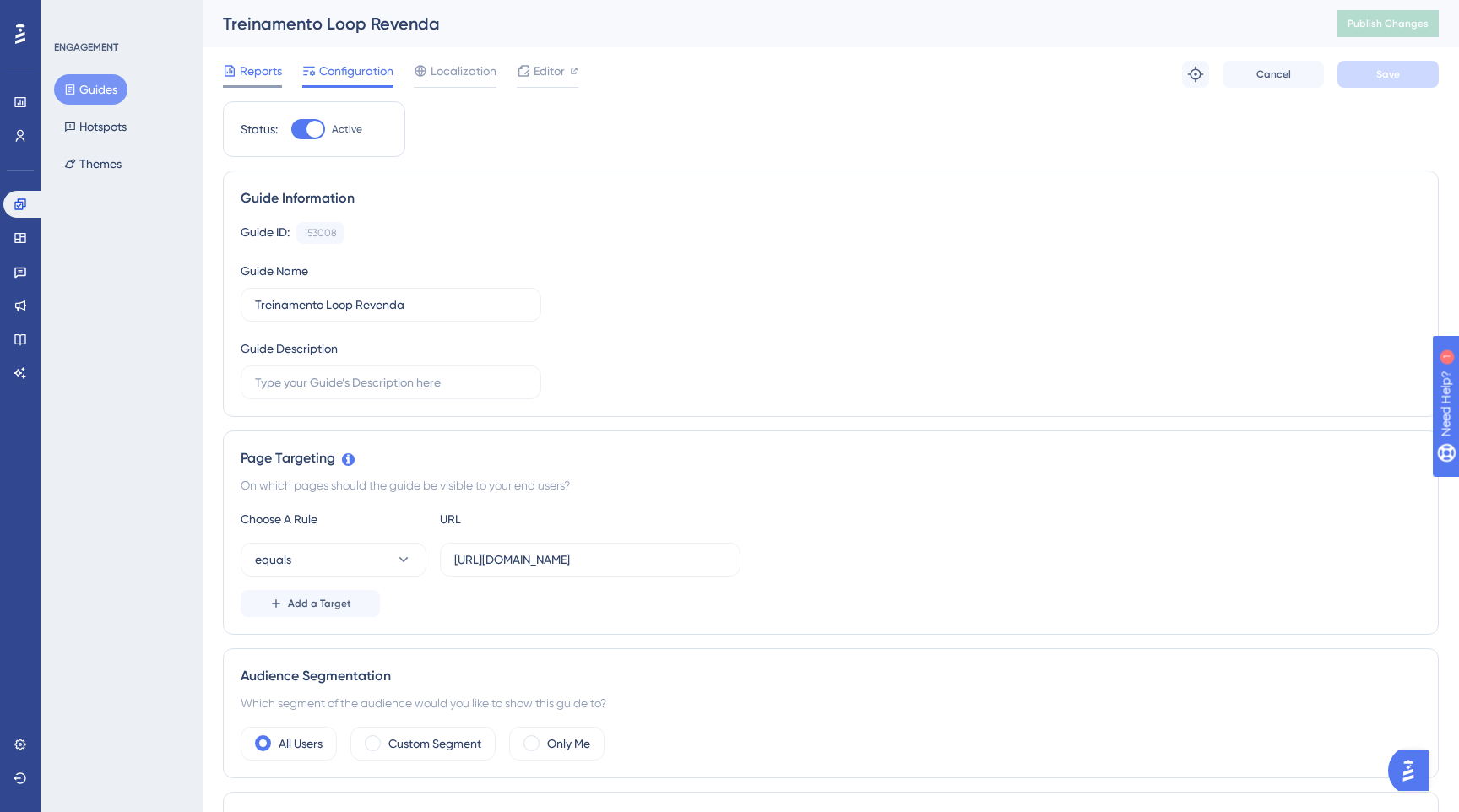
click at [260, 62] on span "Reports" at bounding box center [260, 71] width 42 height 21
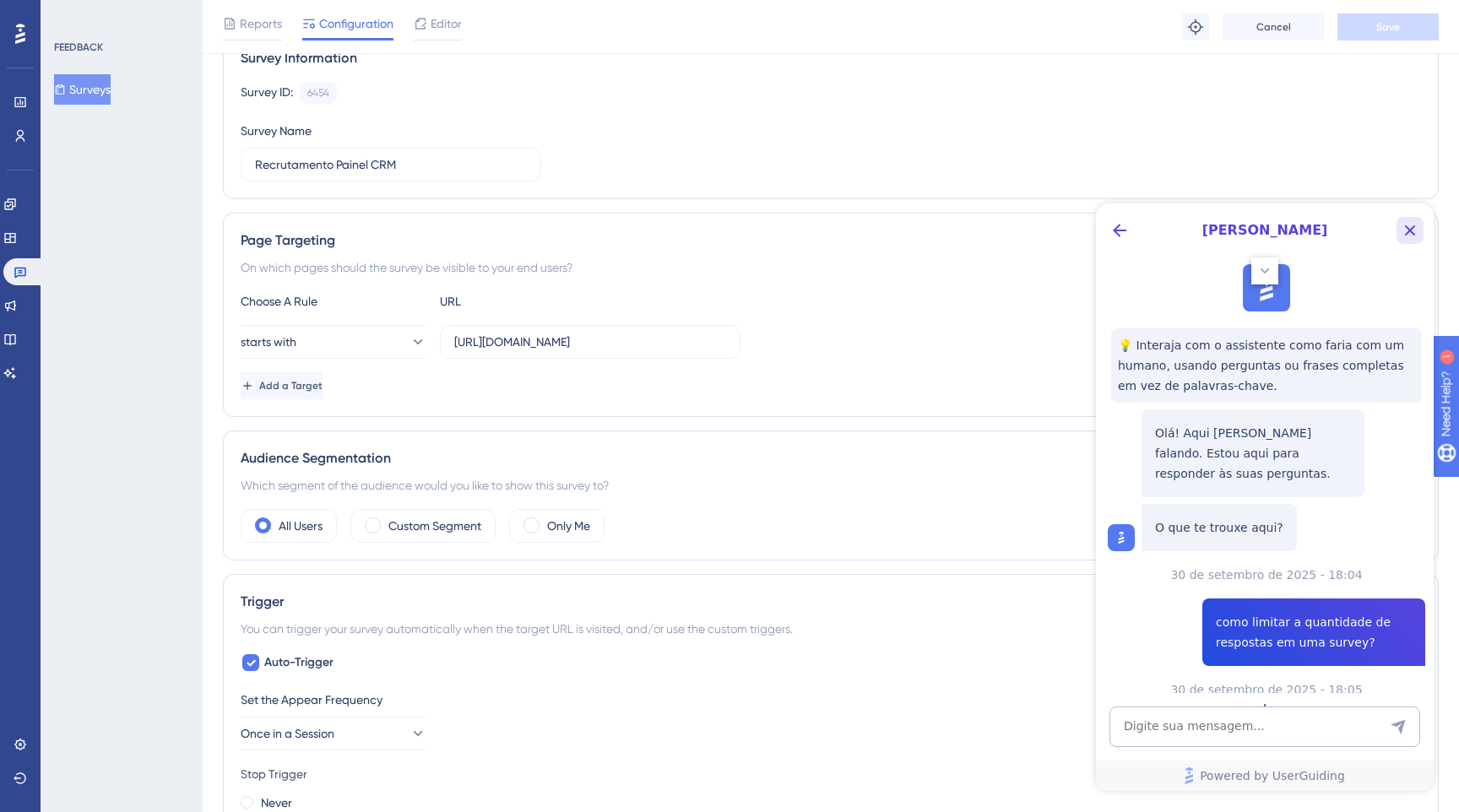
click at [1405, 228] on icon "Close Button" at bounding box center [1410, 230] width 21 height 21
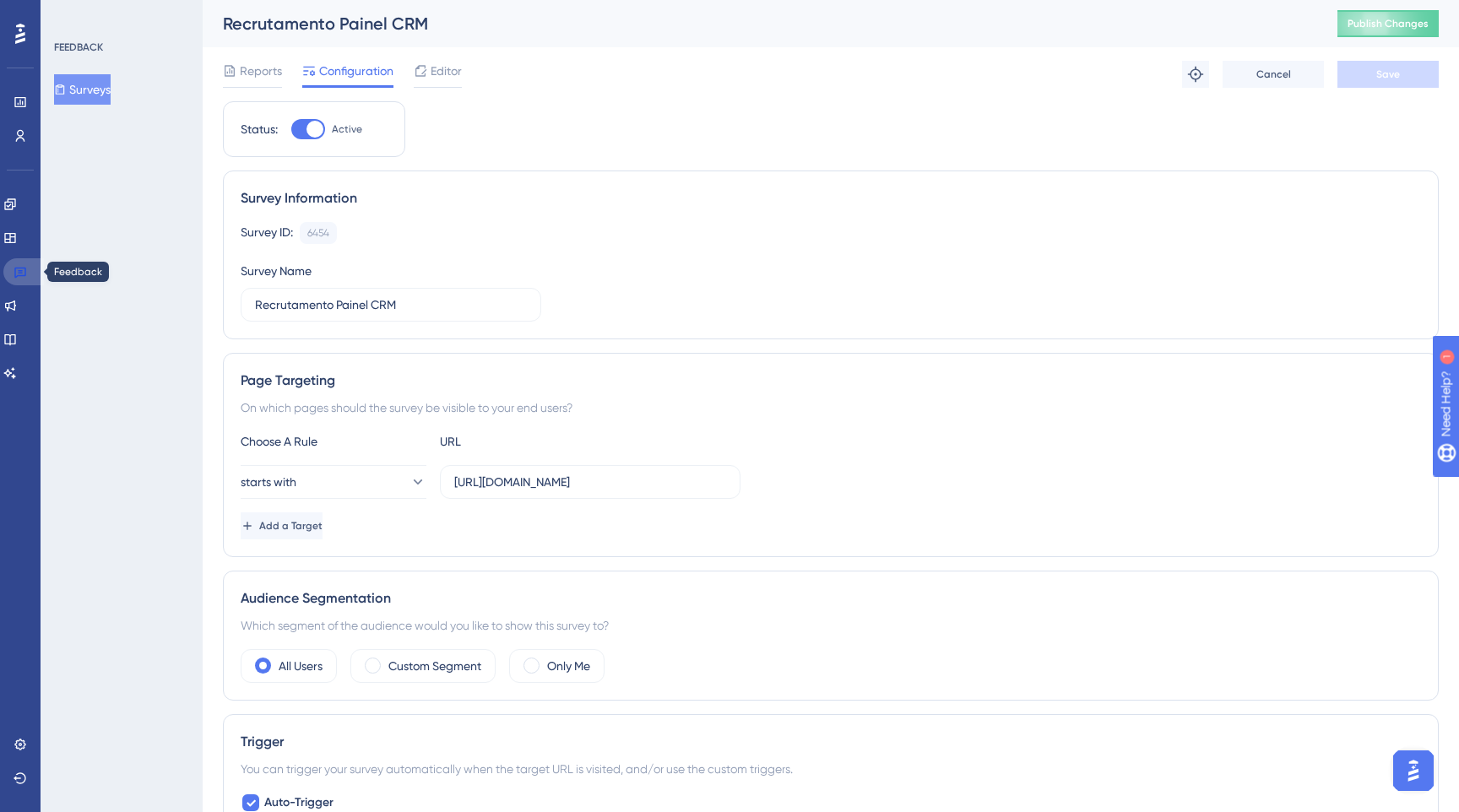
click at [18, 284] on link at bounding box center [23, 272] width 40 height 27
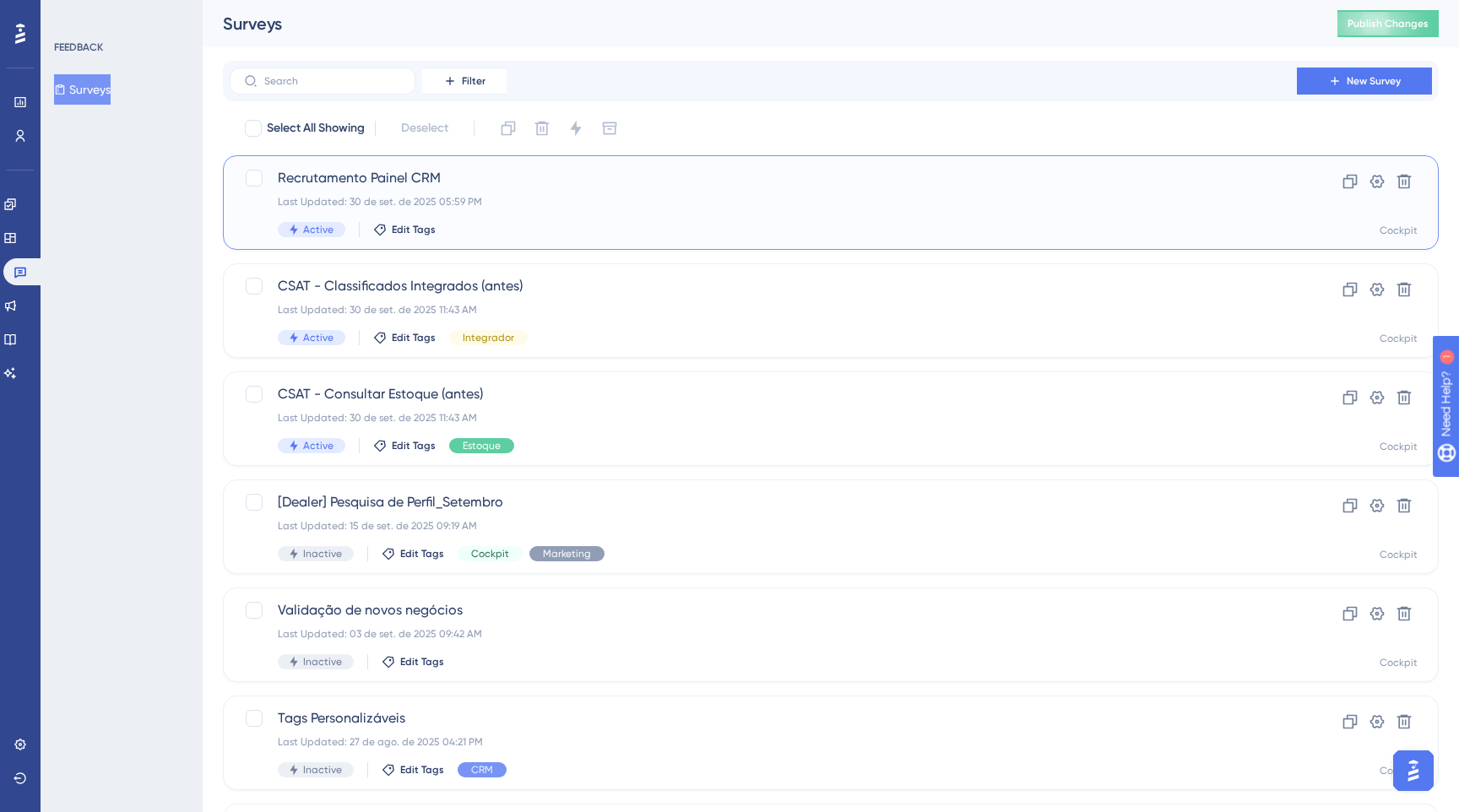
click at [573, 192] on div "Recrutamento Painel CRM Last Updated: 30 de set. de 2025 05:59 PM Active Edit T…" at bounding box center [763, 202] width 971 height 70
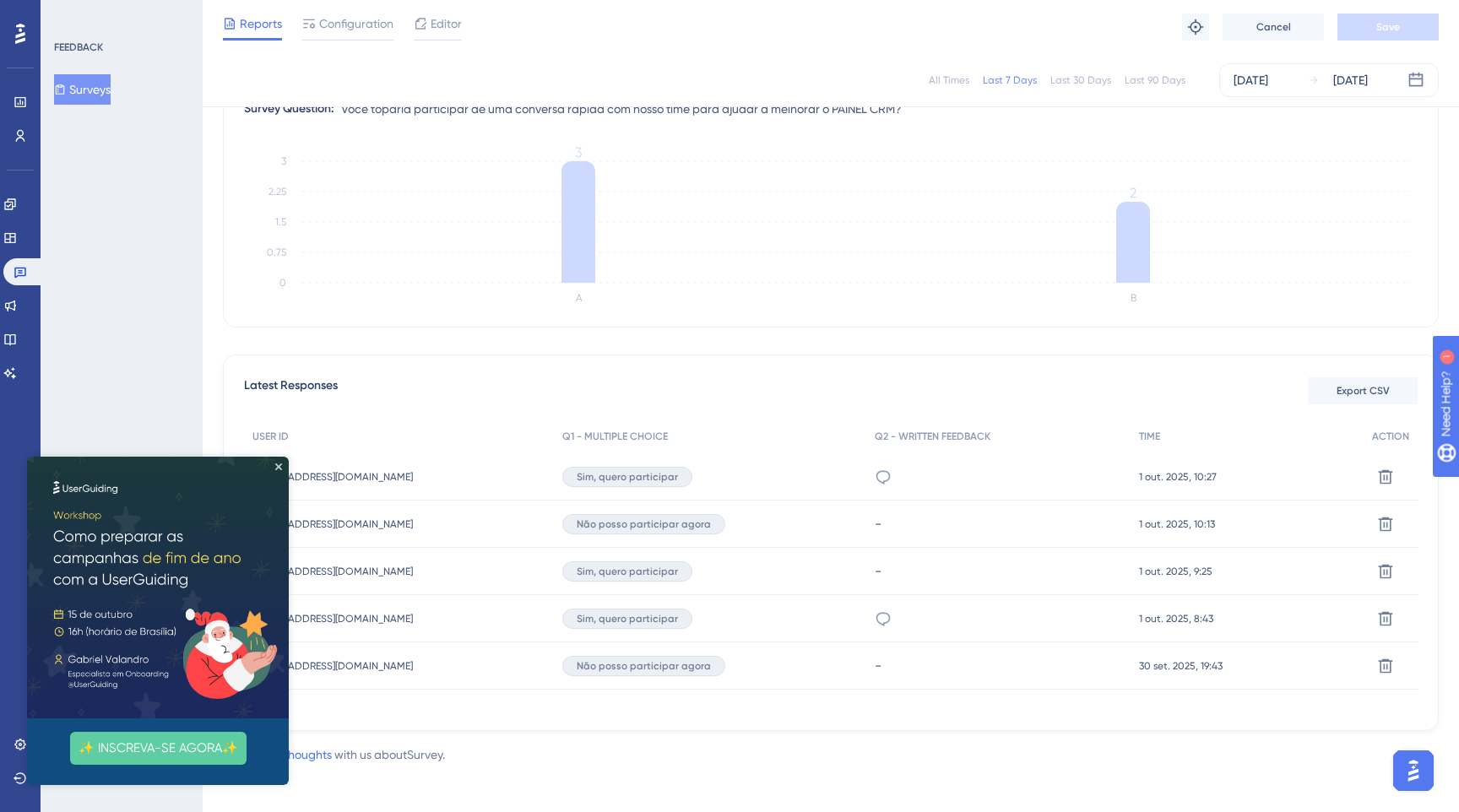
scroll to position [236, 0]
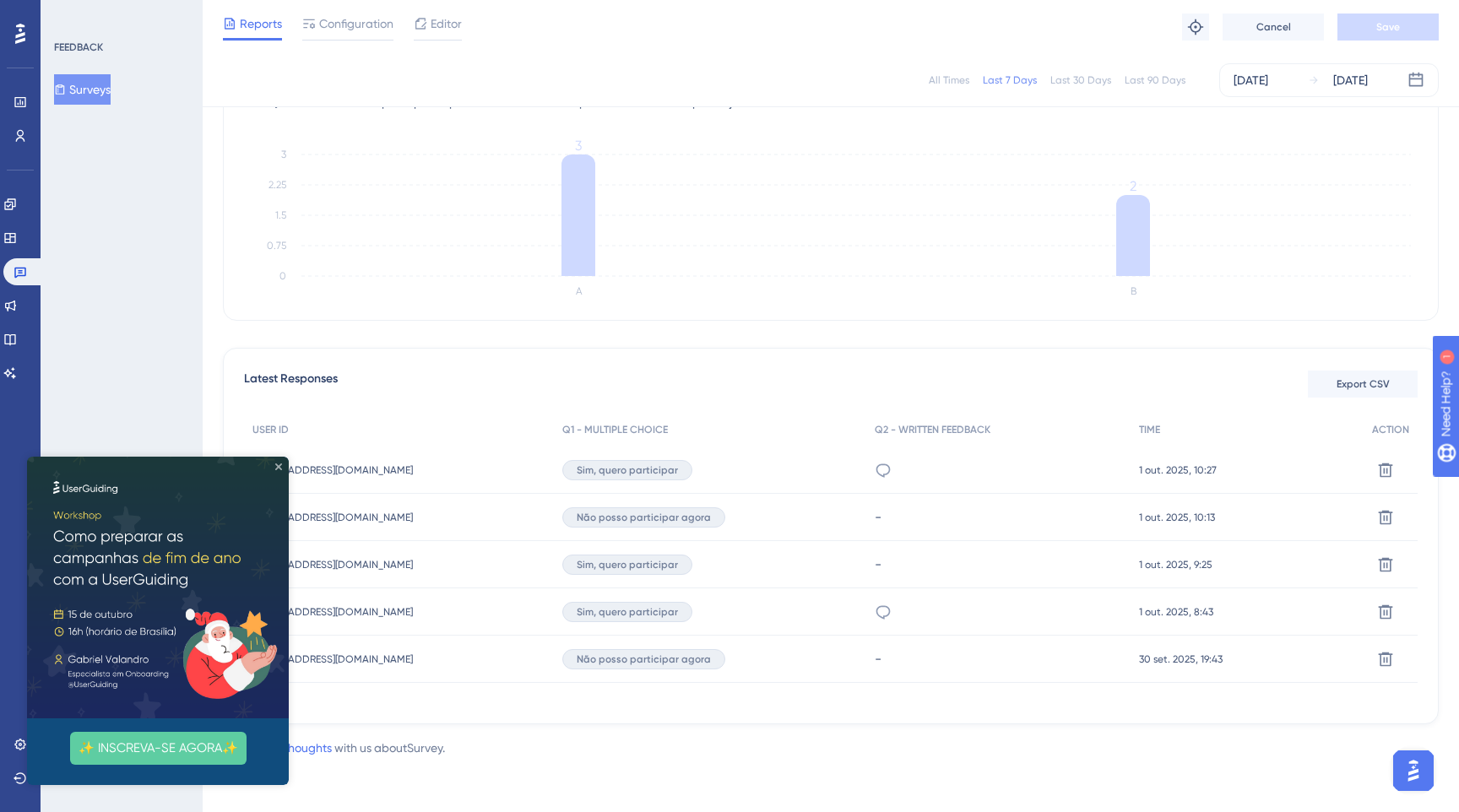
click at [276, 463] on icon "Close Preview" at bounding box center [278, 467] width 7 height 7
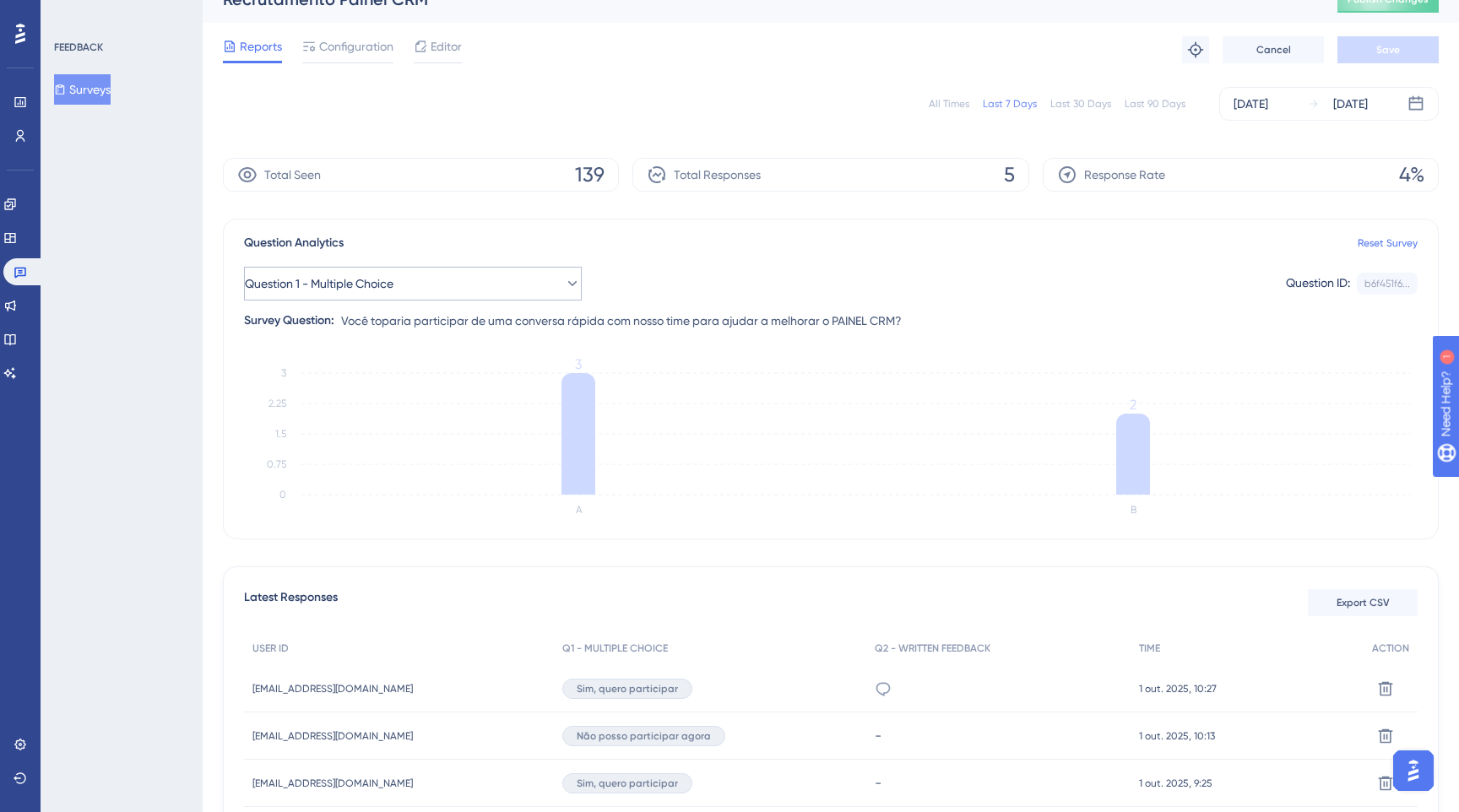
scroll to position [9, 0]
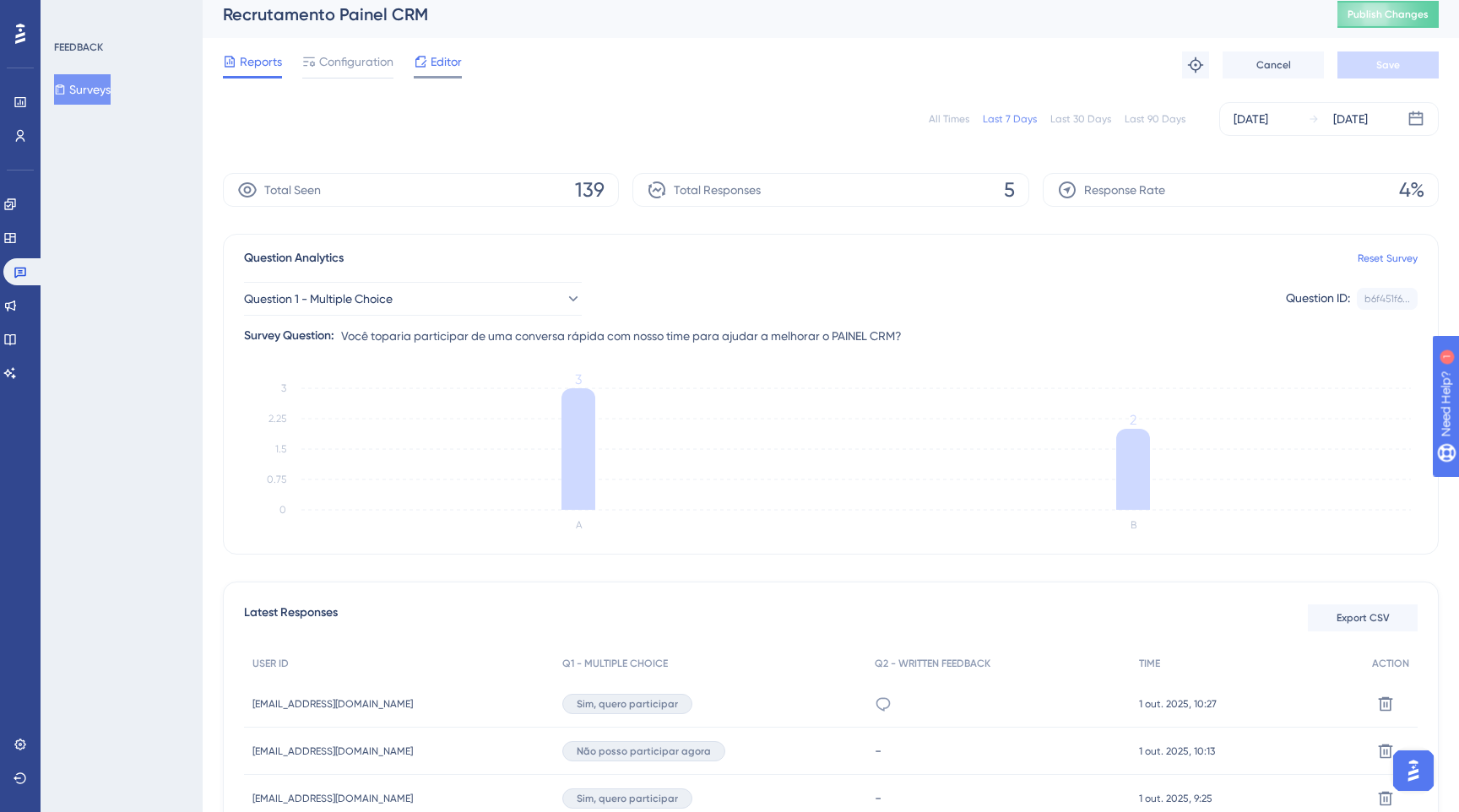
click at [443, 52] on span "Editor" at bounding box center [446, 62] width 31 height 21
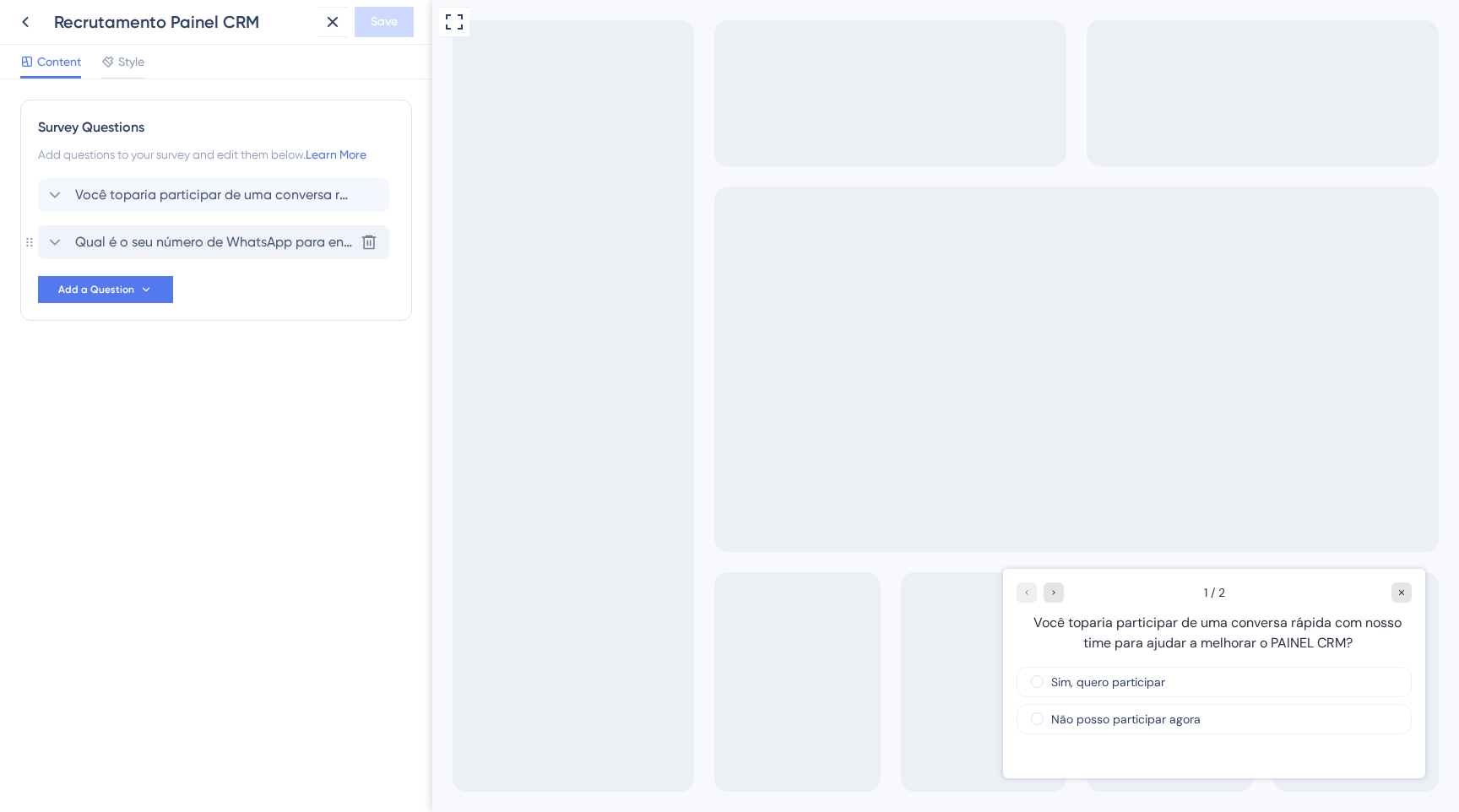
click at [266, 242] on span "Qual é o seu número de WhatsApp para entrarmos em contato?" at bounding box center [214, 242] width 278 height 21
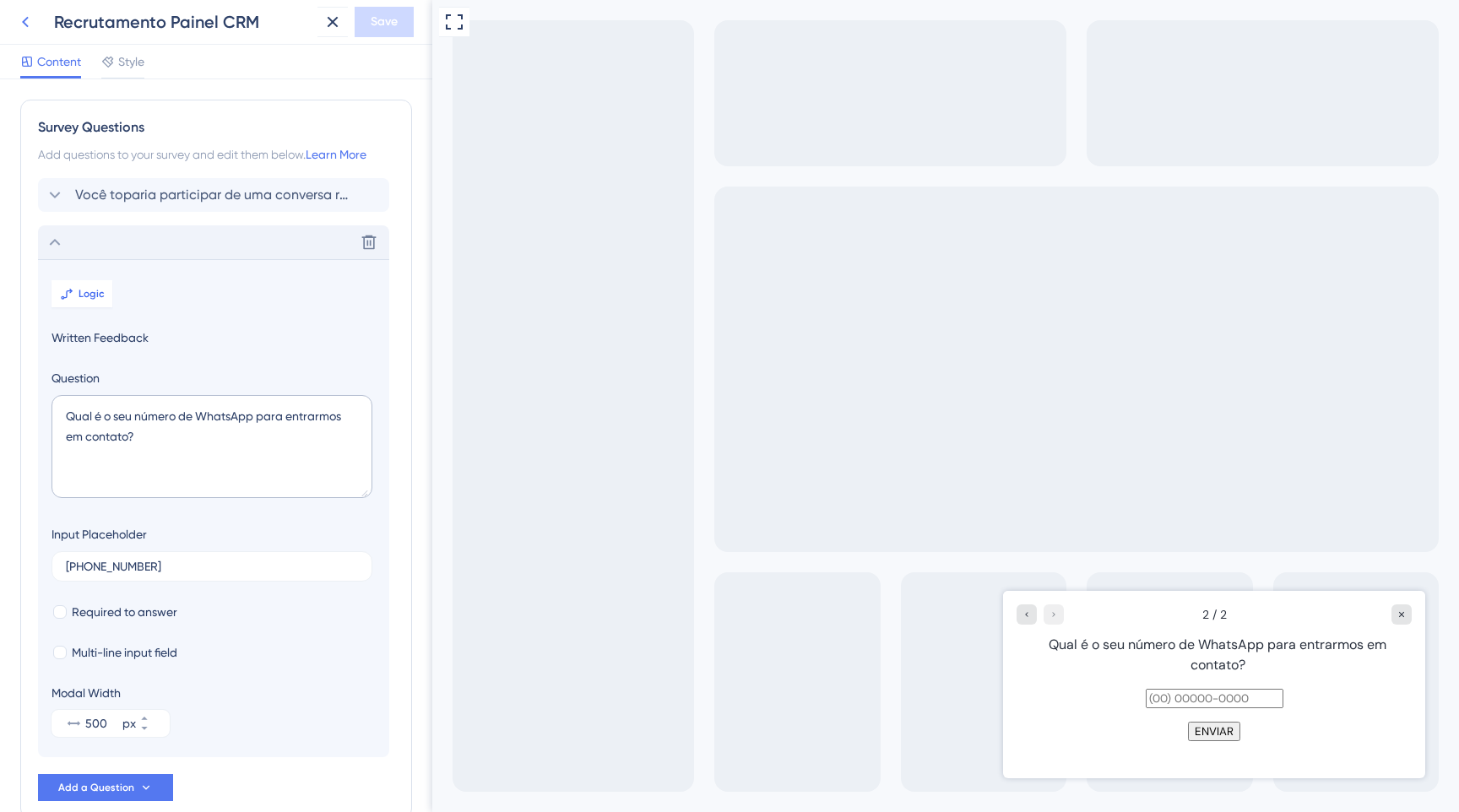
click at [34, 18] on icon at bounding box center [26, 22] width 21 height 21
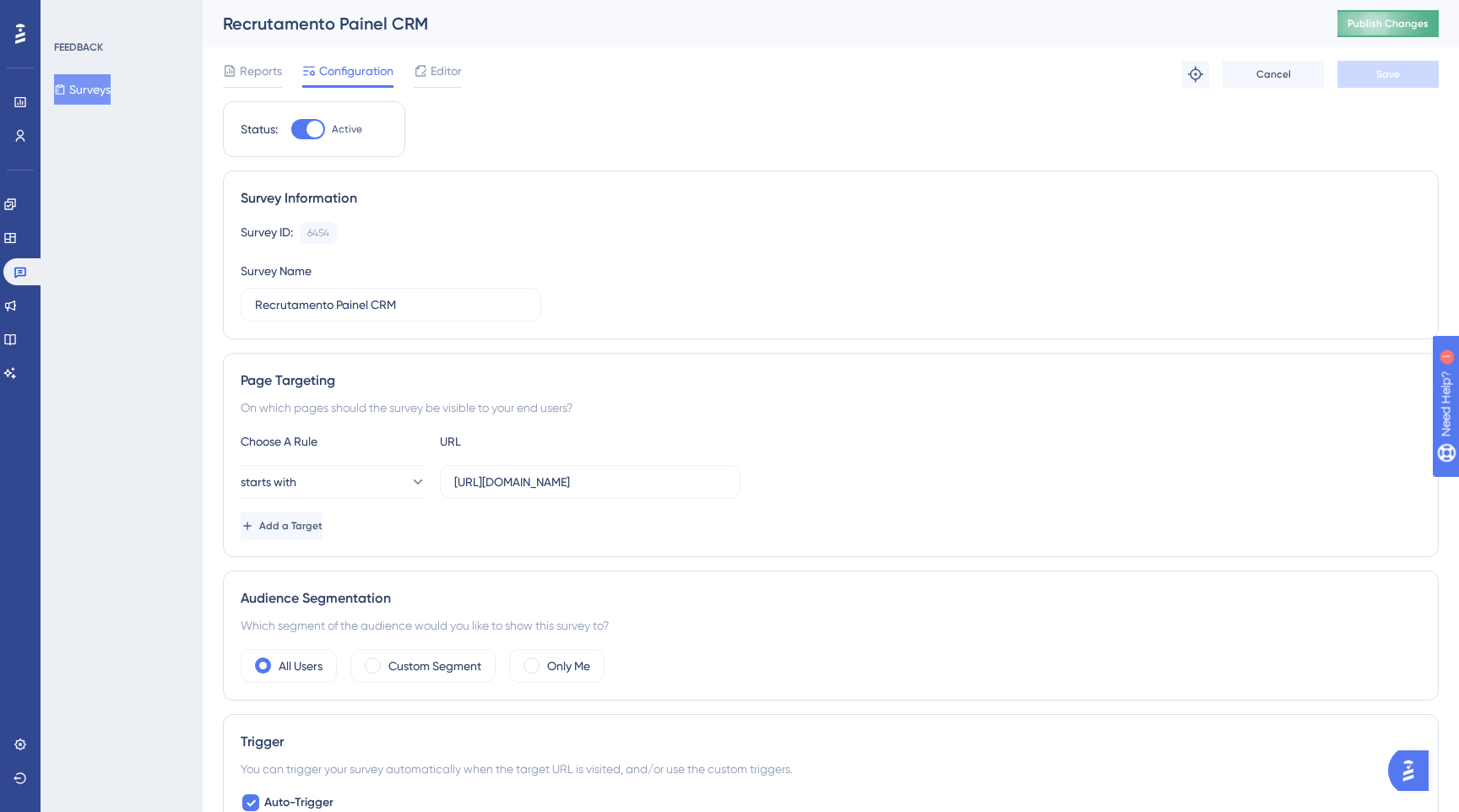
click at [1372, 18] on span "Publish Changes" at bounding box center [1388, 24] width 81 height 14
click at [264, 64] on span "Reports" at bounding box center [260, 71] width 42 height 21
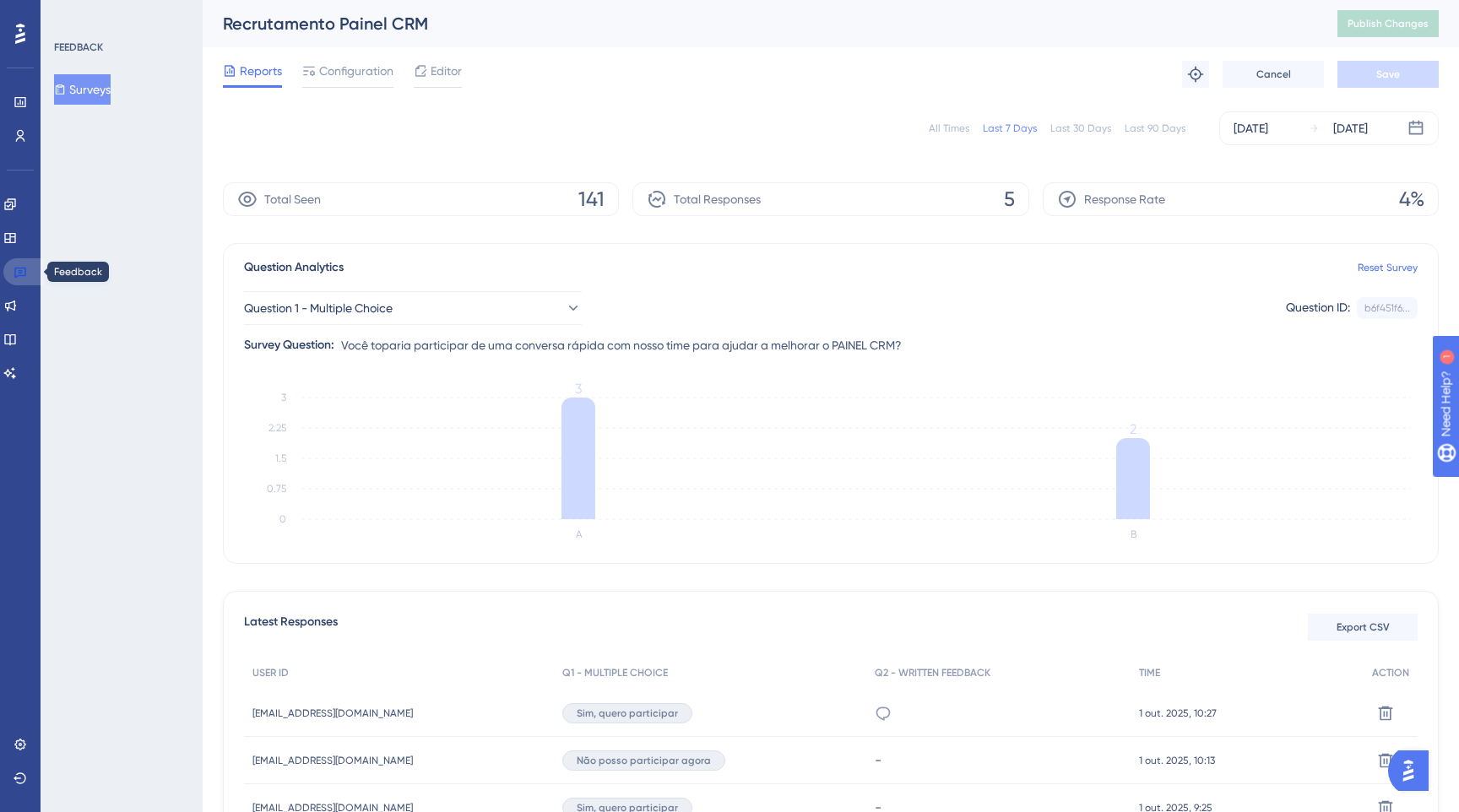
click at [30, 271] on link at bounding box center [23, 272] width 40 height 27
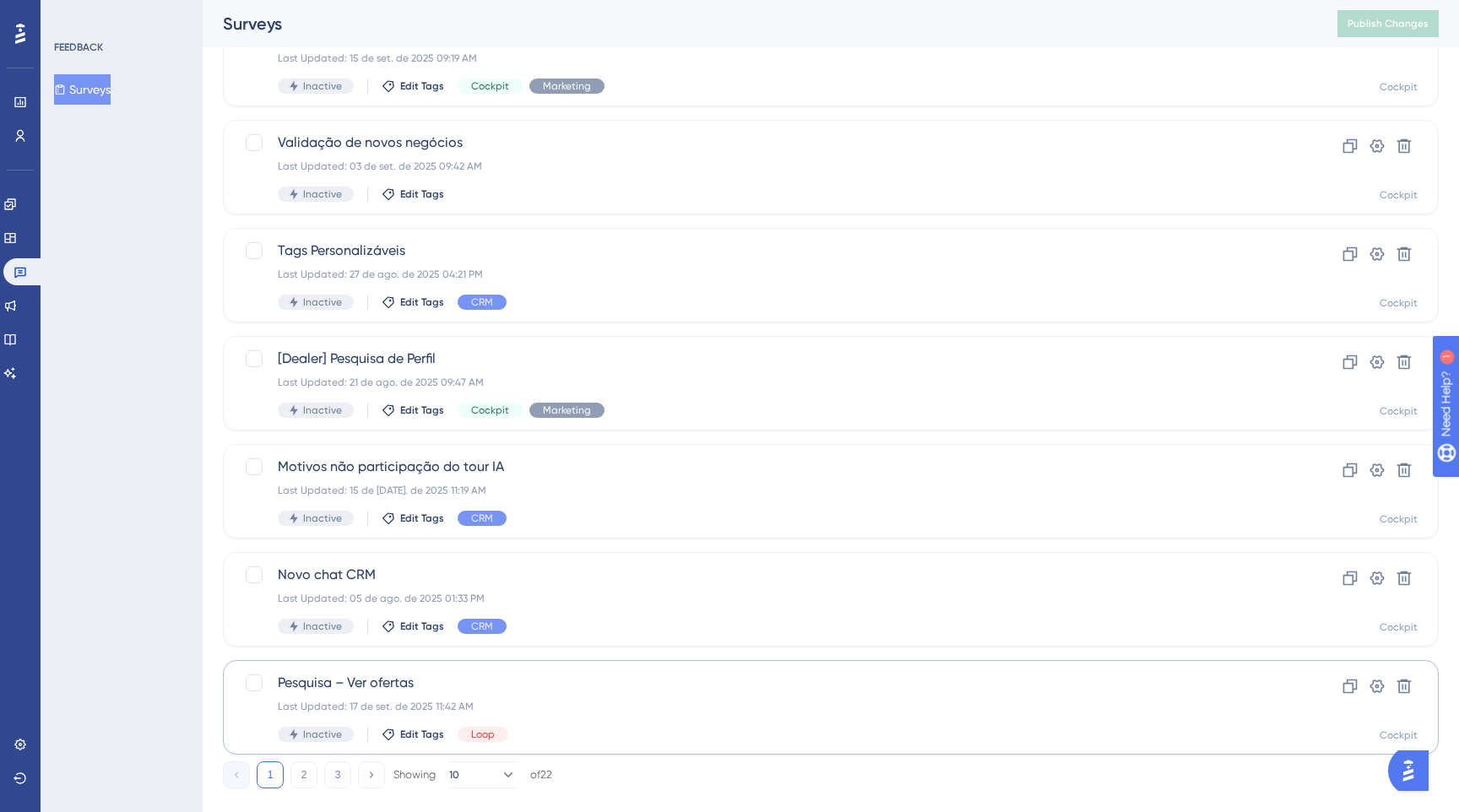
scroll to position [498, 0]
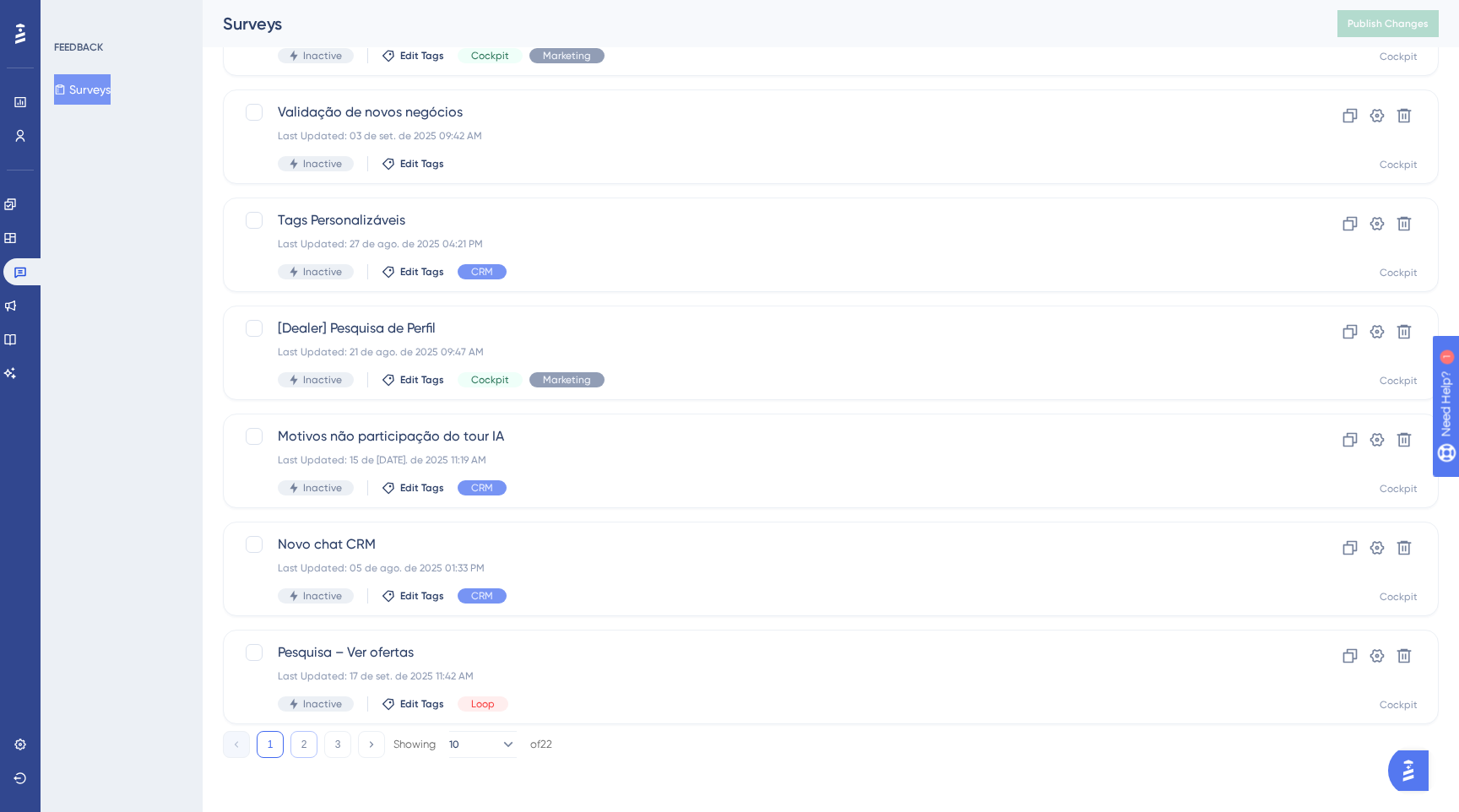
click at [304, 745] on button "2" at bounding box center [303, 744] width 27 height 27
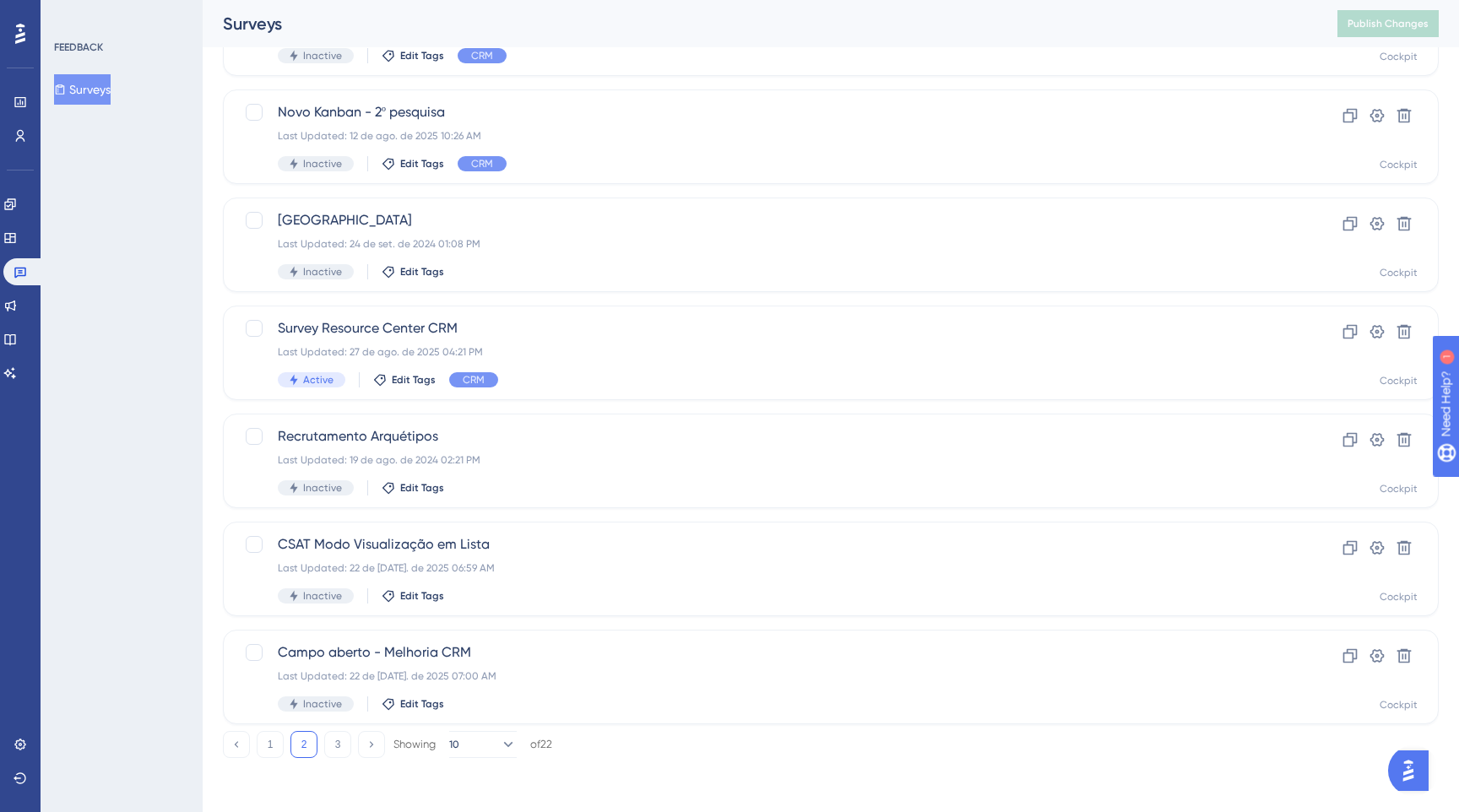
scroll to position [0, 0]
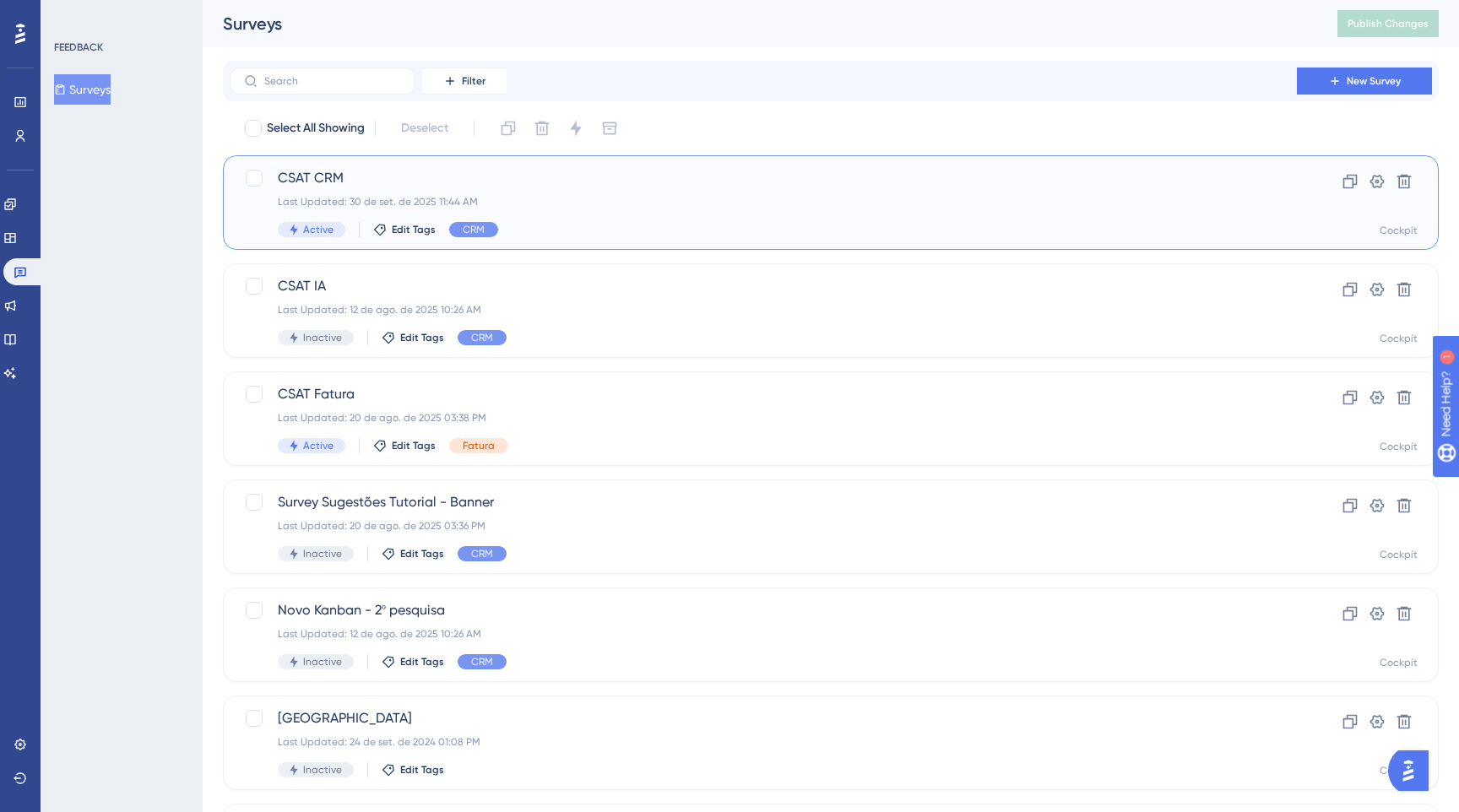
click at [549, 193] on div "CSAT CRM Last Updated: 30 de set. de 2025 11:44 AM Active Edit Tags CRM" at bounding box center [763, 202] width 971 height 70
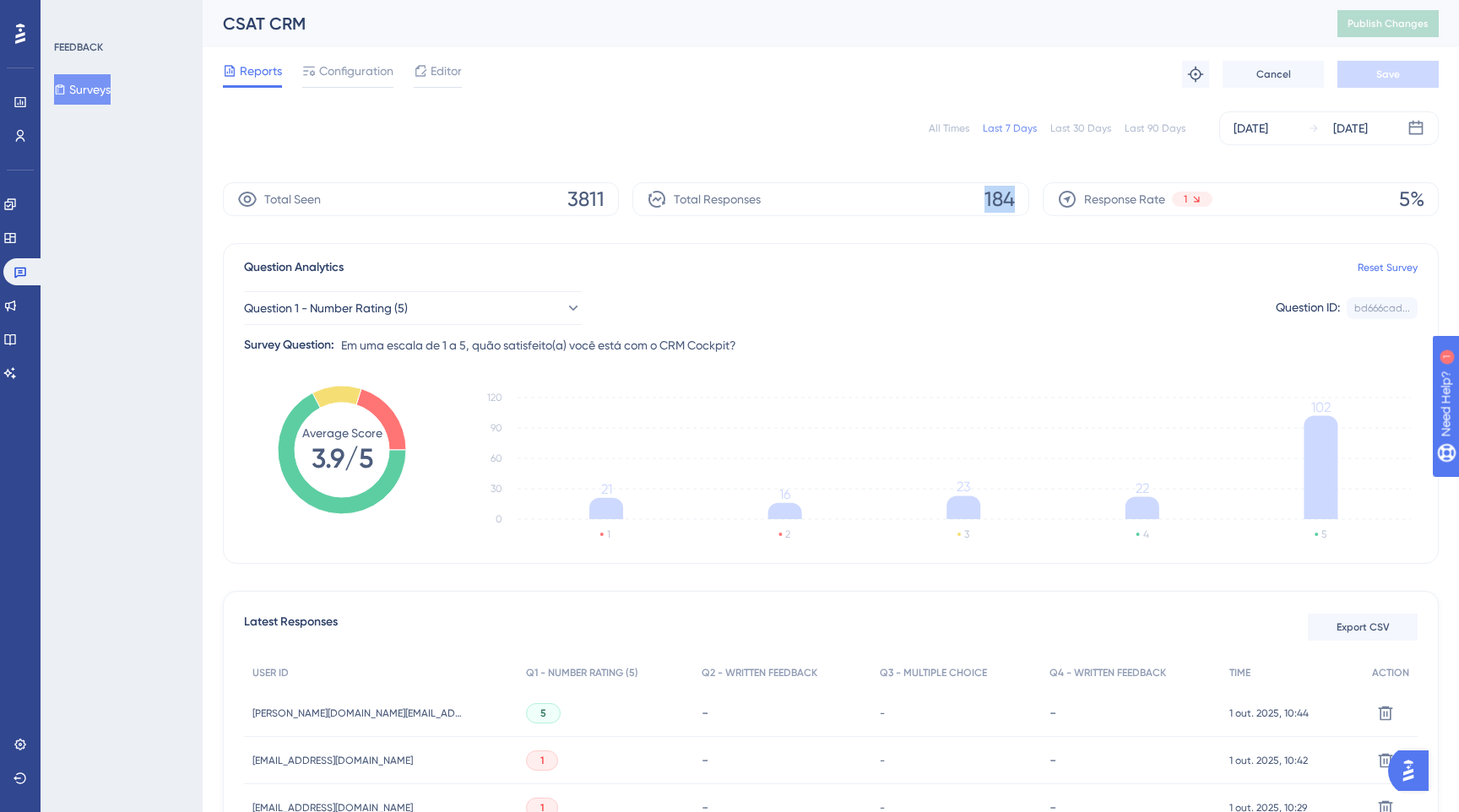
drag, startPoint x: 979, startPoint y: 205, endPoint x: 1016, endPoint y: 205, distance: 37.0
click at [1016, 205] on div "Total Responses 184" at bounding box center [830, 198] width 396 height 34
click at [928, 207] on div "Total Responses 184" at bounding box center [830, 198] width 396 height 34
drag, startPoint x: 986, startPoint y: 192, endPoint x: 1029, endPoint y: 192, distance: 43.0
click at [1029, 192] on div "Total Seen 3811 Total Responses 184 Response Rate 1 5%" at bounding box center [830, 198] width 1216 height 34
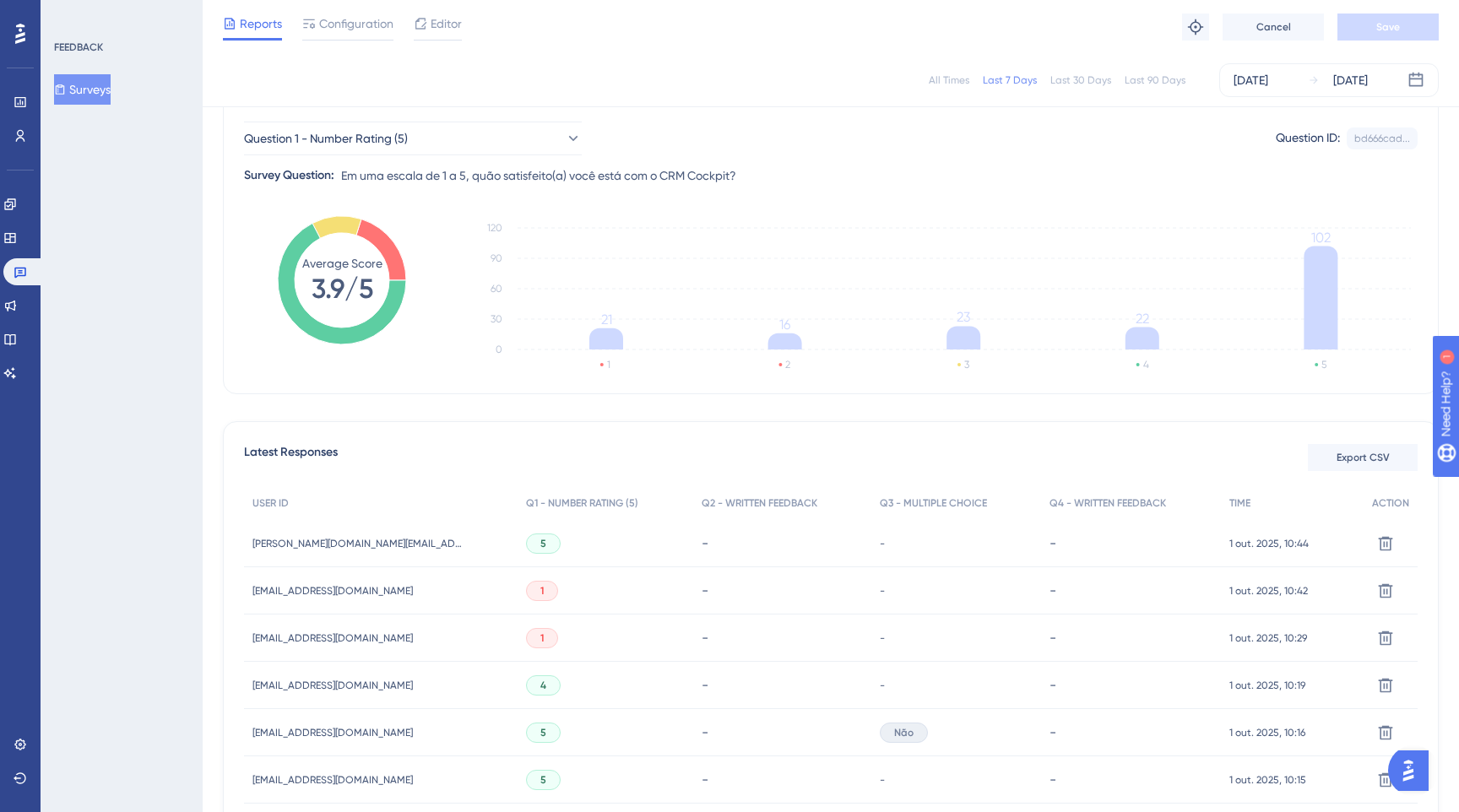
scroll to position [147, 0]
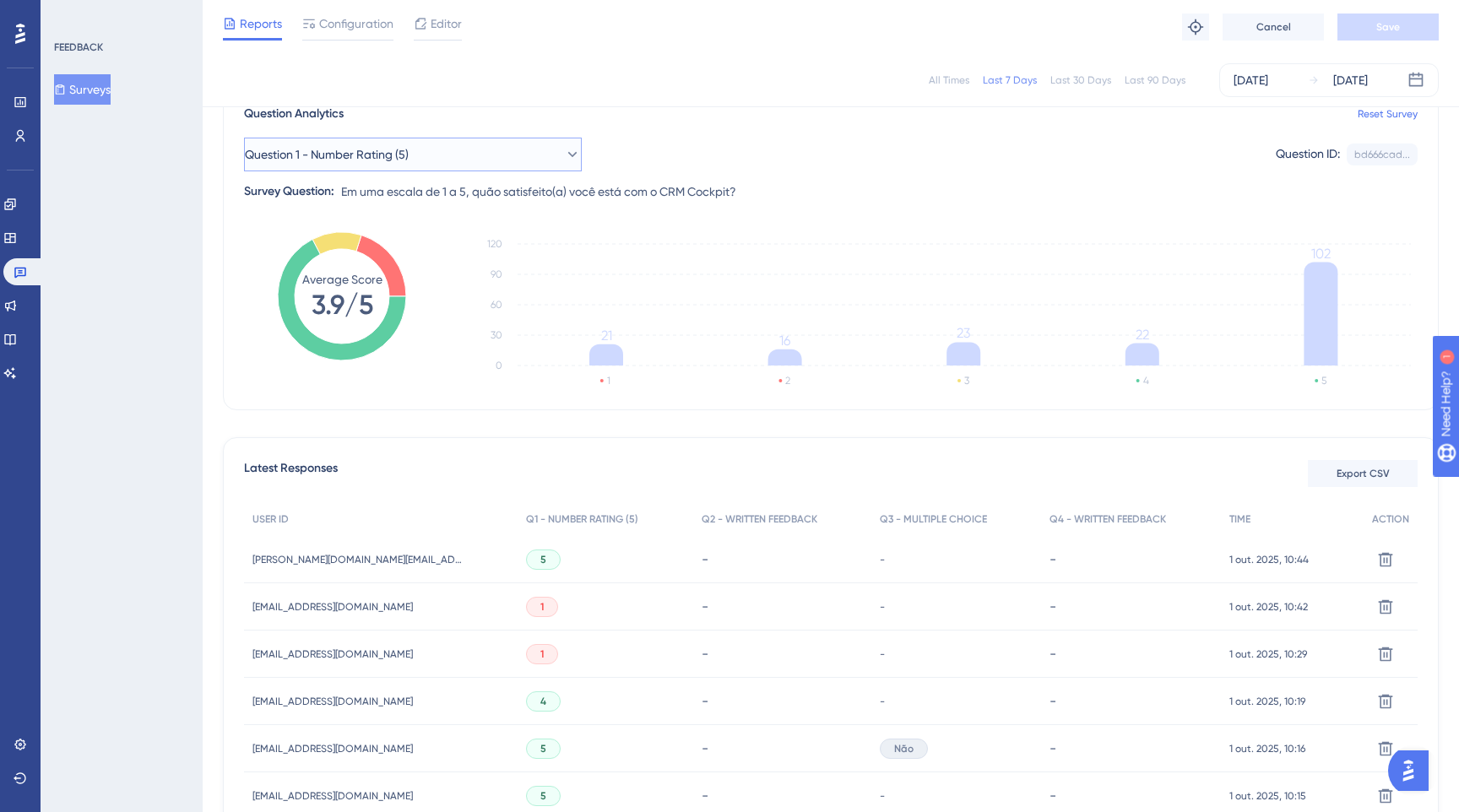
click at [461, 153] on button "Question 1 - Number Rating (5)" at bounding box center [412, 154] width 338 height 34
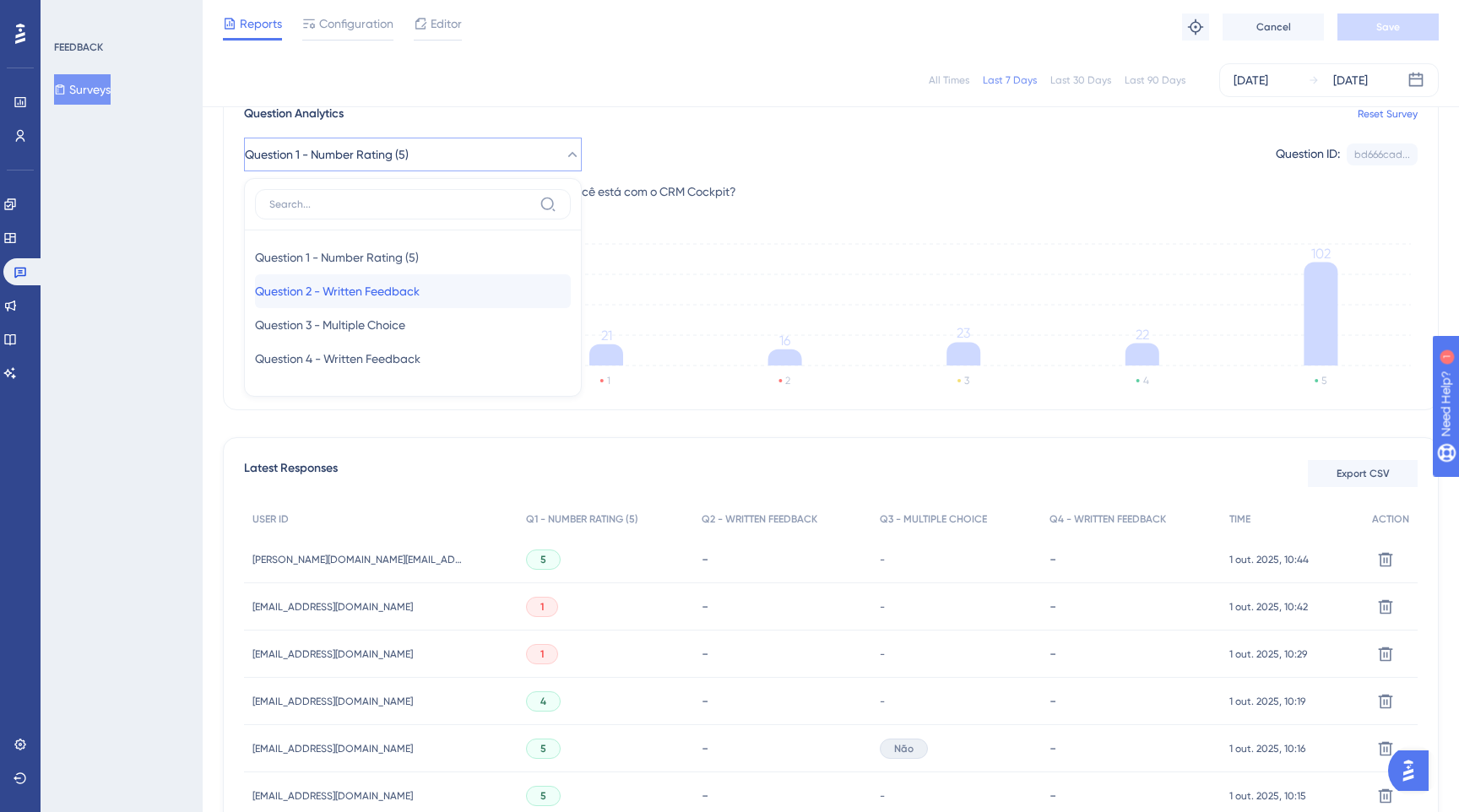
click at [412, 291] on span "Question 2 - Written Feedback" at bounding box center [338, 291] width 165 height 21
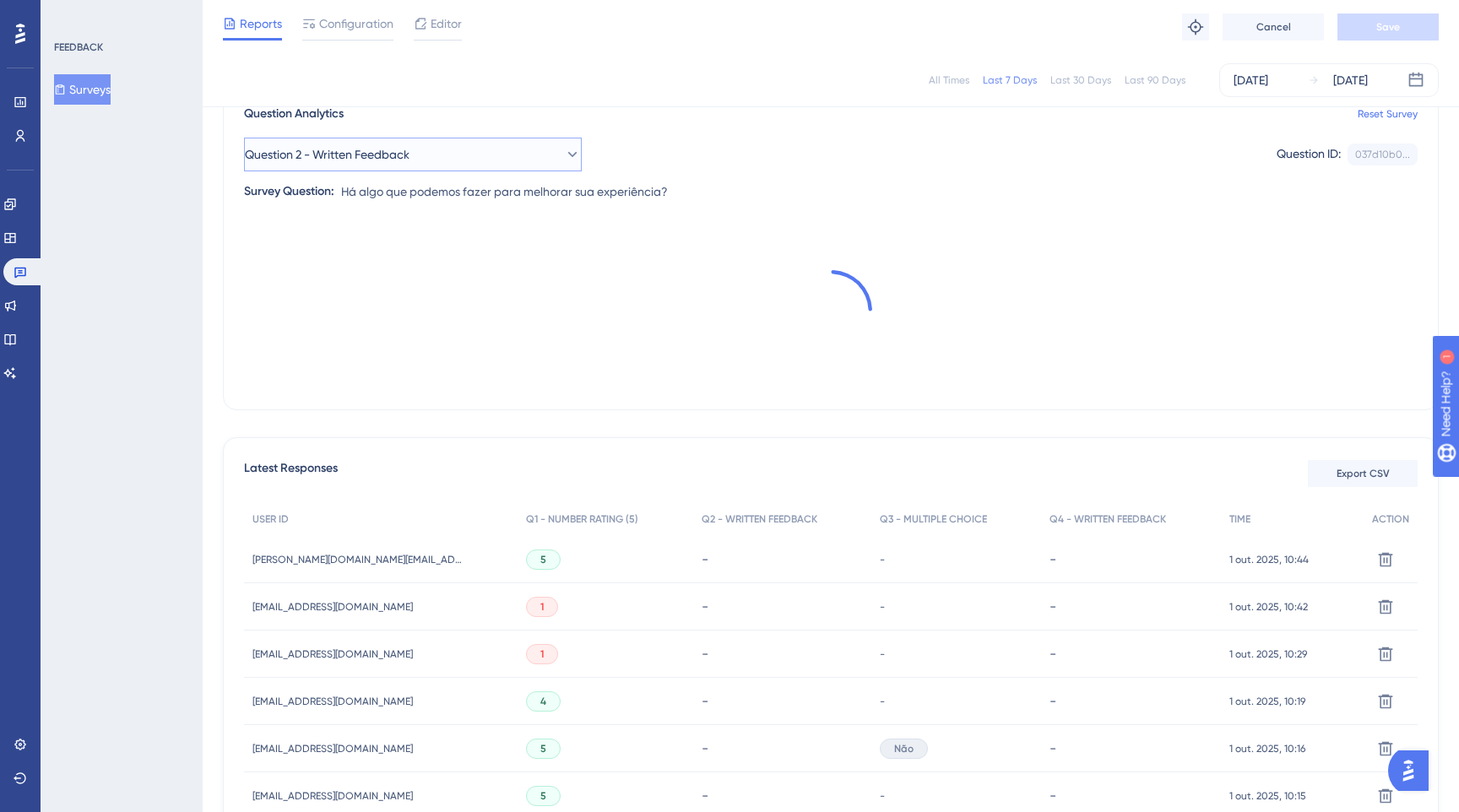
click at [440, 157] on button "Question 2 - Written Feedback" at bounding box center [412, 154] width 338 height 34
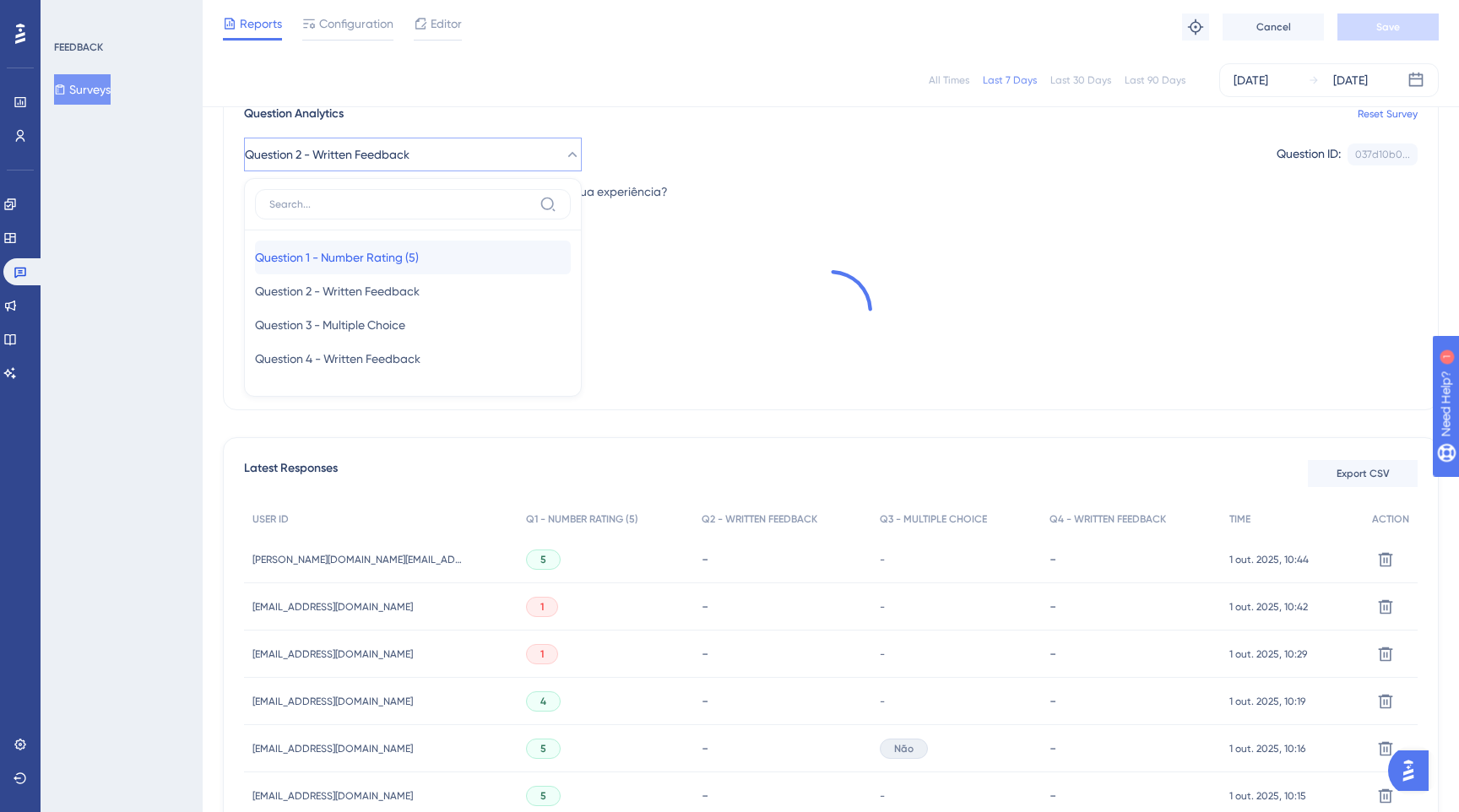
click at [380, 263] on span "Question 1 - Number Rating (5)" at bounding box center [337, 258] width 164 height 21
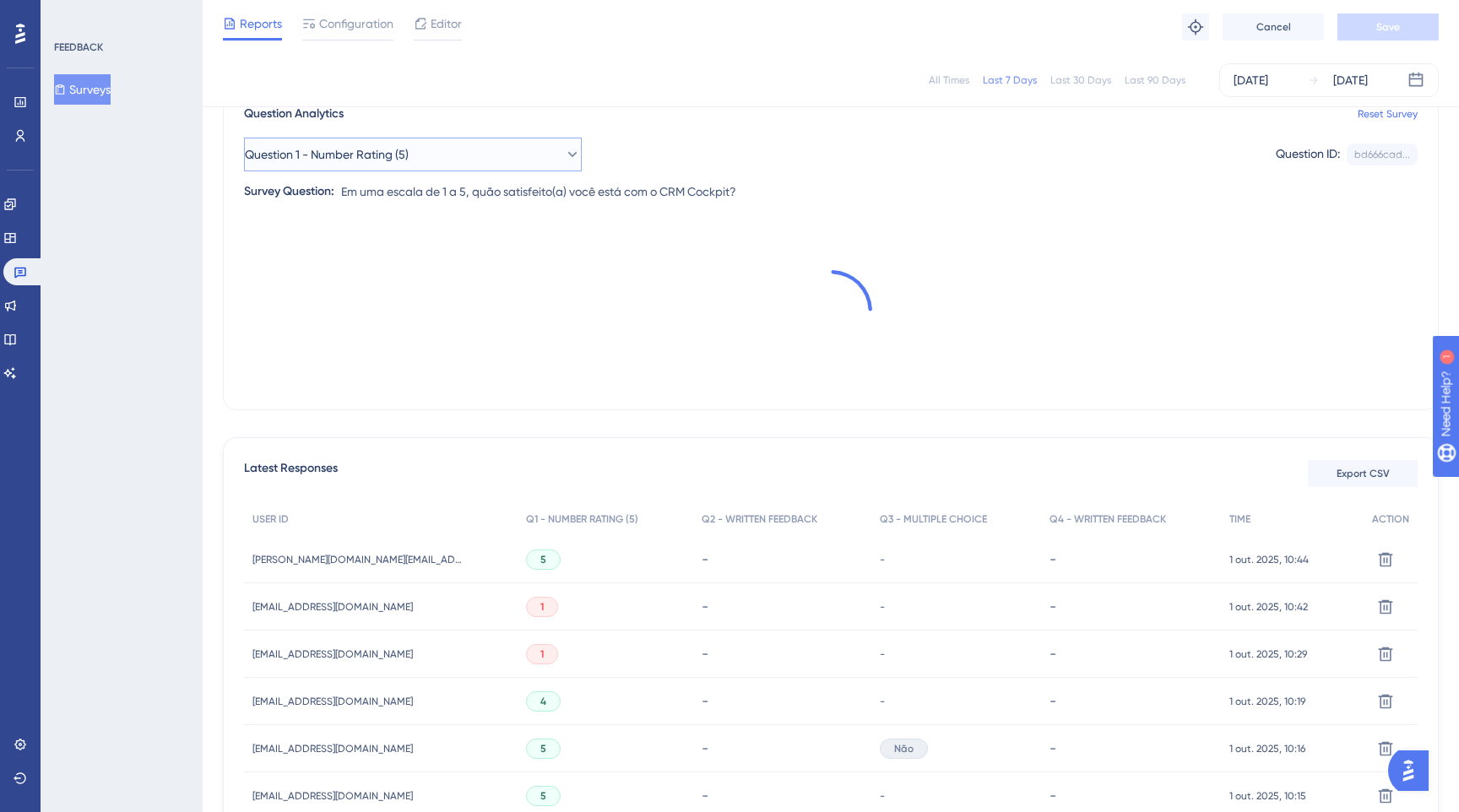
click at [408, 158] on span "Question 1 - Number Rating (5)" at bounding box center [327, 155] width 164 height 21
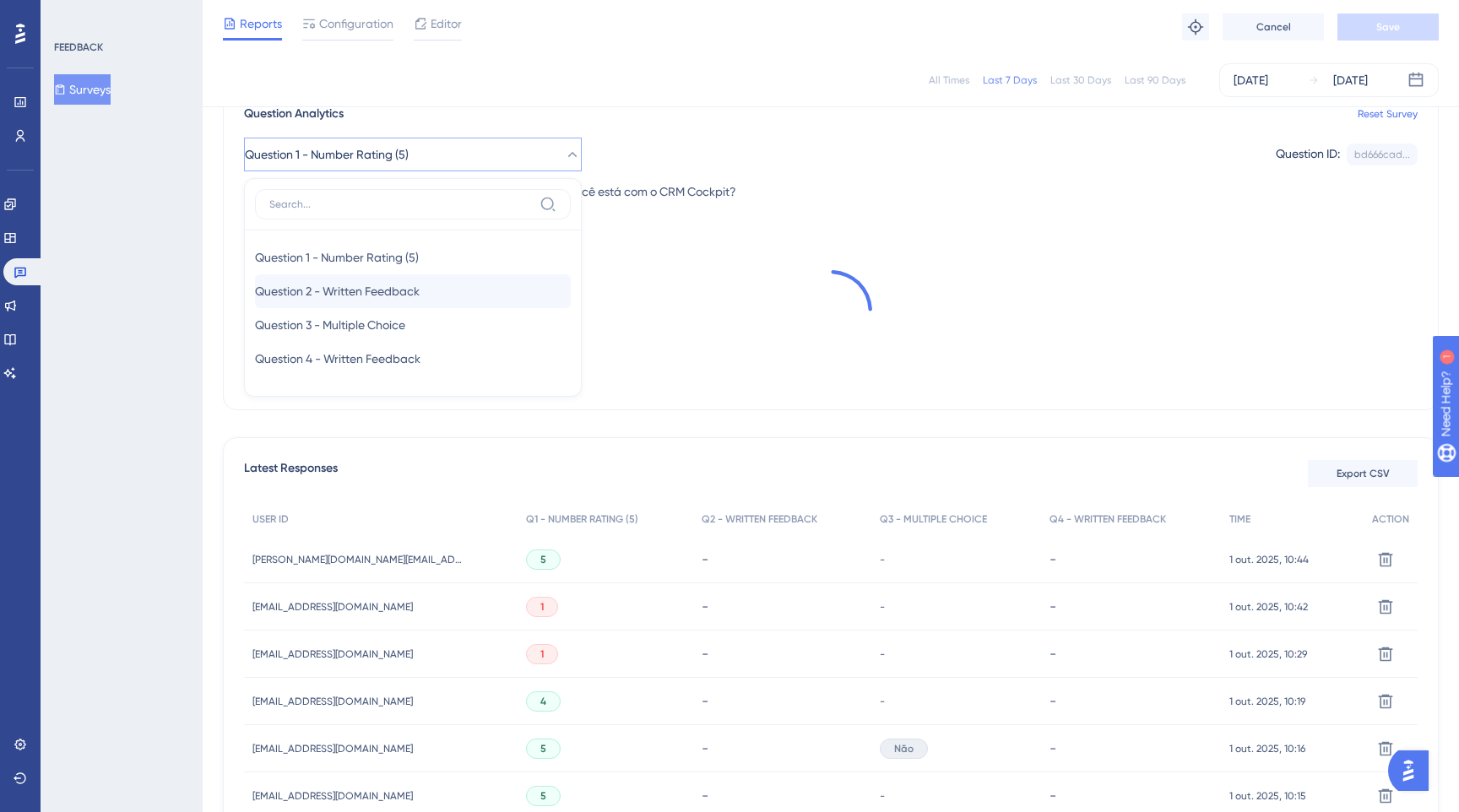
click at [409, 295] on span "Question 2 - Written Feedback" at bounding box center [338, 291] width 165 height 21
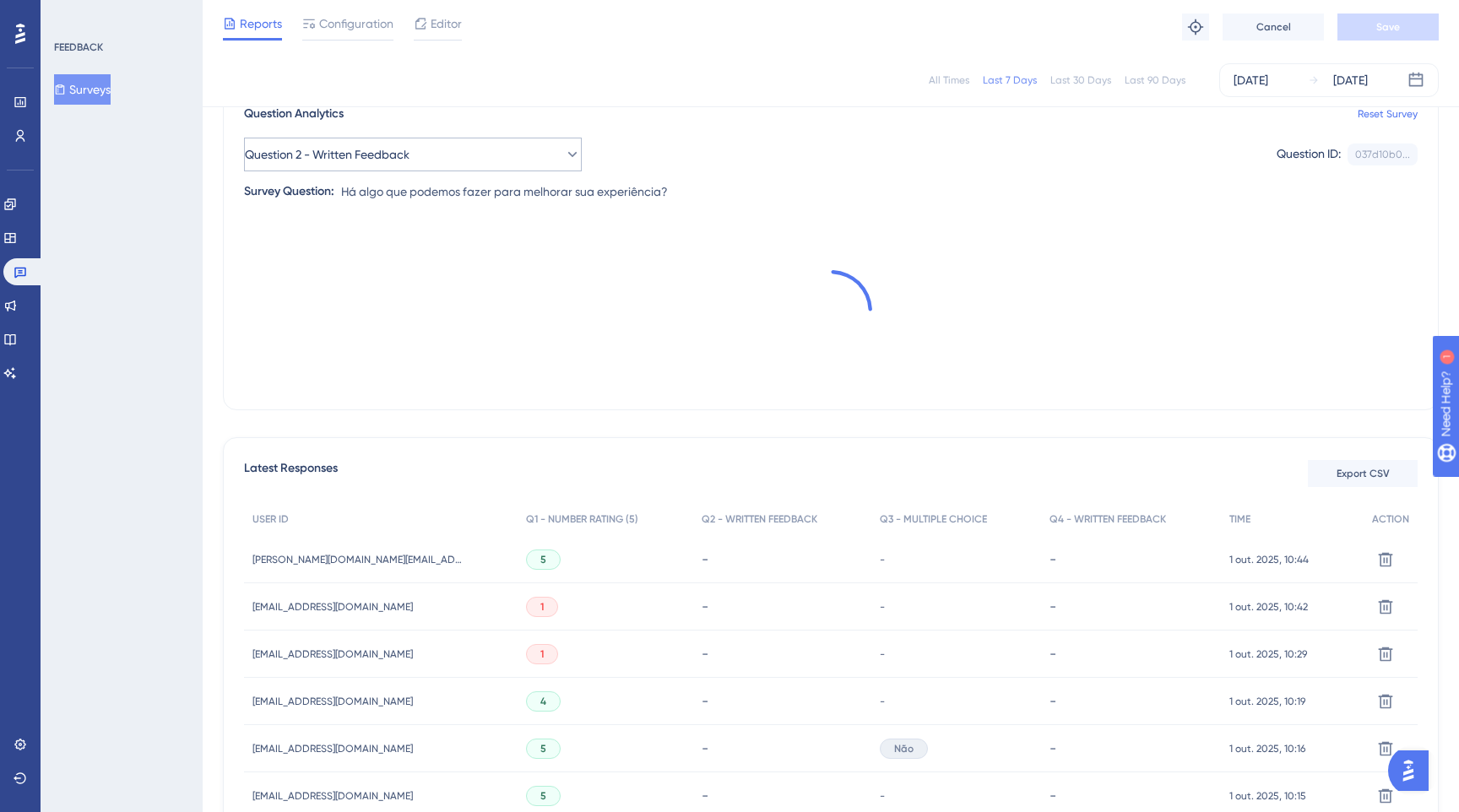
click at [449, 162] on button "Question 2 - Written Feedback" at bounding box center [412, 154] width 338 height 34
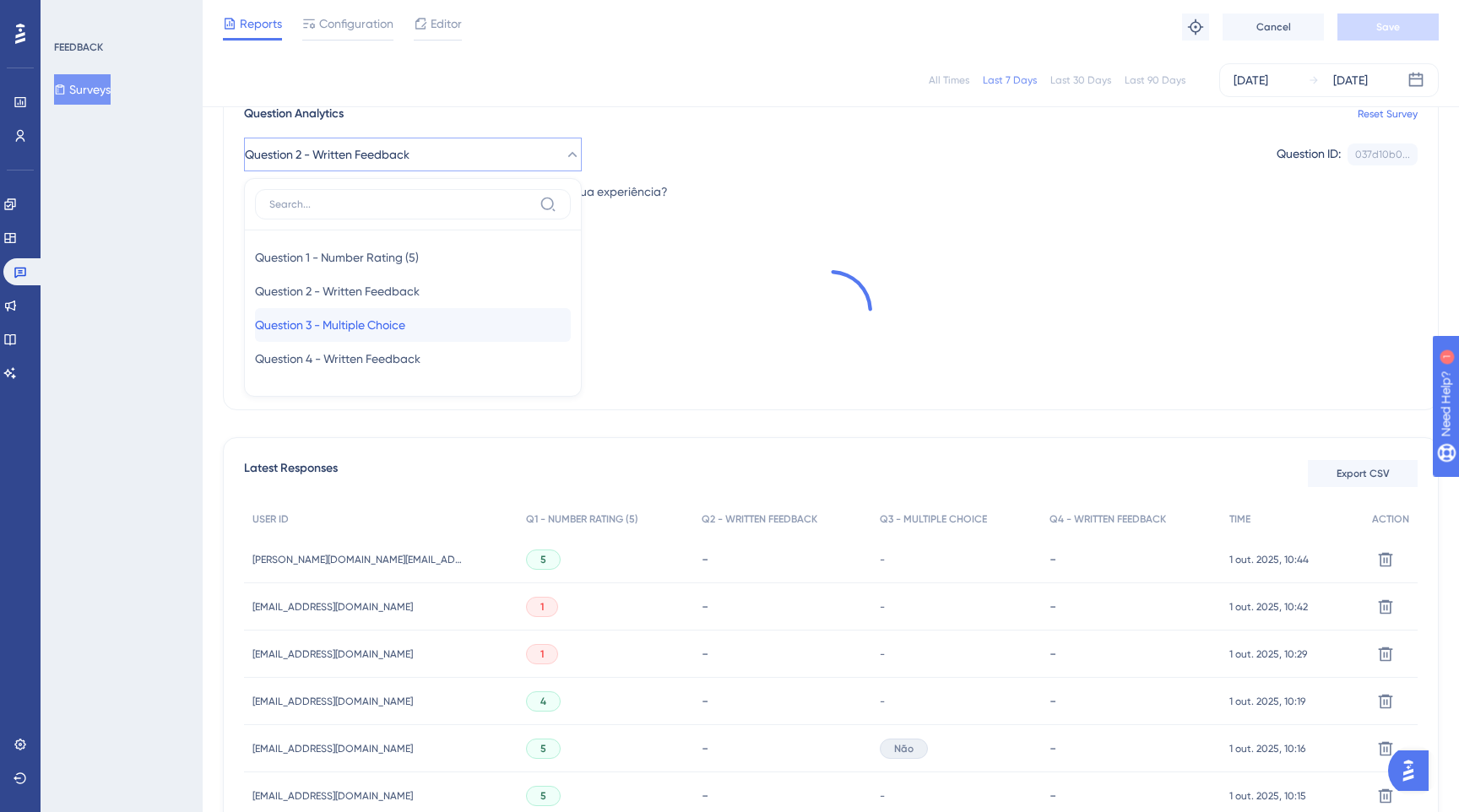
click at [440, 331] on div "Question 3 - Multiple Choice Question 3 - Multiple Choice" at bounding box center [412, 325] width 315 height 34
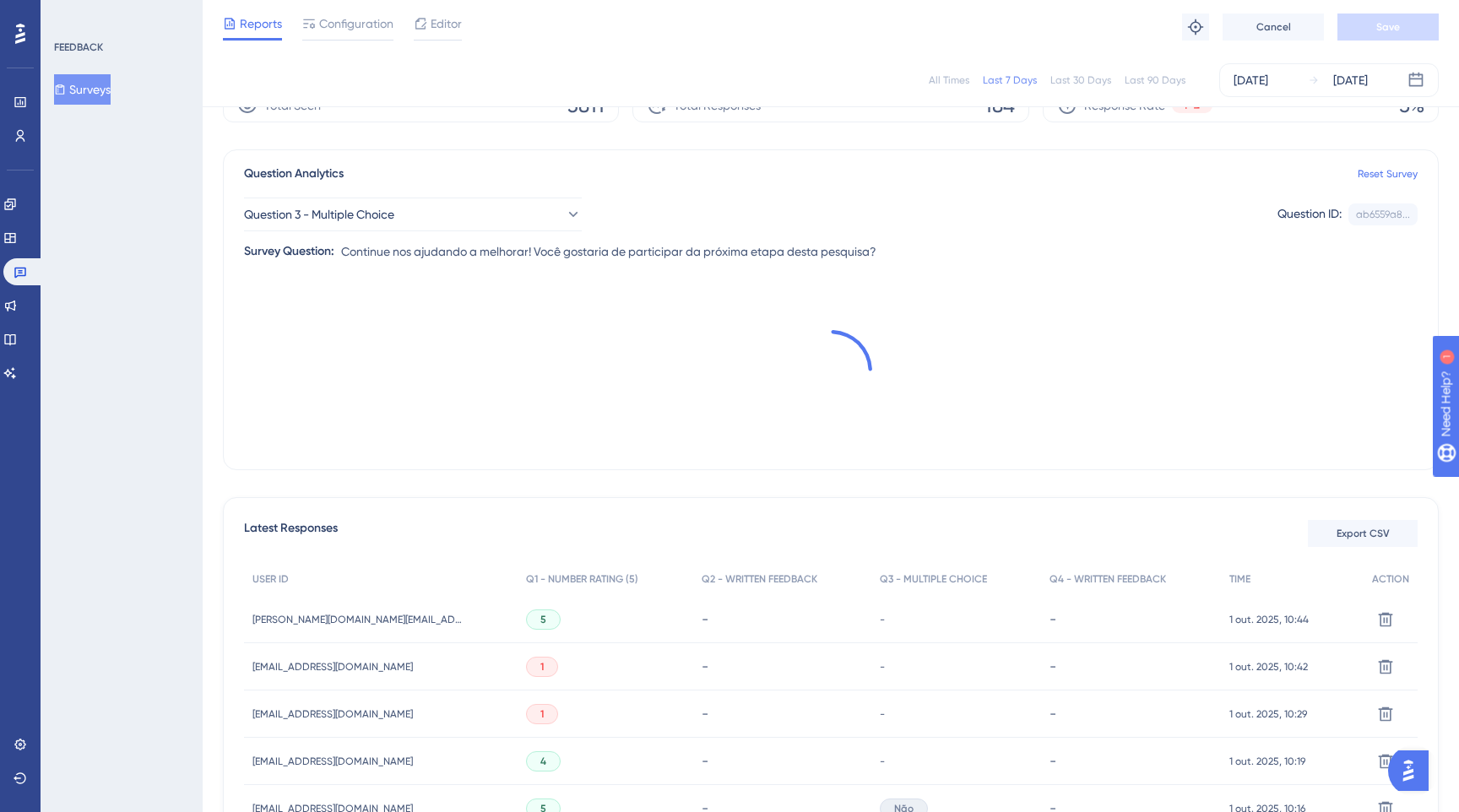
scroll to position [79, 0]
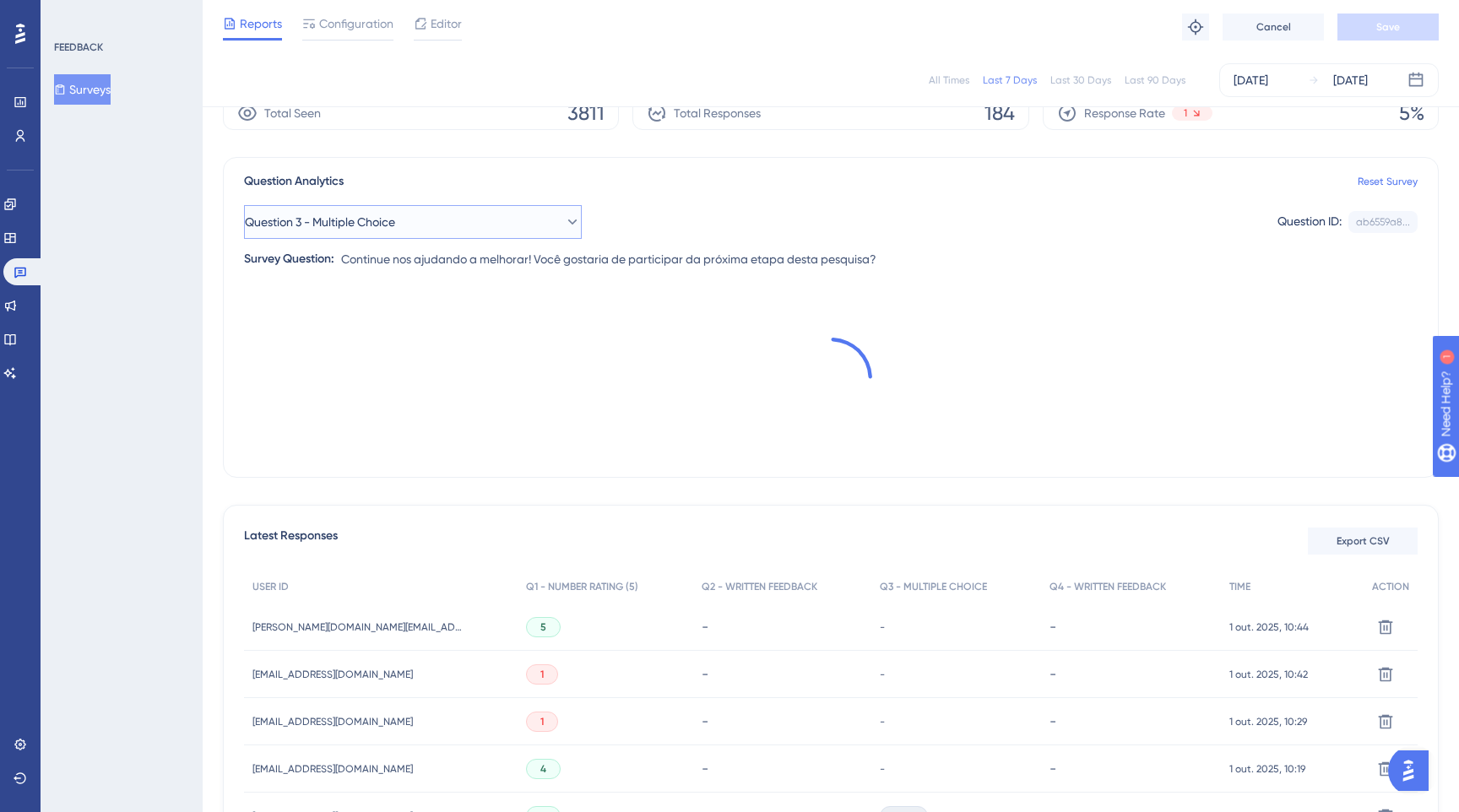
click at [466, 235] on button "Question 3 - Multiple Choice" at bounding box center [412, 222] width 338 height 34
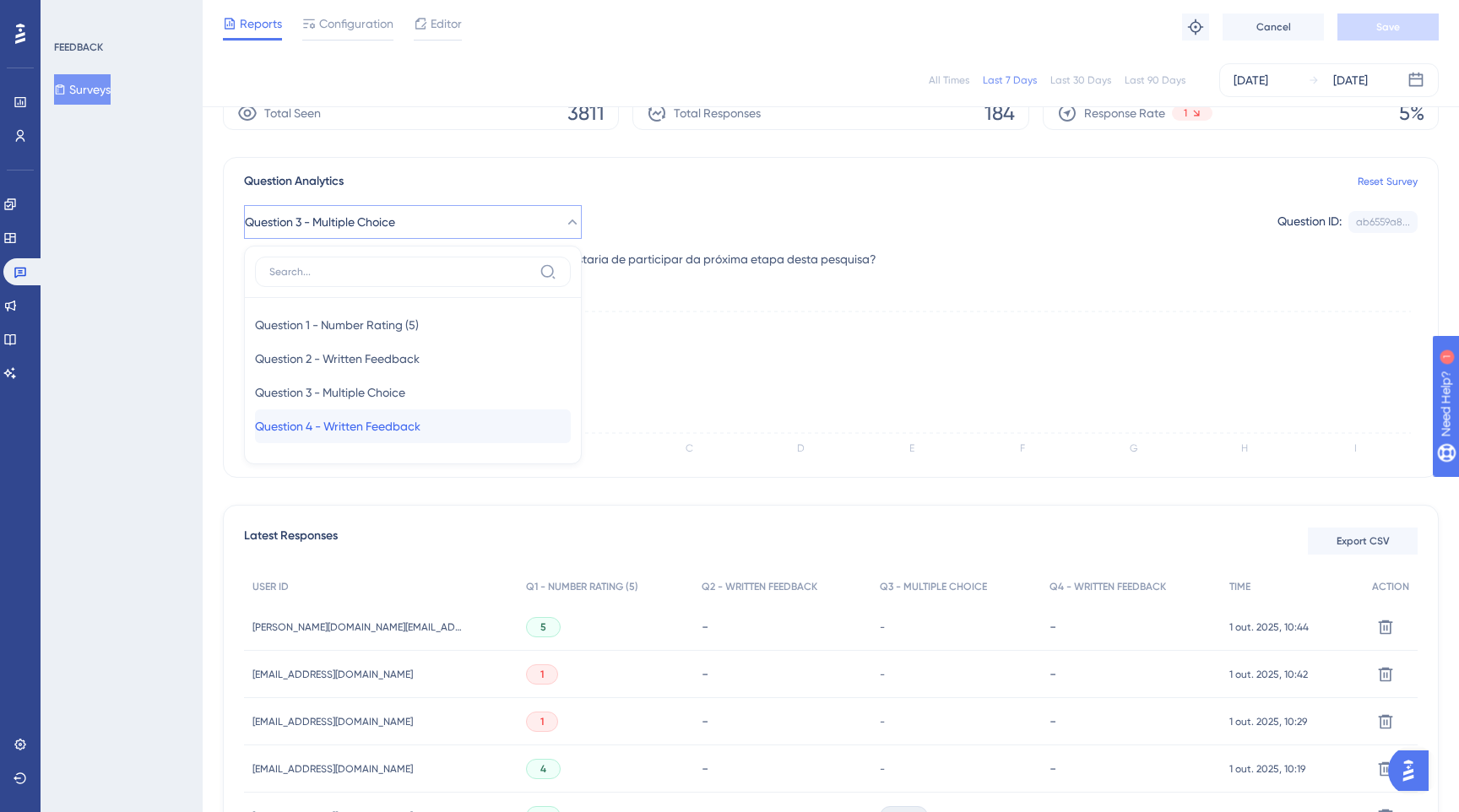
click at [473, 418] on div "Question 4 - Written Feedback Question 4 - Written Feedback" at bounding box center [412, 425] width 315 height 34
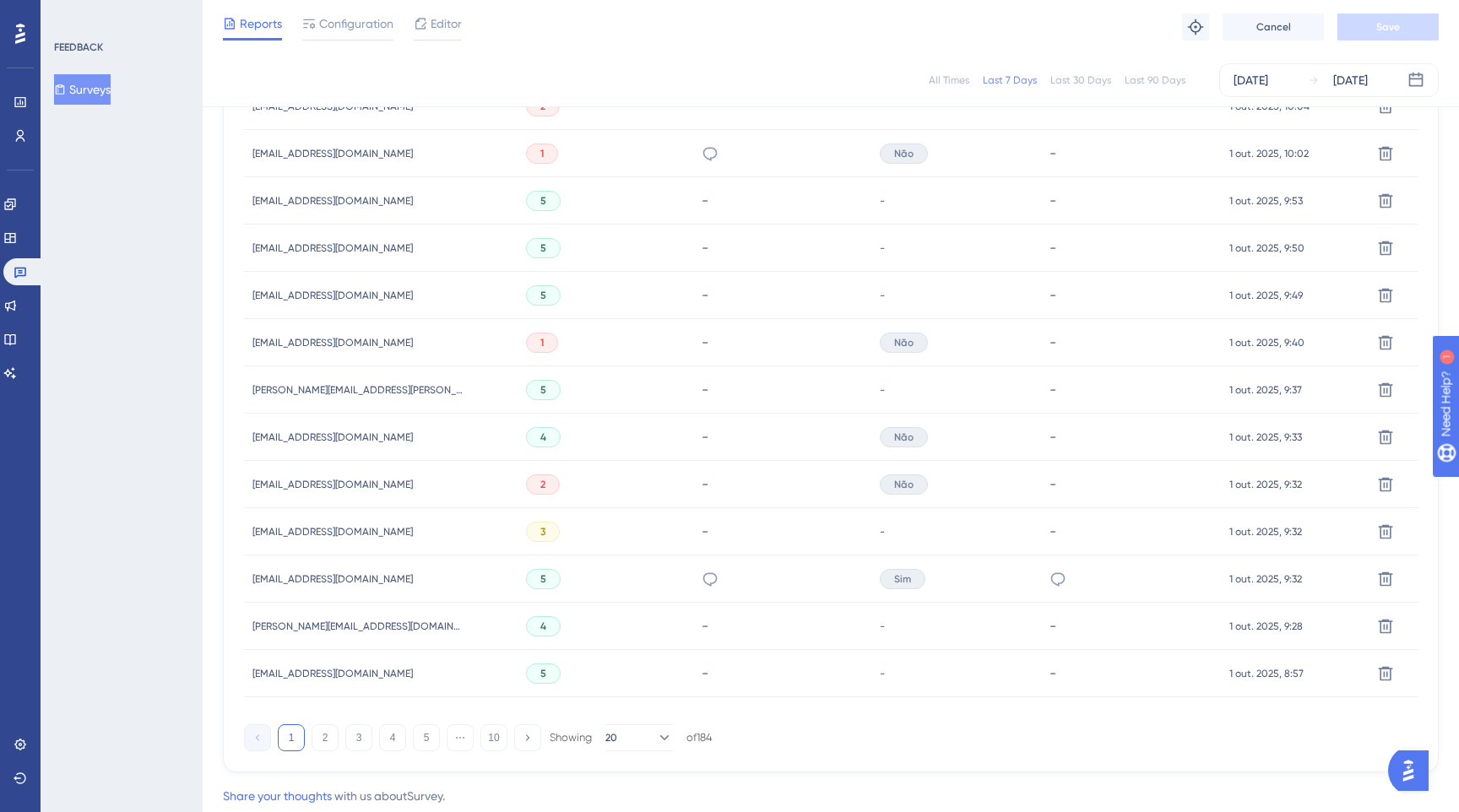
scroll to position [980, 0]
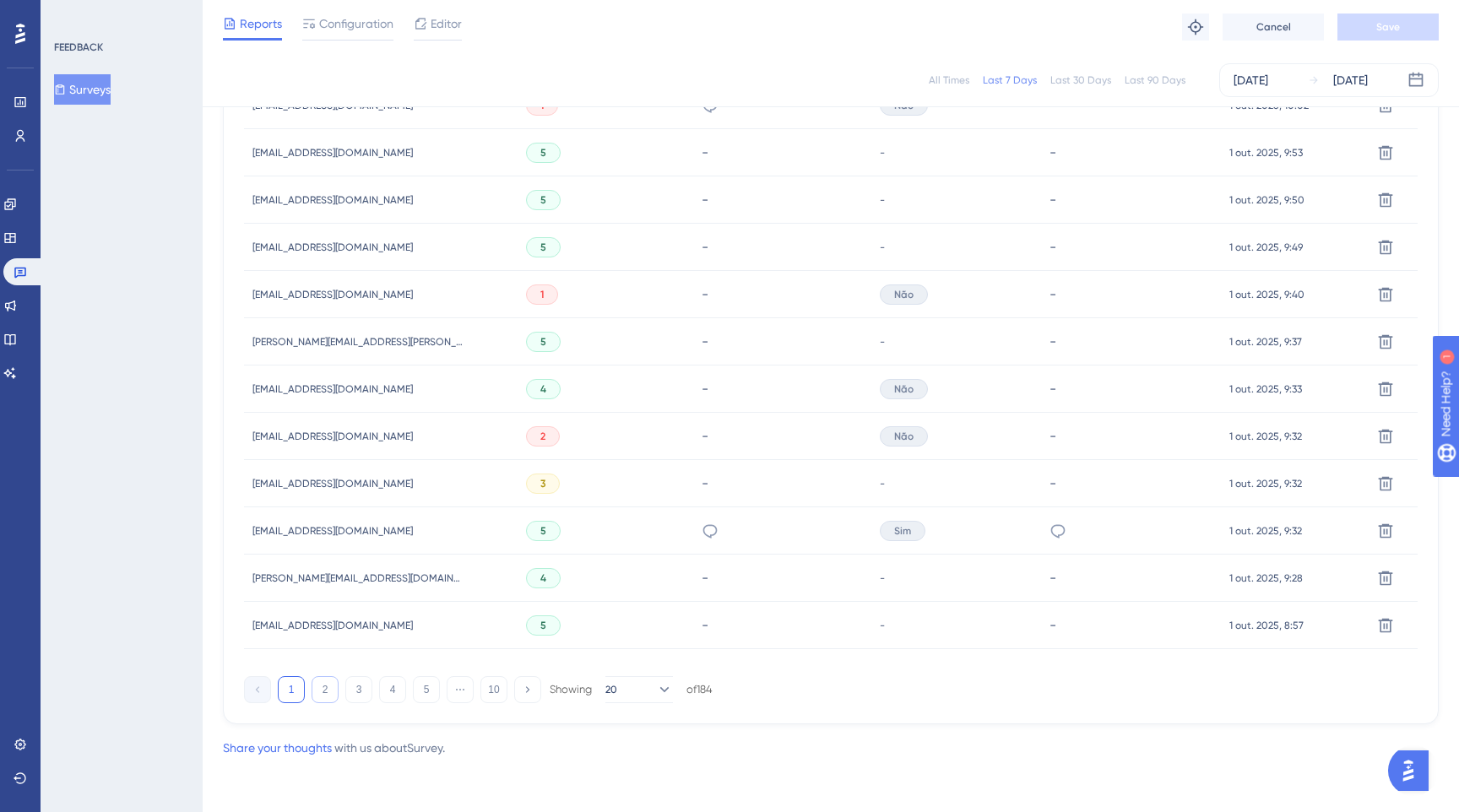
click at [329, 688] on button "2" at bounding box center [324, 689] width 27 height 27
click at [630, 689] on button "20" at bounding box center [638, 689] width 68 height 27
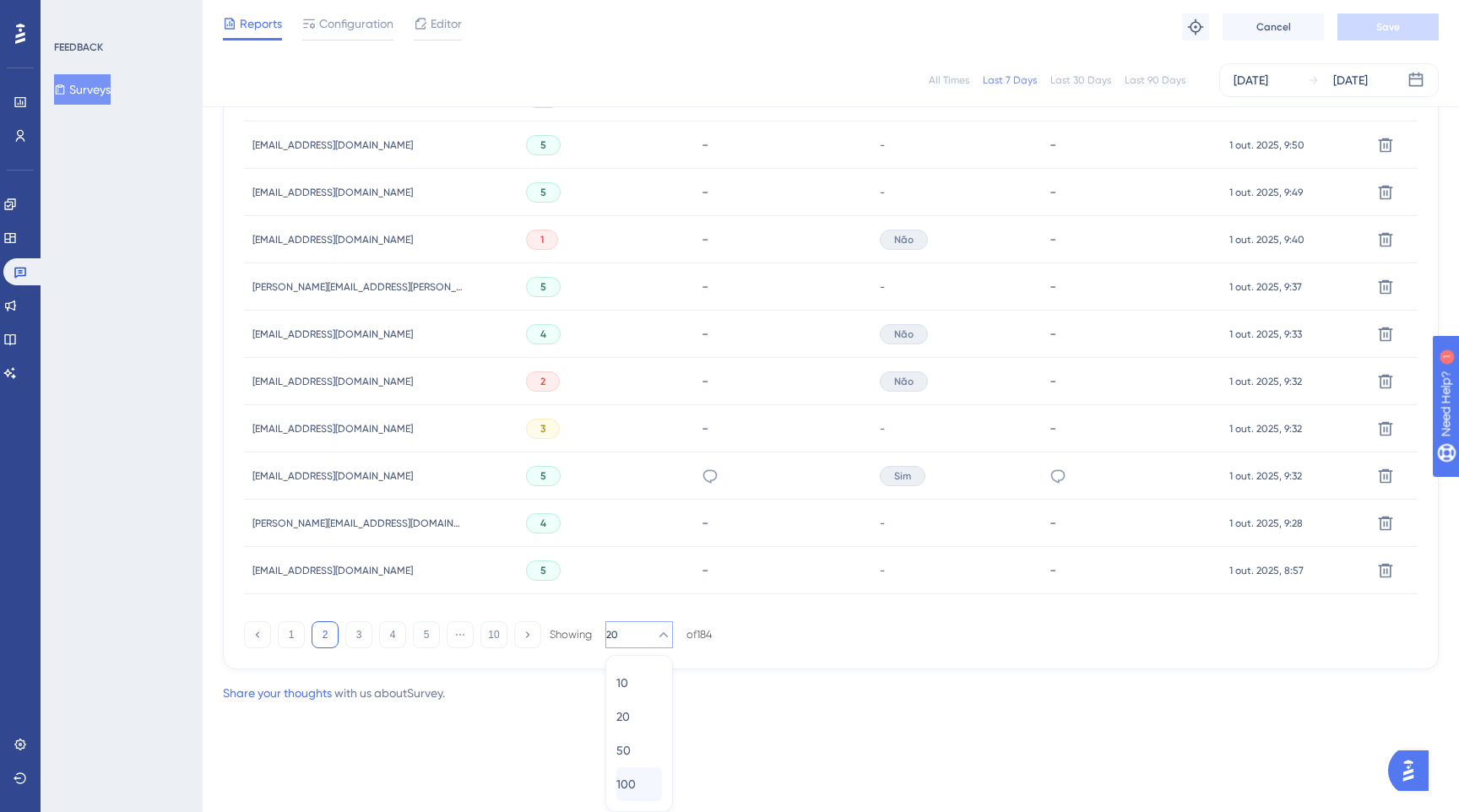
click at [632, 785] on span "100" at bounding box center [626, 785] width 20 height 21
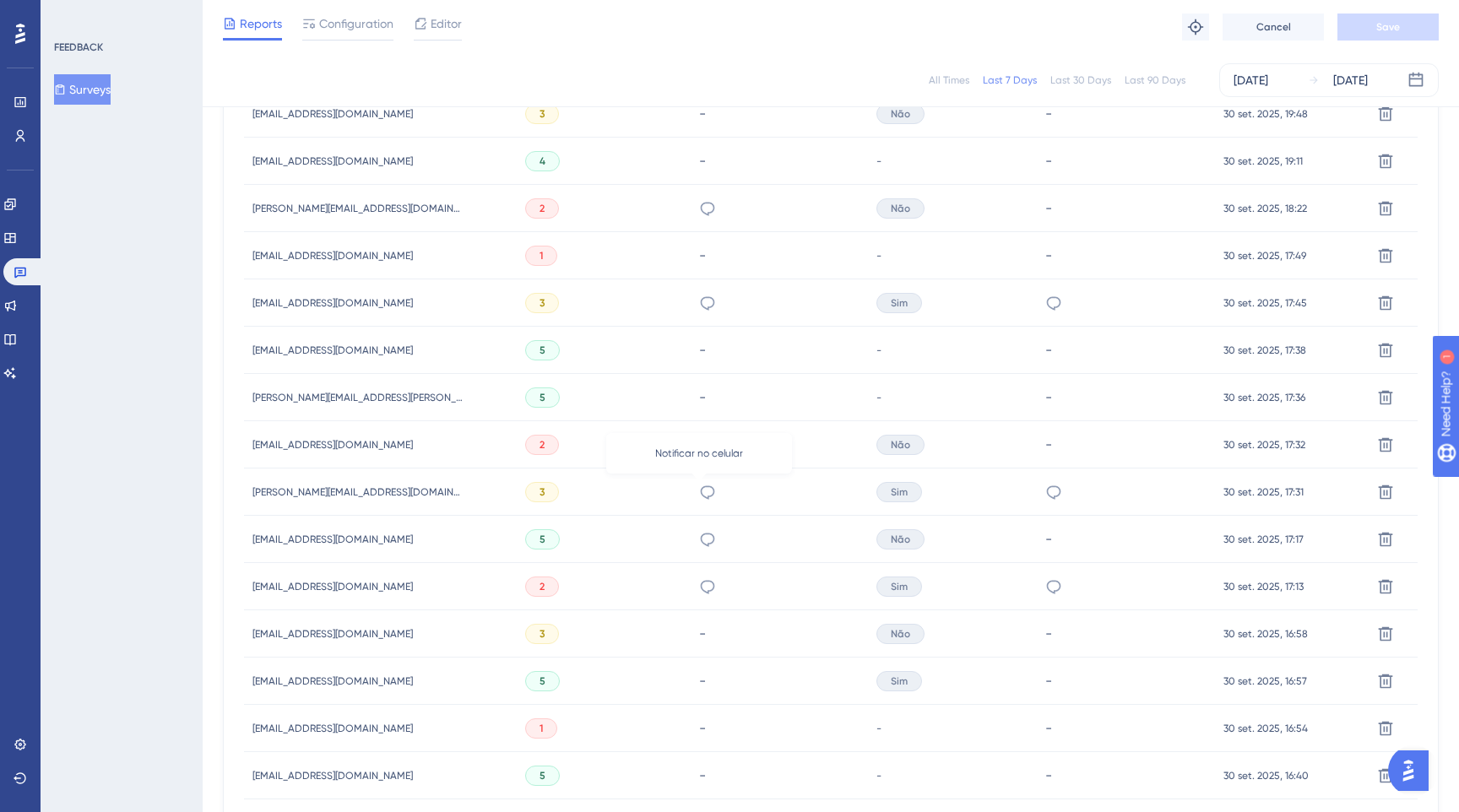
scroll to position [980, 0]
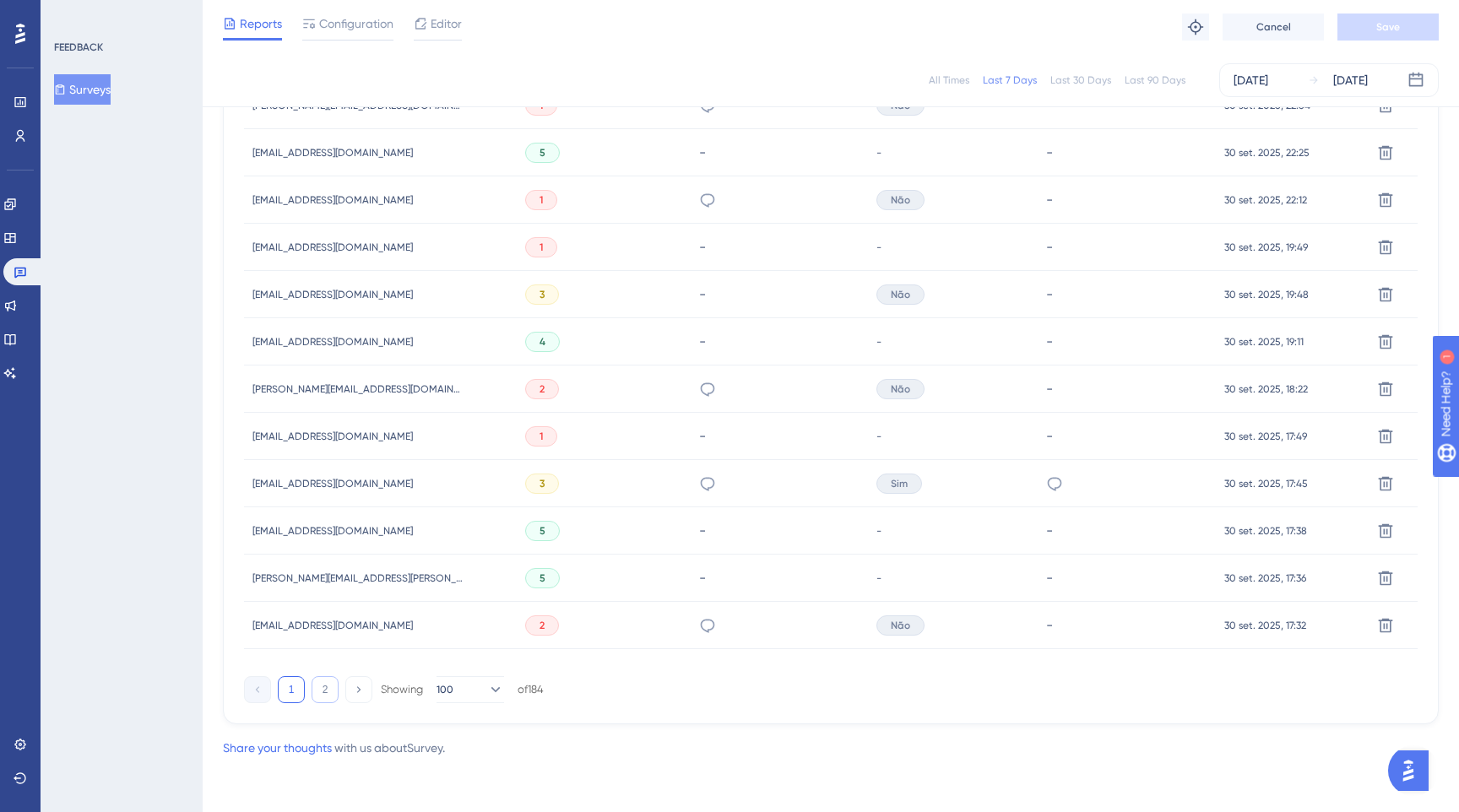
click at [320, 693] on button "2" at bounding box center [324, 689] width 27 height 27
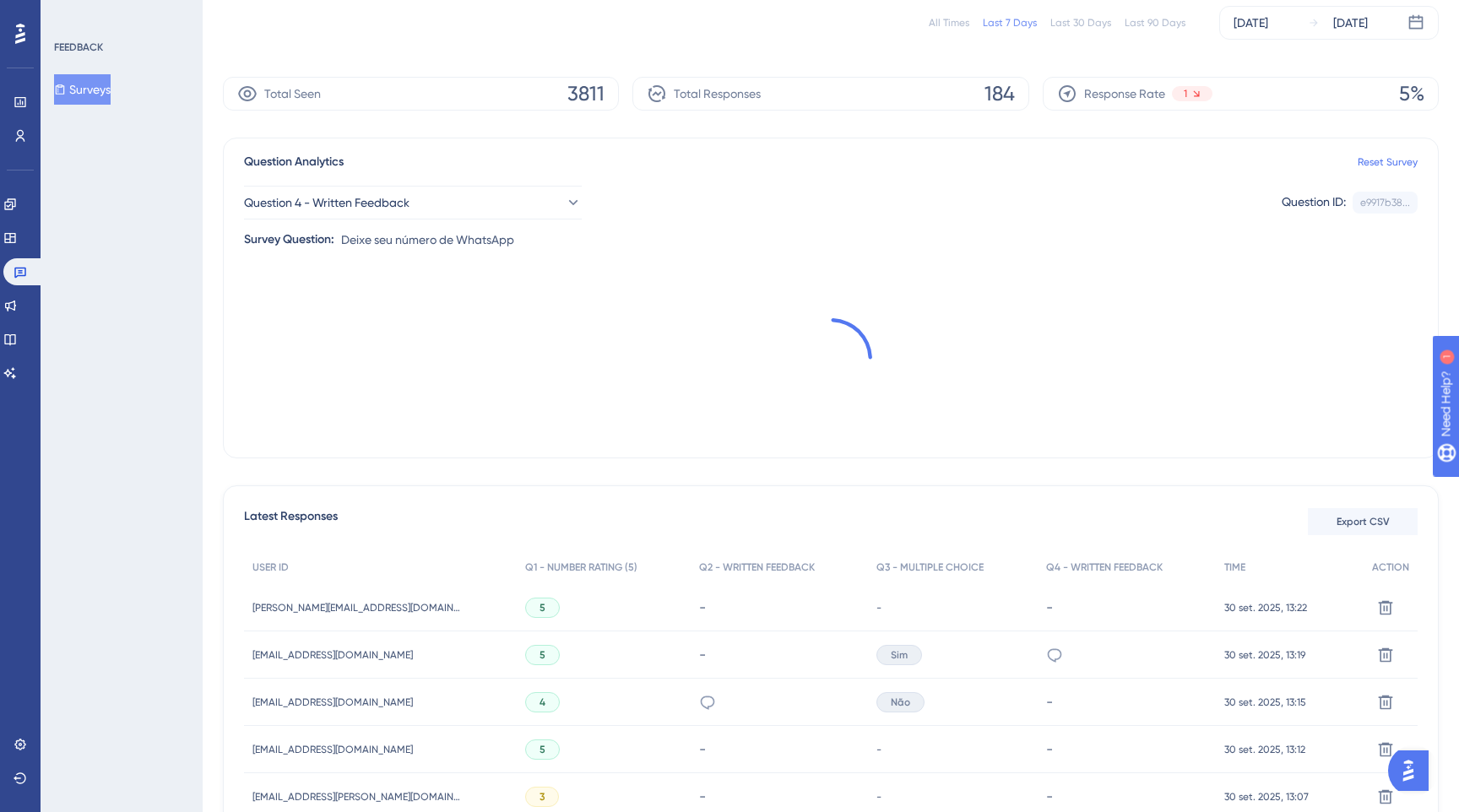
scroll to position [0, 0]
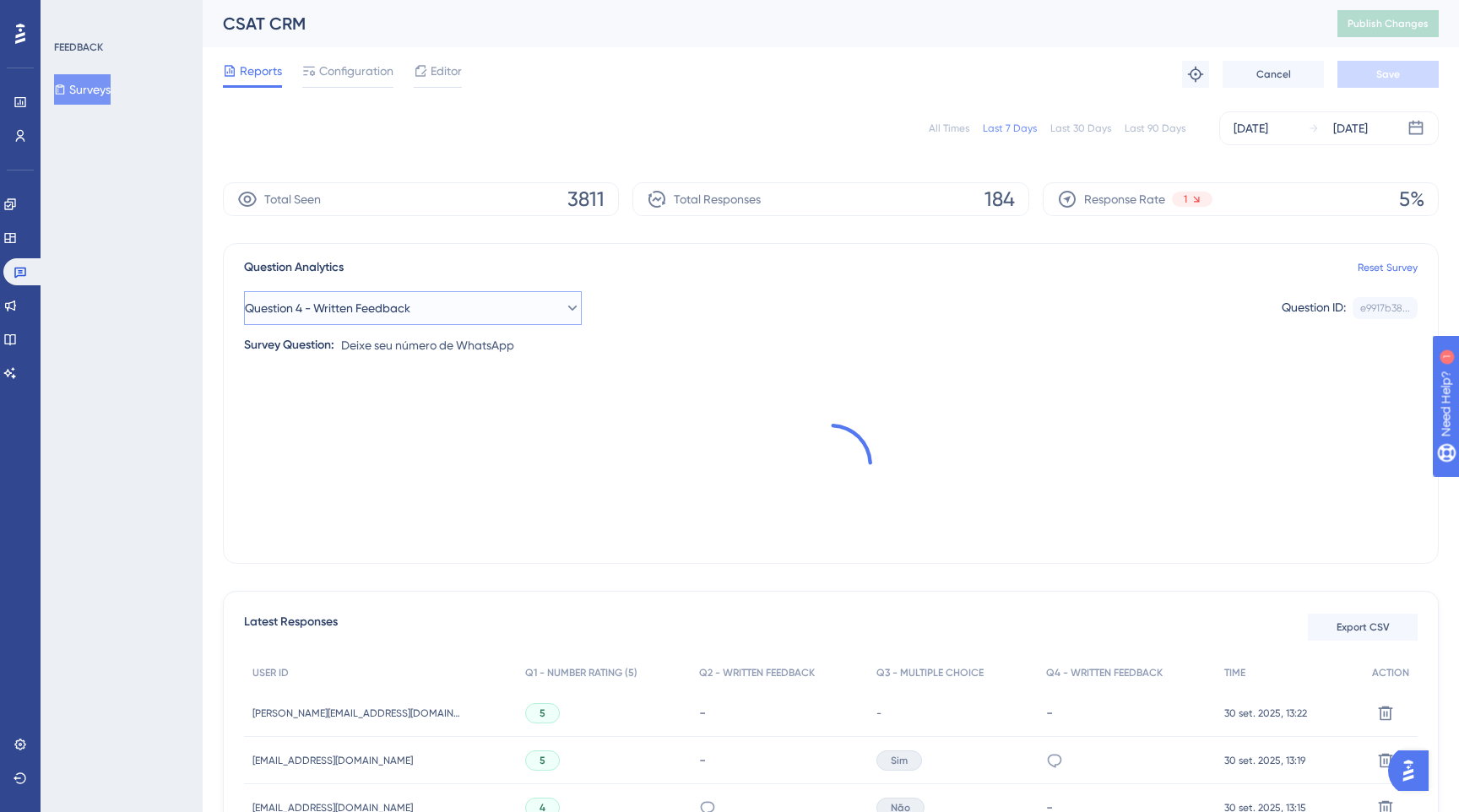
click at [410, 311] on span "Question 4 - Written Feedback" at bounding box center [327, 308] width 166 height 21
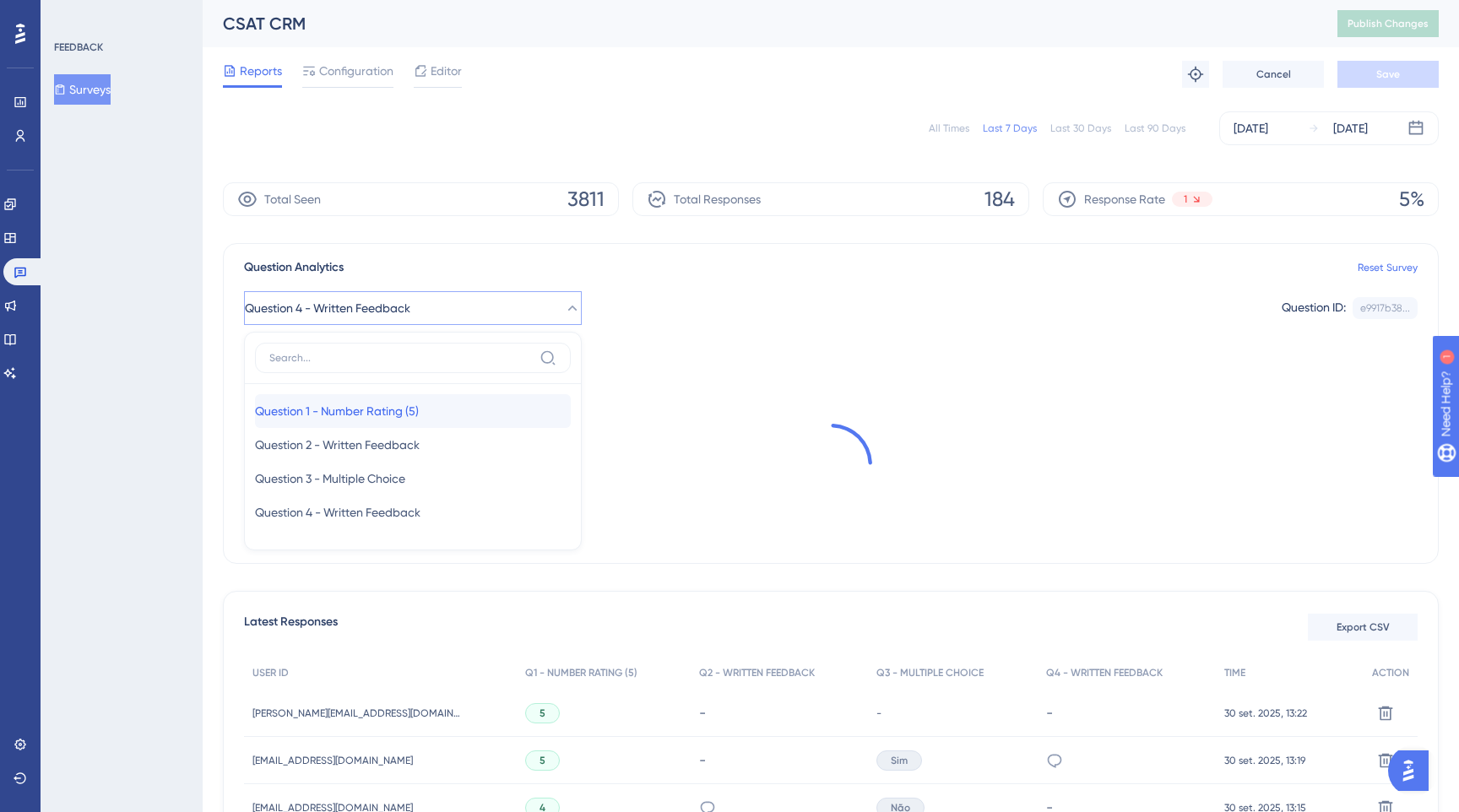
click at [367, 419] on span "Question 1 - Number Rating (5)" at bounding box center [337, 412] width 164 height 21
